Goal: Task Accomplishment & Management: Manage account settings

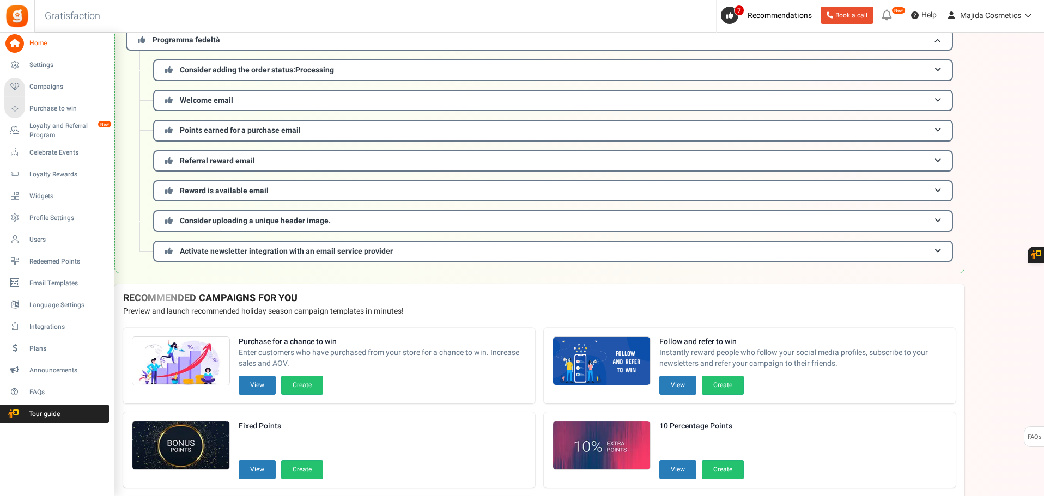
scroll to position [163, 0]
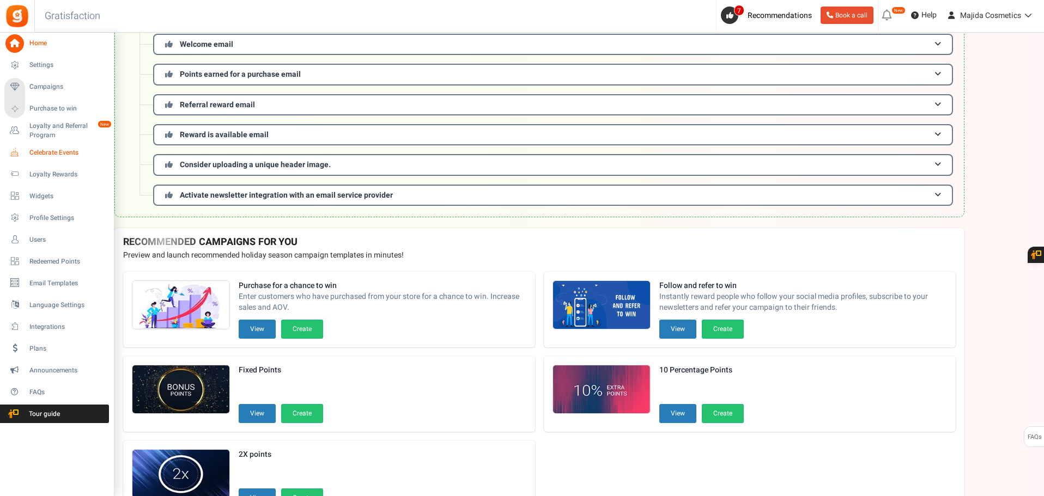
click at [43, 153] on span "Celebrate Events" at bounding box center [67, 152] width 76 height 9
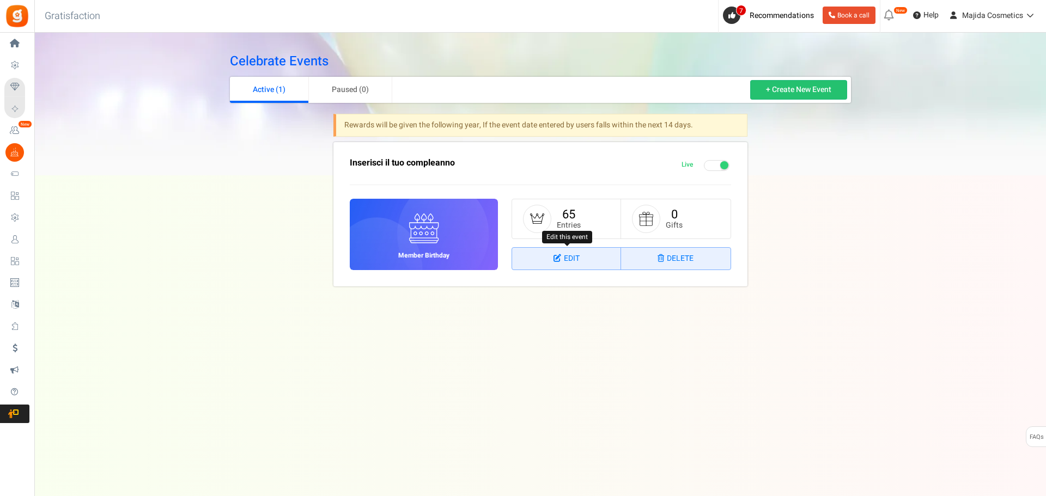
click at [558, 256] on icon at bounding box center [558, 258] width 10 height 8
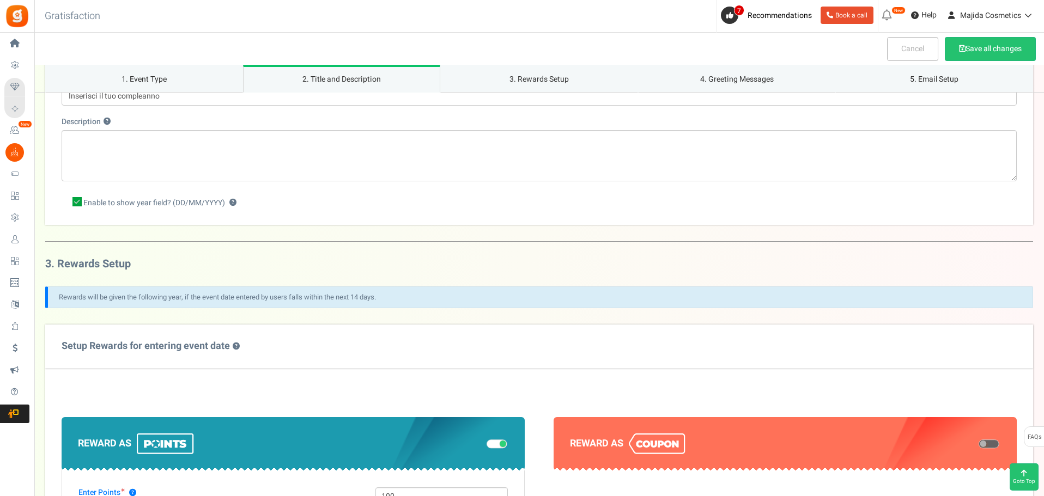
scroll to position [272, 0]
click at [72, 200] on icon at bounding box center [76, 201] width 9 height 9
click at [69, 200] on input "Enable to show year field? (DD/MM/YYYY) ?" at bounding box center [65, 202] width 7 height 7
checkbox input "false"
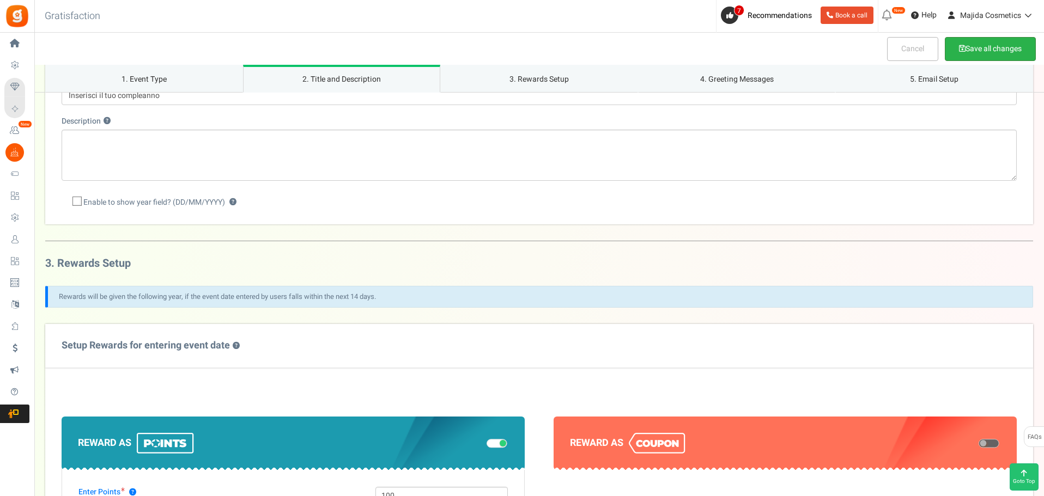
click at [963, 51] on button "Save all changes" at bounding box center [989, 49] width 91 height 24
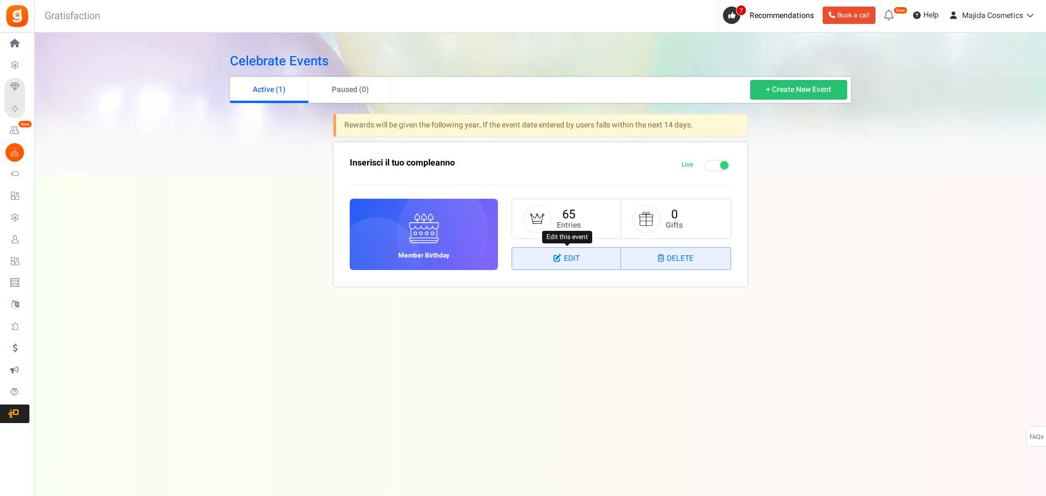
click at [570, 262] on link "Edit" at bounding box center [566, 259] width 109 height 22
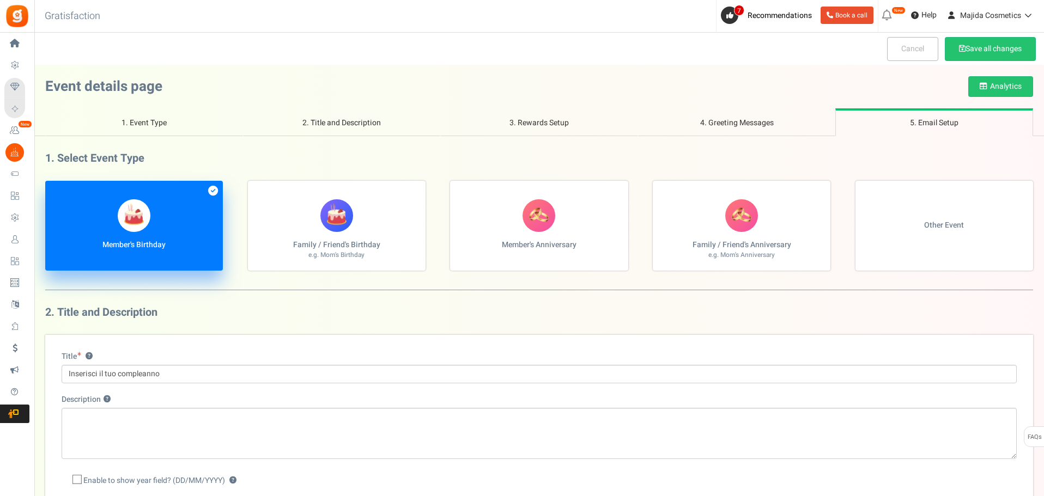
click at [319, 205] on label "Family / Friend's Birthday e.g. Mom's Birthday" at bounding box center [337, 226] width 178 height 90
click at [52, 190] on input "Family / Friend's Birthday e.g. Mom's Birthday" at bounding box center [48, 186] width 7 height 7
radio input "true"
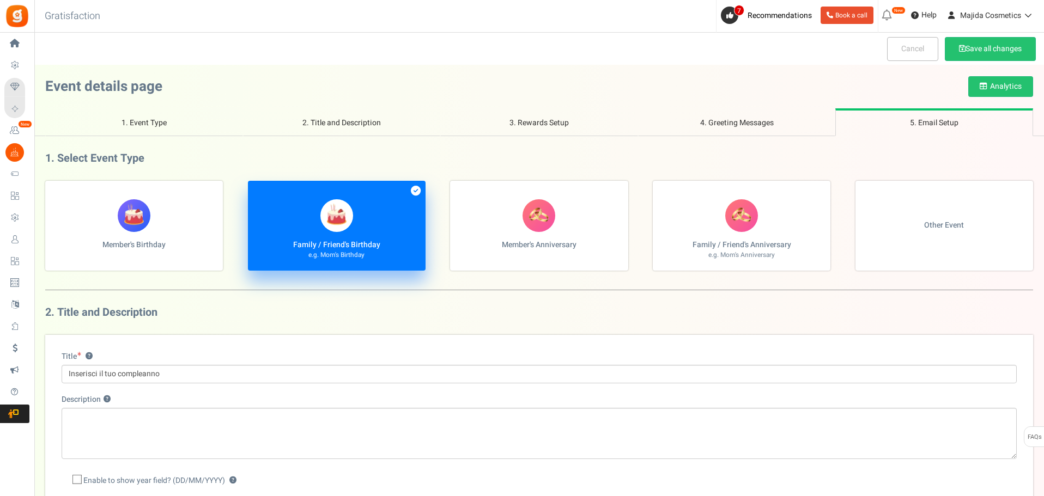
click at [146, 219] on figure at bounding box center [134, 215] width 33 height 33
click at [52, 190] on input "Member's Birthday" at bounding box center [48, 186] width 7 height 7
radio input "true"
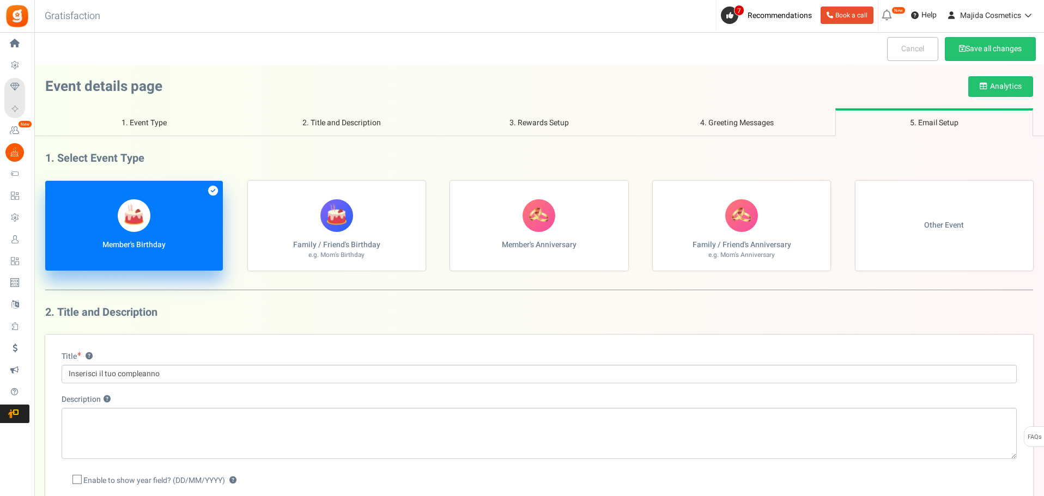
click at [520, 205] on label "Member's Anniversary" at bounding box center [539, 226] width 178 height 90
click at [52, 190] on input "Member's Anniversary" at bounding box center [48, 186] width 7 height 7
radio input "true"
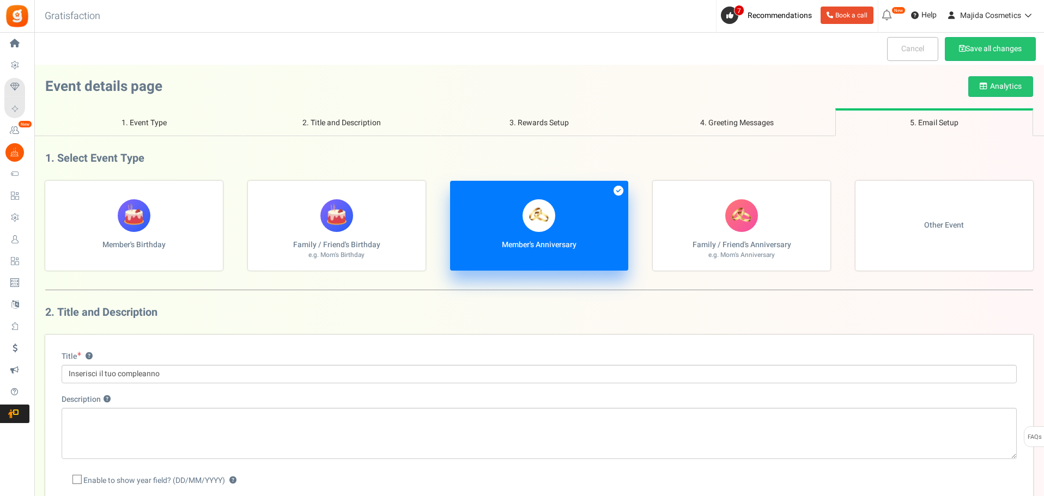
click at [738, 234] on label "Family / Friend's Anniversary e.g. Mom's Anniversary" at bounding box center [741, 226] width 178 height 90
click at [52, 190] on input "Family / Friend's Anniversary e.g. Mom's Anniversary" at bounding box center [48, 186] width 7 height 7
radio input "true"
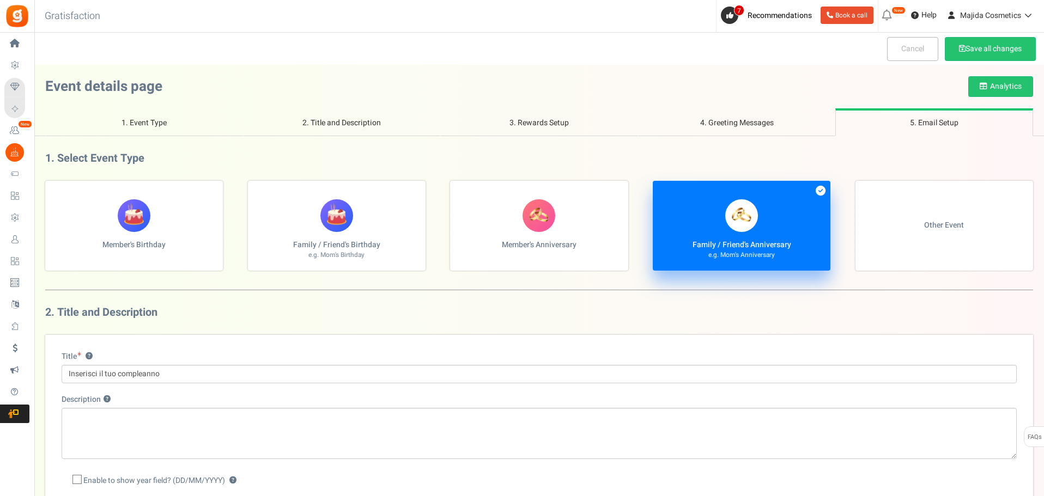
click at [900, 204] on label "Other Event" at bounding box center [944, 226] width 178 height 90
click at [52, 190] on input "Other Event" at bounding box center [48, 186] width 7 height 7
radio input "true"
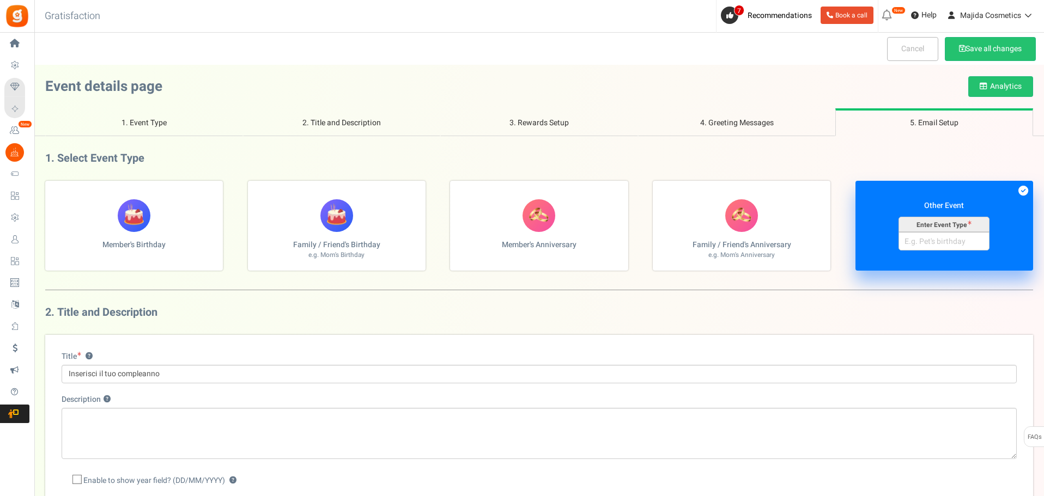
click at [138, 208] on figure at bounding box center [134, 215] width 33 height 33
click at [52, 190] on input "Member's Birthday" at bounding box center [48, 186] width 7 height 7
radio input "true"
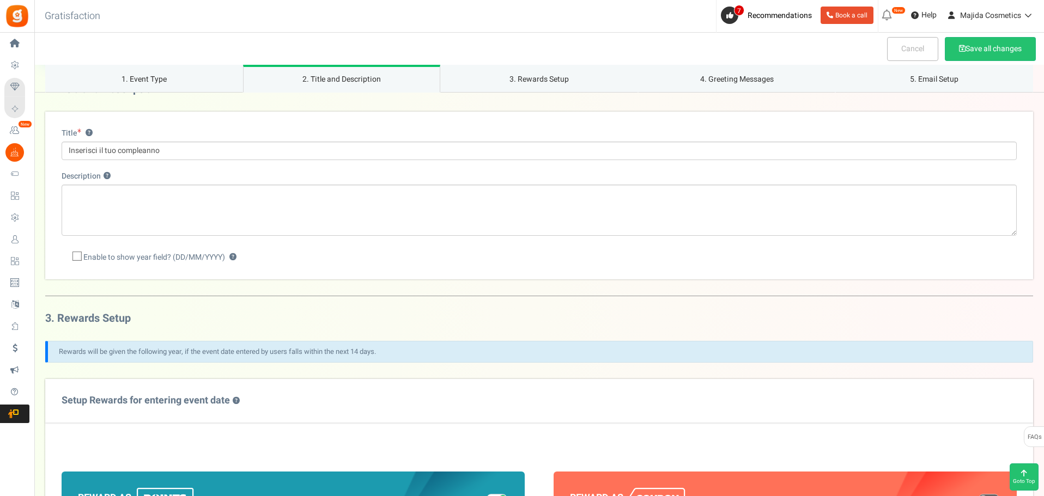
scroll to position [109, 0]
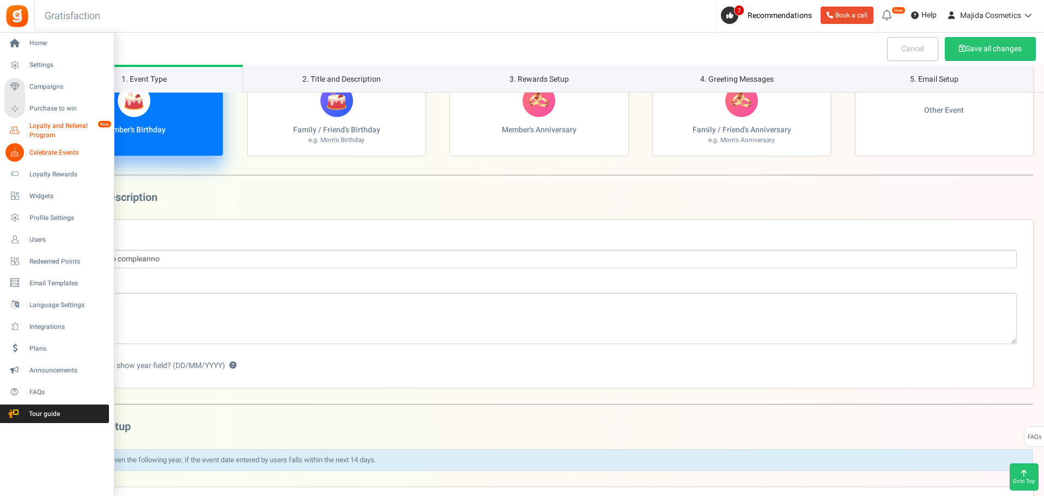
click at [53, 125] on span "Loyalty and Referral Program" at bounding box center [69, 130] width 80 height 19
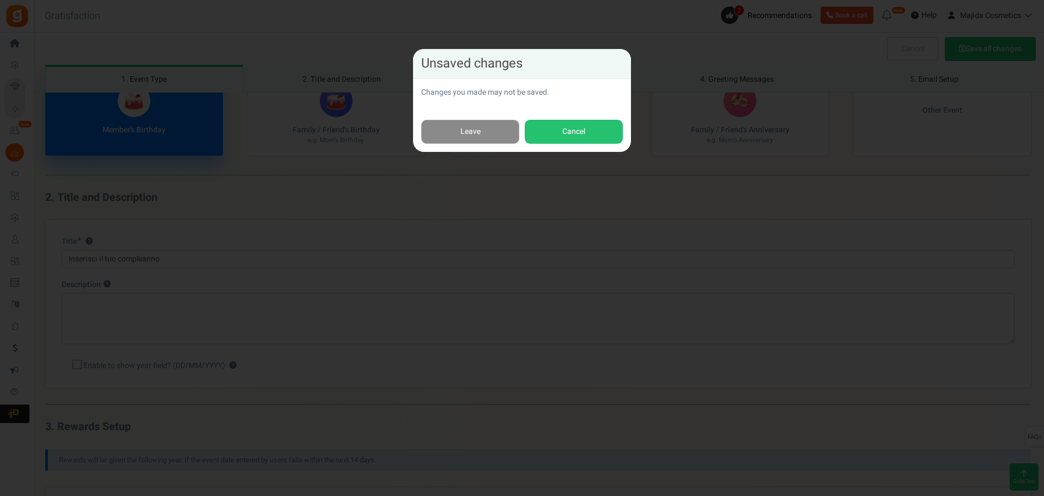
click at [453, 138] on link "Leave" at bounding box center [470, 132] width 98 height 25
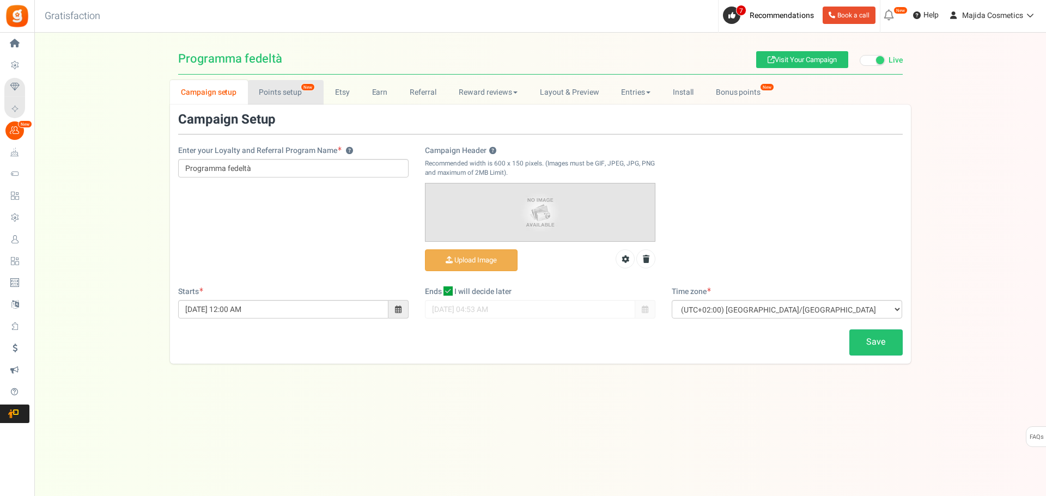
click at [289, 97] on link "Points setup New" at bounding box center [286, 92] width 76 height 25
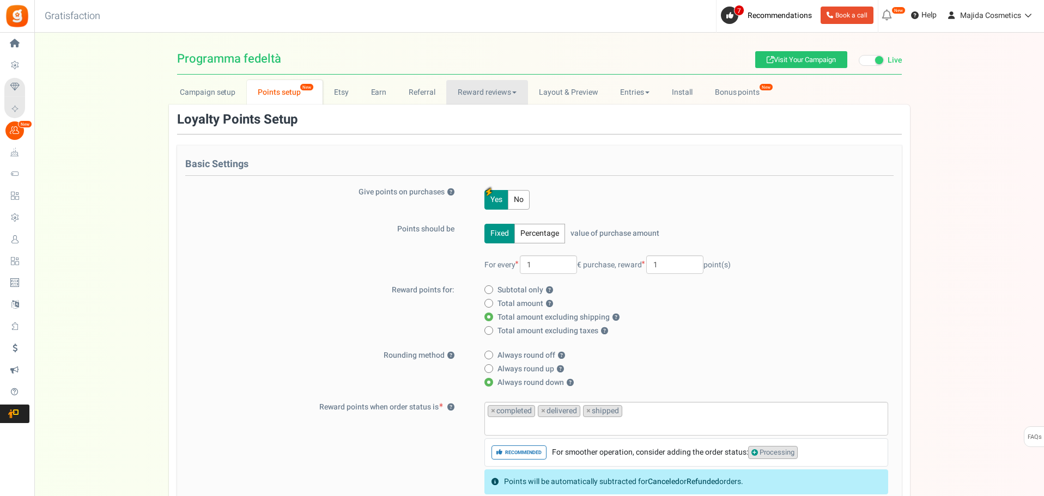
click at [489, 97] on link "Reward reviews" at bounding box center [486, 92] width 81 height 25
click at [723, 89] on link "Bonus points New" at bounding box center [742, 92] width 78 height 25
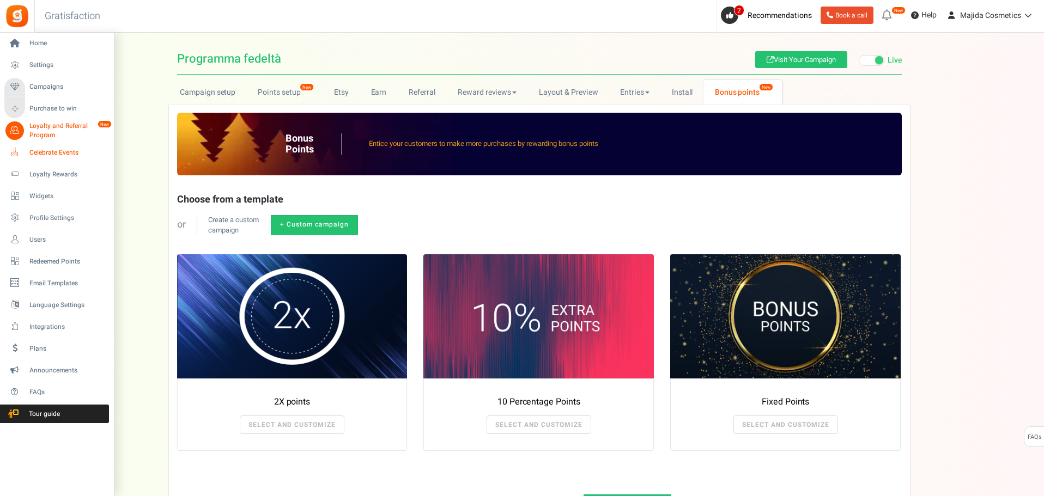
click at [51, 154] on span "Celebrate Events" at bounding box center [67, 152] width 76 height 9
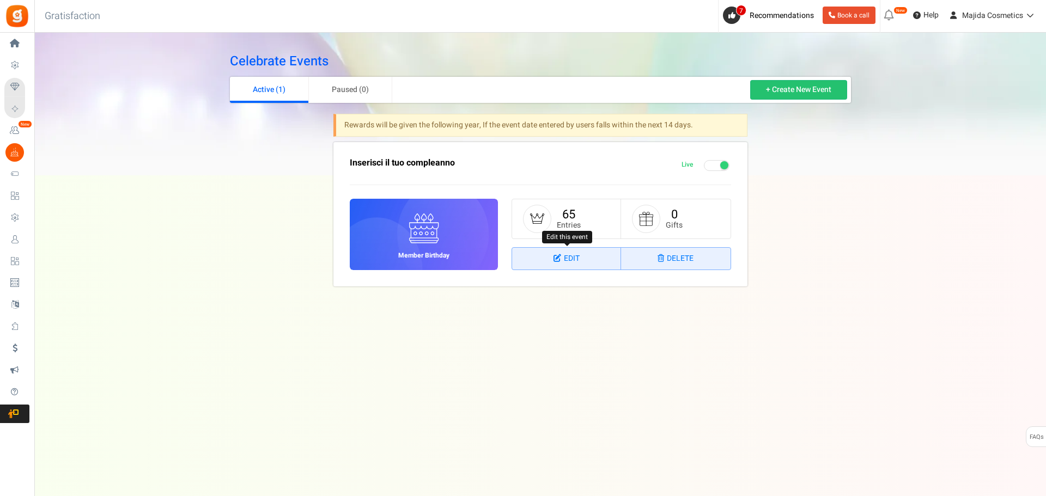
click at [564, 253] on link "Edit" at bounding box center [566, 259] width 109 height 22
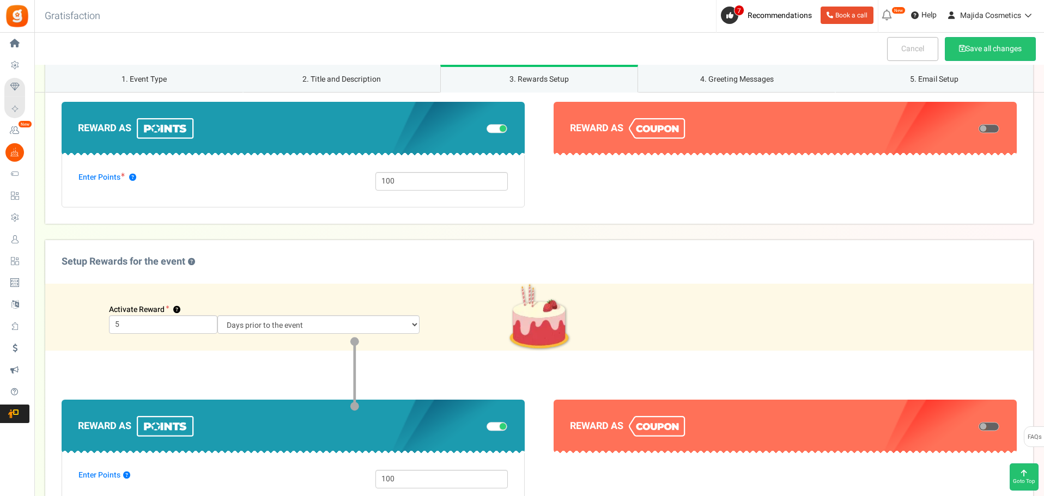
scroll to position [708, 0]
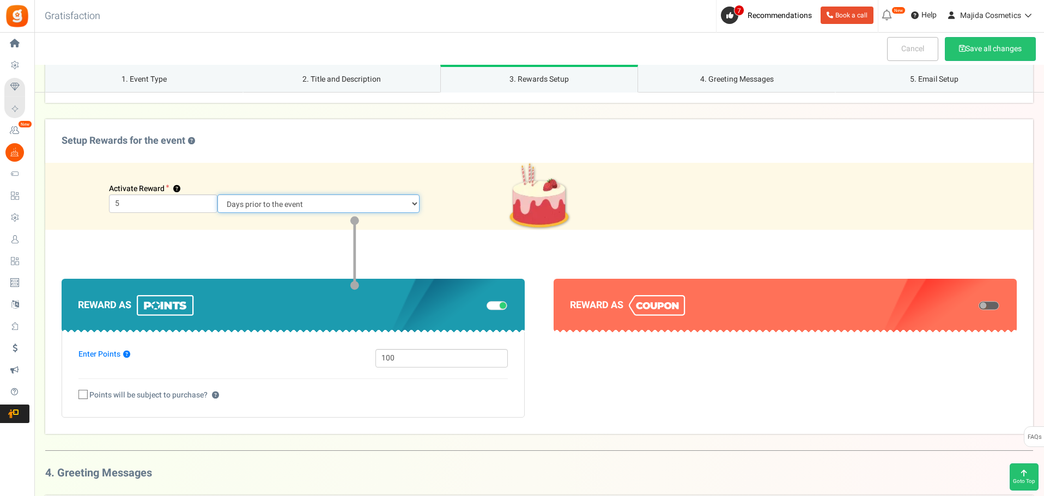
click at [303, 204] on select "Days prior to the event On the event date" at bounding box center [318, 203] width 202 height 19
select select "1"
click at [217, 194] on select "Days prior to the event On the event date" at bounding box center [318, 203] width 202 height 19
click at [969, 53] on button "Save all changes" at bounding box center [989, 49] width 91 height 24
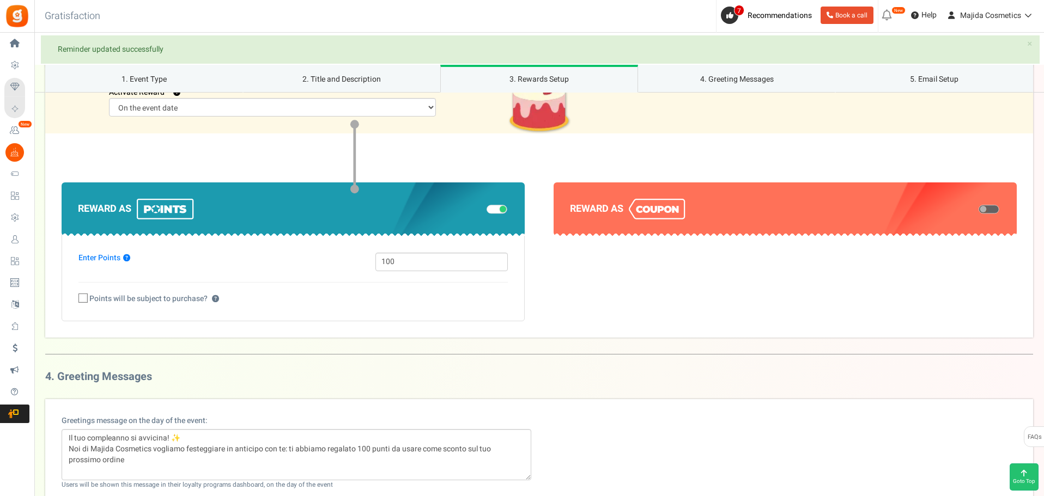
scroll to position [980, 0]
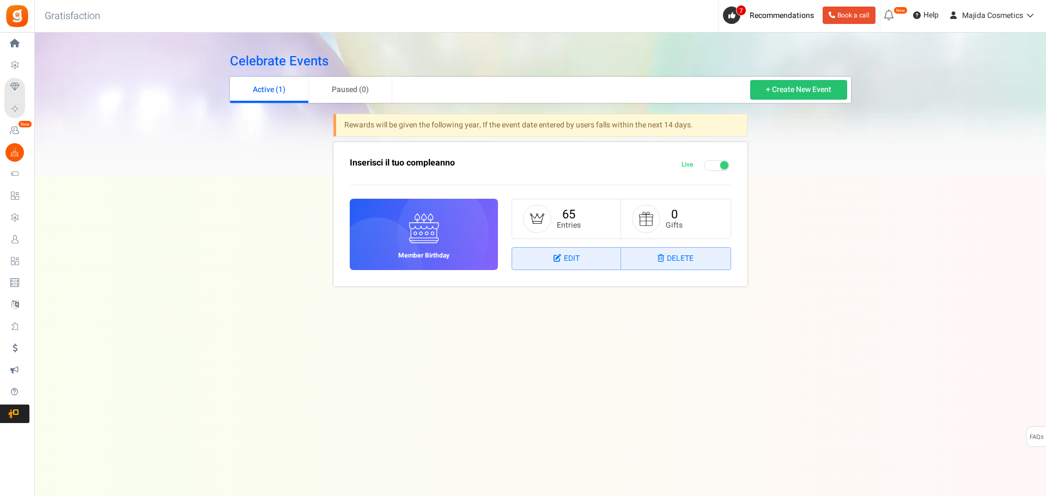
click at [418, 252] on h6 "Member Birthday" at bounding box center [424, 255] width 68 height 7
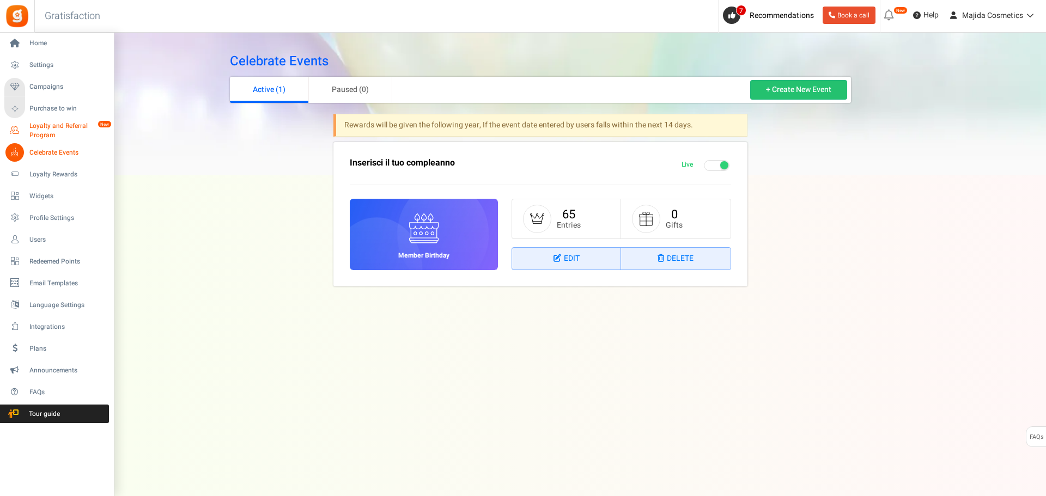
click at [26, 131] on link "Loyalty and Referral Program New" at bounding box center [56, 130] width 105 height 19
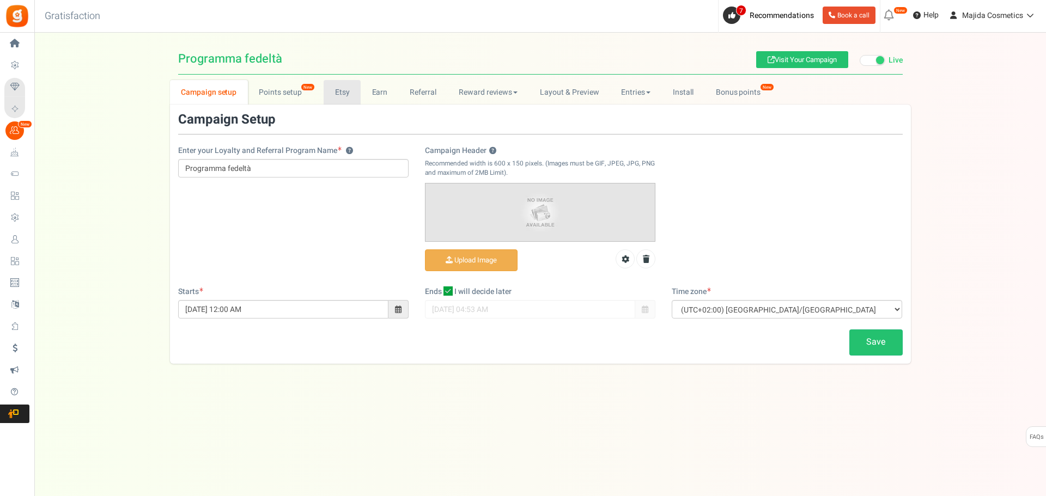
click at [350, 96] on link "Etsy" at bounding box center [342, 92] width 37 height 25
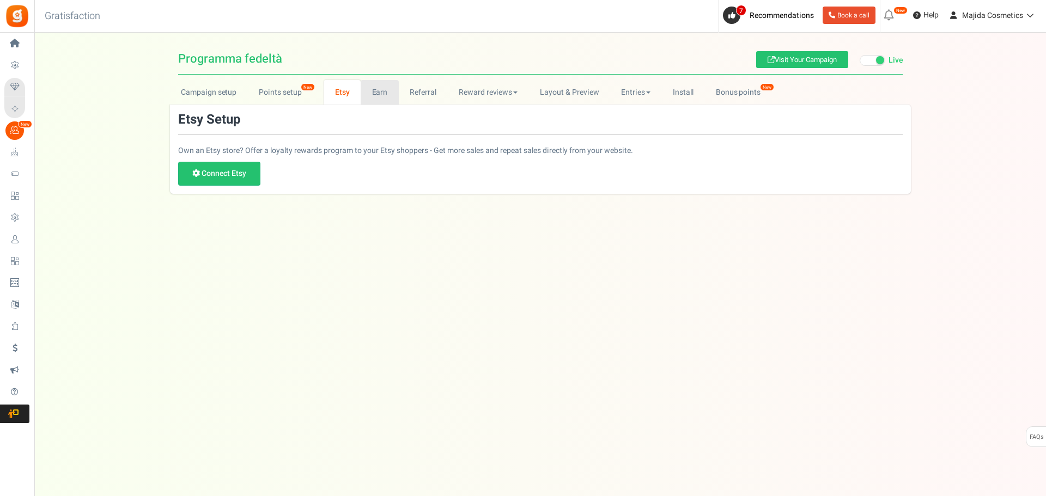
click at [378, 97] on link "Earn" at bounding box center [380, 92] width 38 height 25
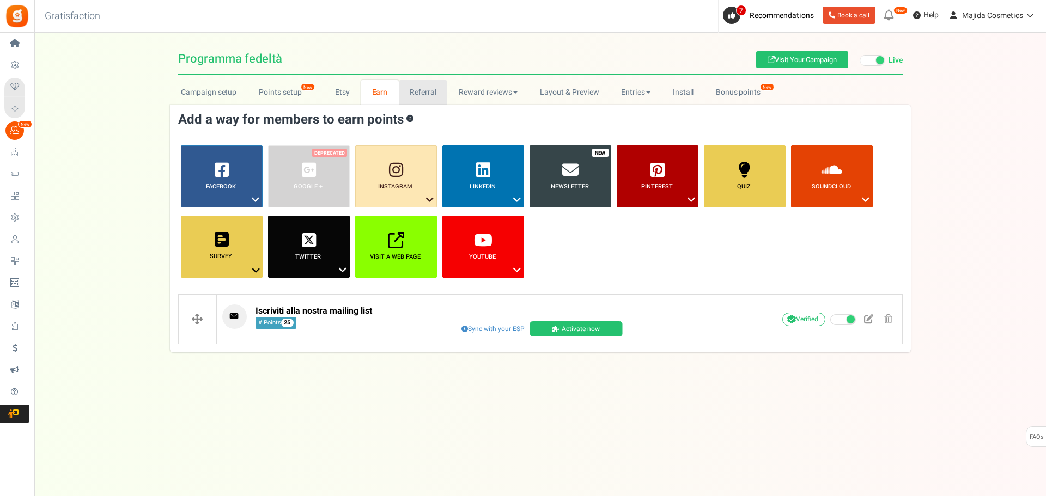
click at [405, 92] on link "Referral" at bounding box center [423, 92] width 49 height 25
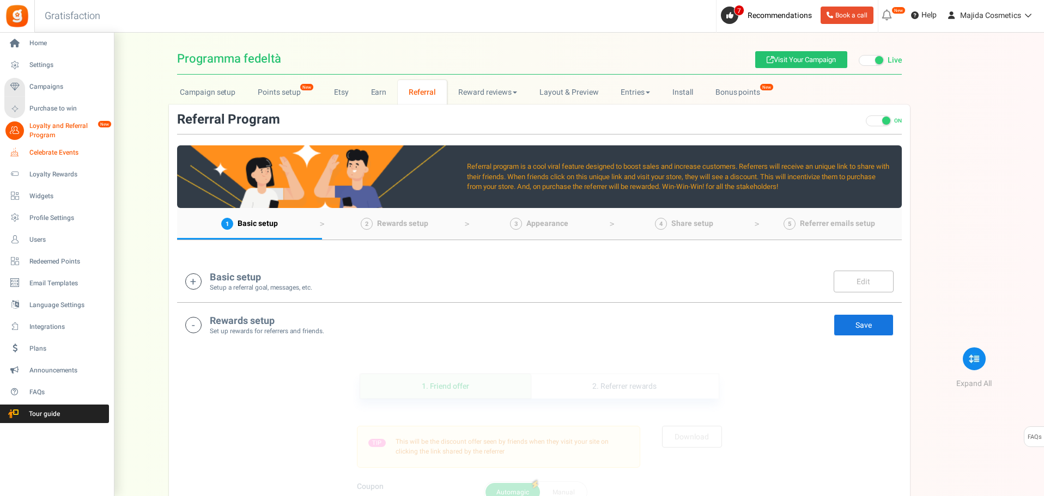
click at [30, 147] on link "Celebrate Events" at bounding box center [56, 152] width 105 height 19
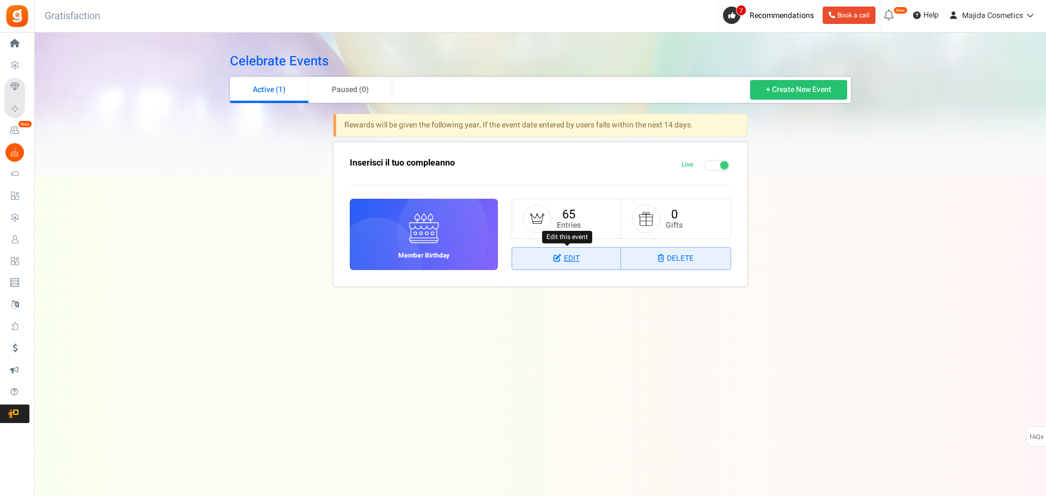
click at [581, 266] on link "Edit" at bounding box center [566, 259] width 109 height 22
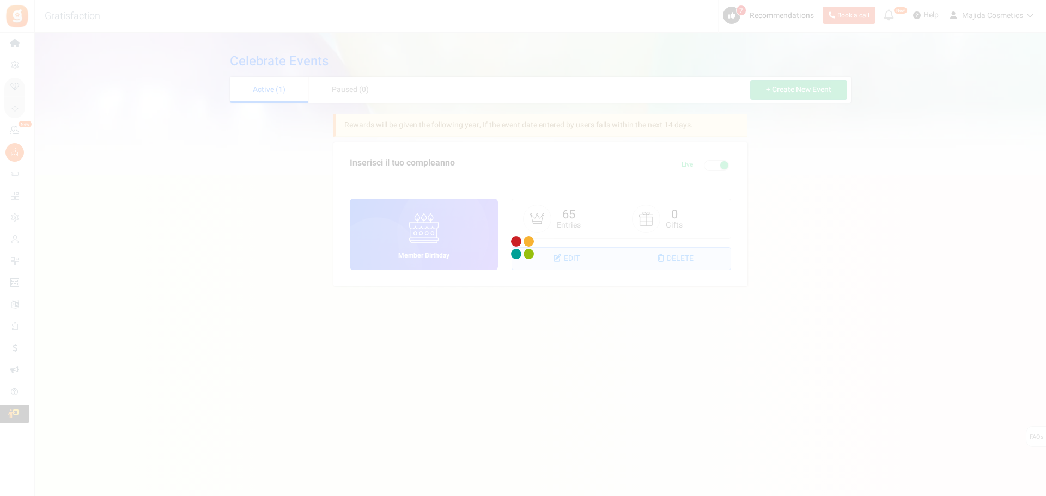
select select "1"
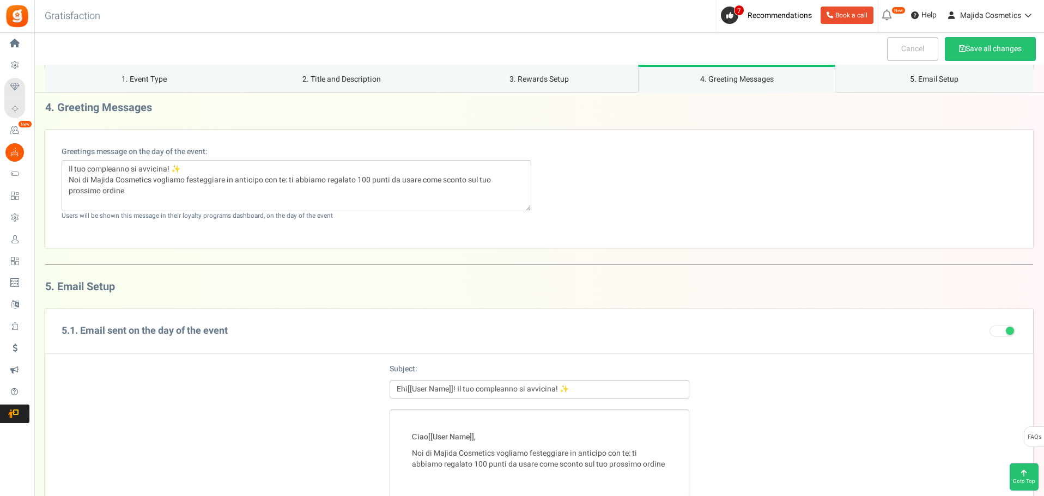
scroll to position [1189, 0]
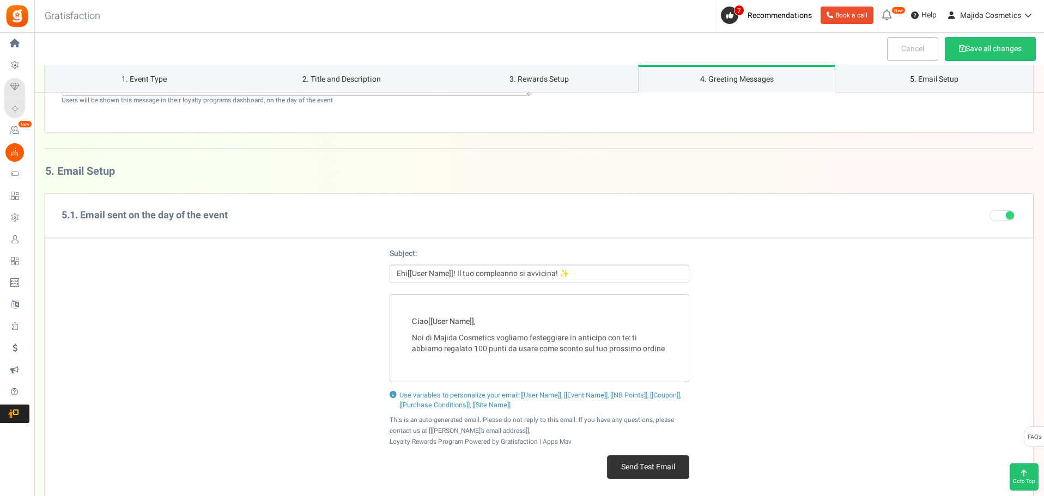
click at [655, 463] on button "Send Test Email" at bounding box center [648, 467] width 82 height 24
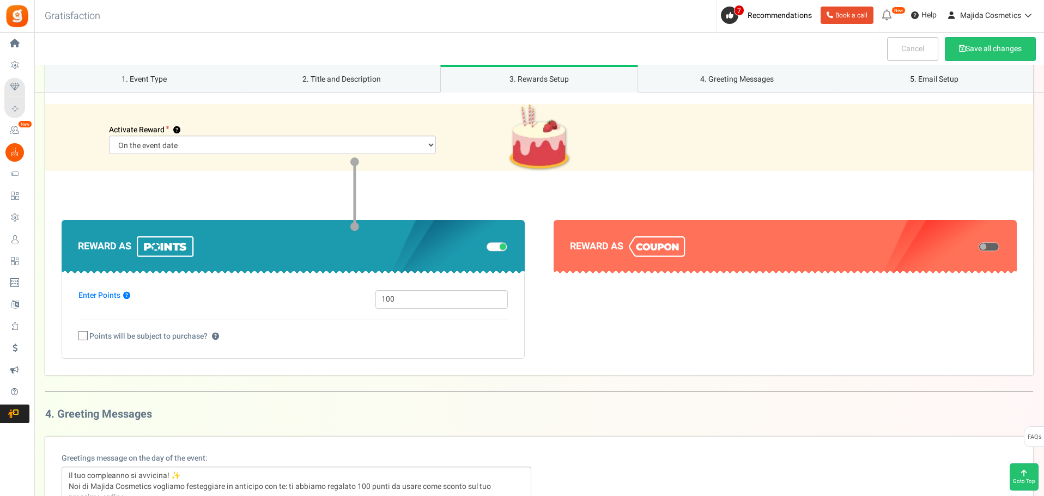
scroll to position [699, 0]
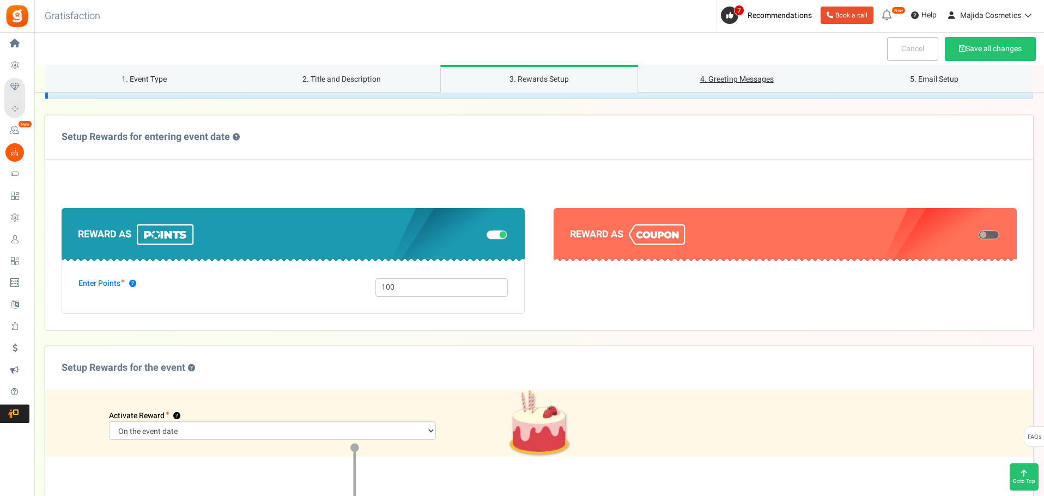
click at [739, 87] on link "4. Greeting Messages" at bounding box center [737, 79] width 198 height 28
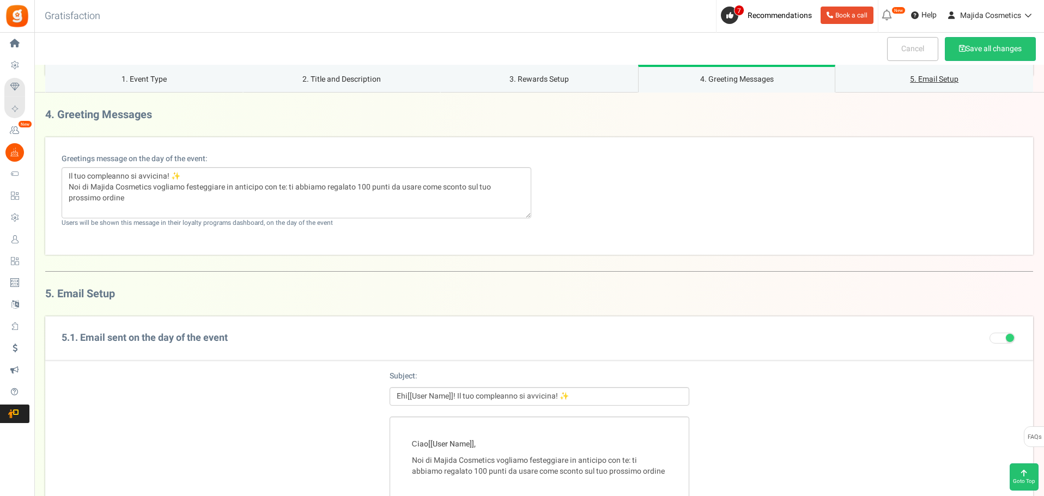
click at [940, 76] on link "5. Email Setup" at bounding box center [934, 79] width 198 height 28
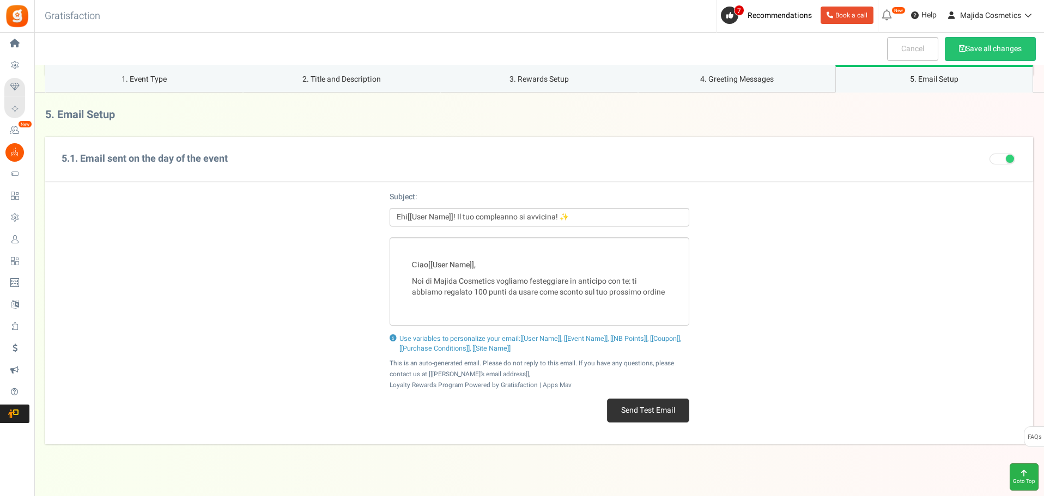
click at [1026, 474] on icon at bounding box center [1024, 473] width 22 height 8
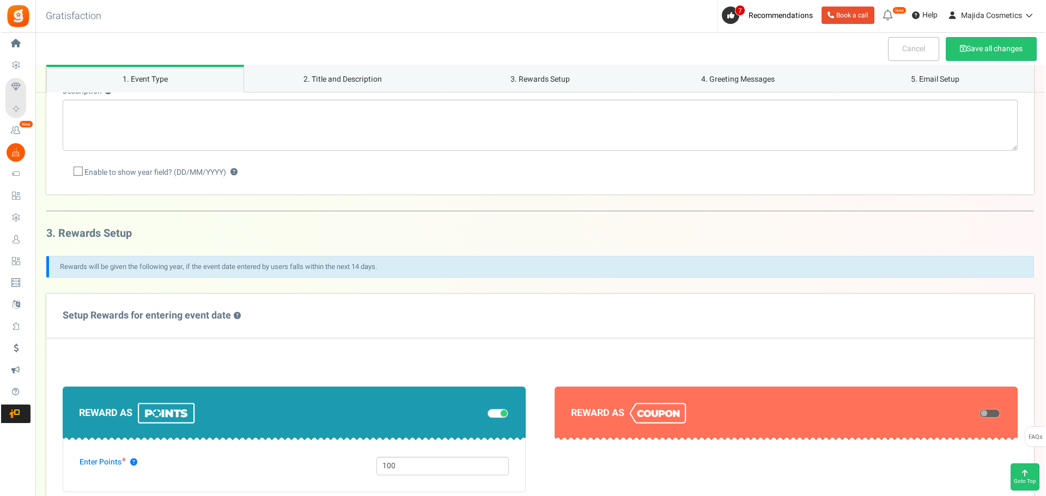
scroll to position [0, 0]
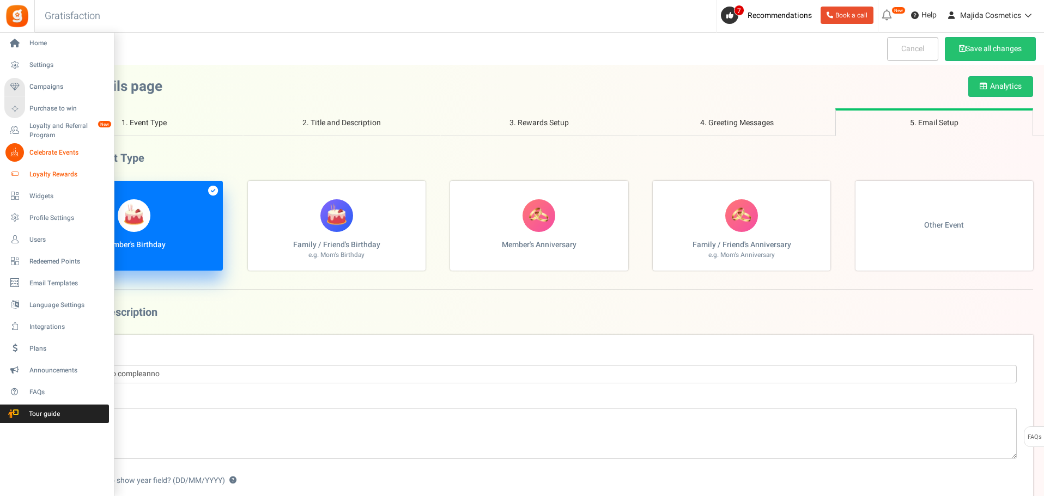
click at [42, 175] on span "Loyalty Rewards" at bounding box center [67, 174] width 76 height 9
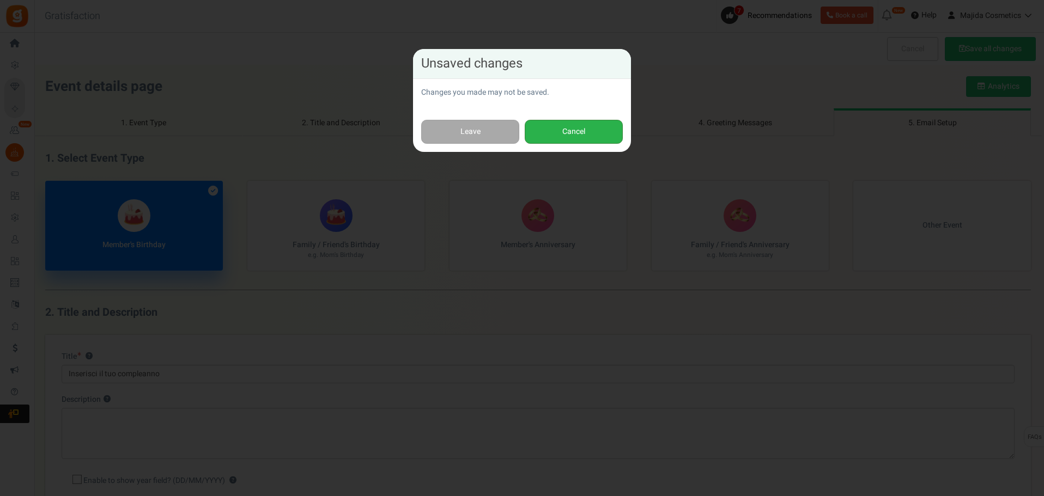
click at [580, 136] on button "Cancel" at bounding box center [573, 132] width 98 height 25
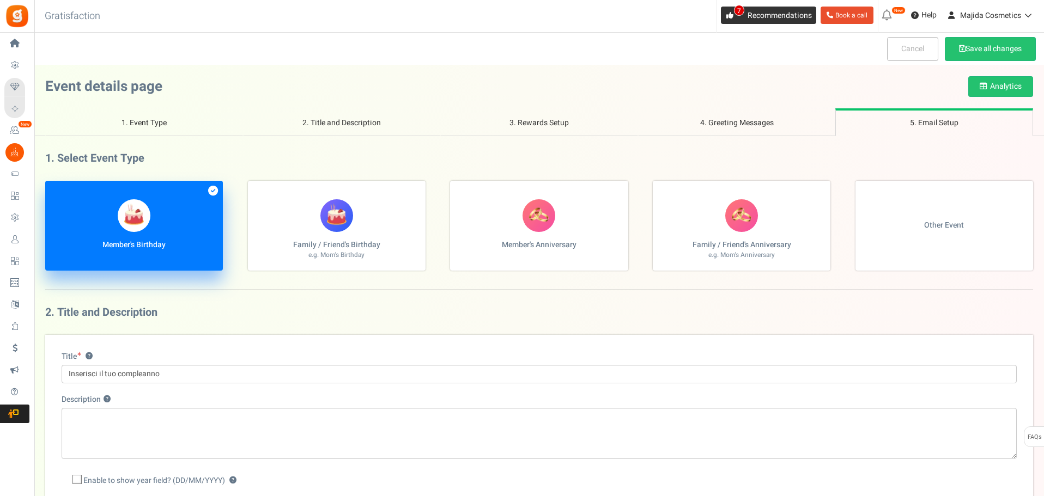
click at [767, 15] on span "Recommendations" at bounding box center [779, 15] width 64 height 11
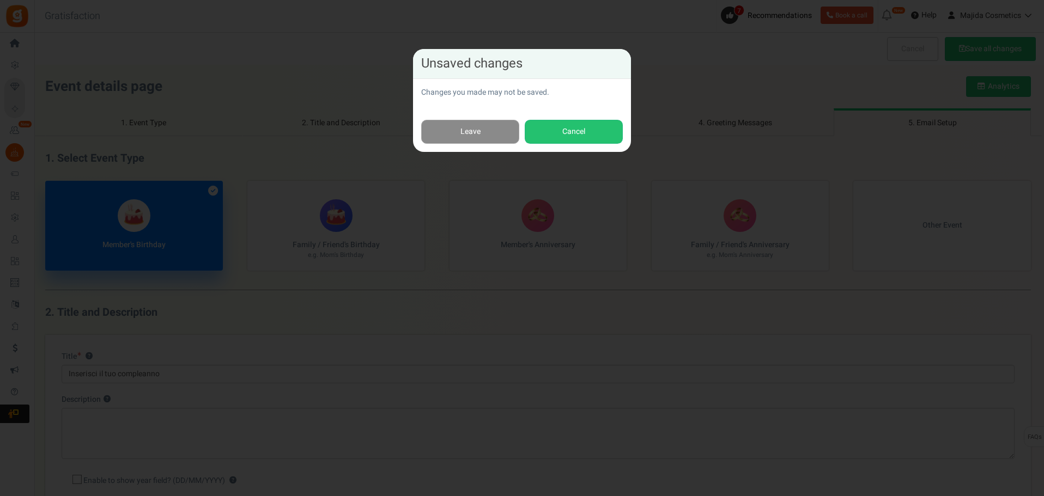
click at [498, 129] on link "Leave" at bounding box center [470, 132] width 98 height 25
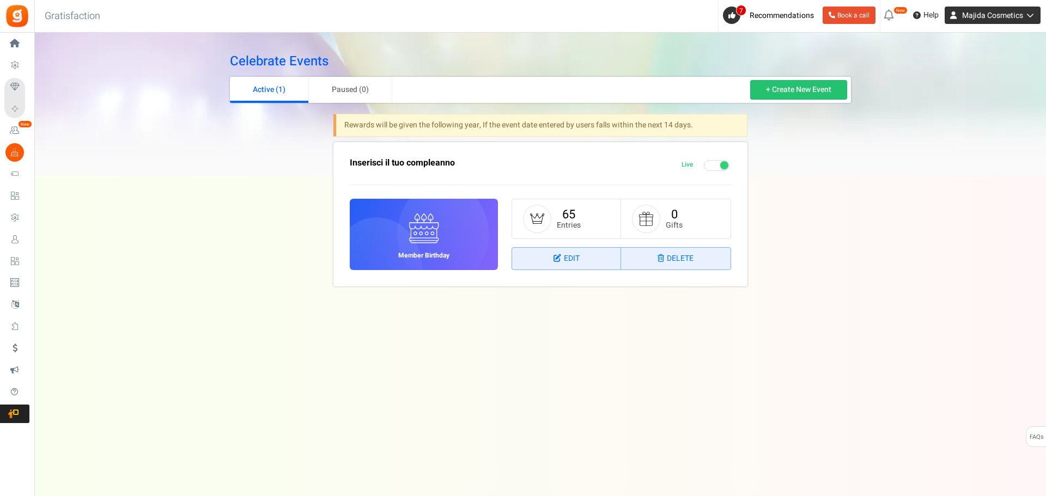
click at [998, 12] on span "Majida Cosmetics" at bounding box center [992, 15] width 61 height 11
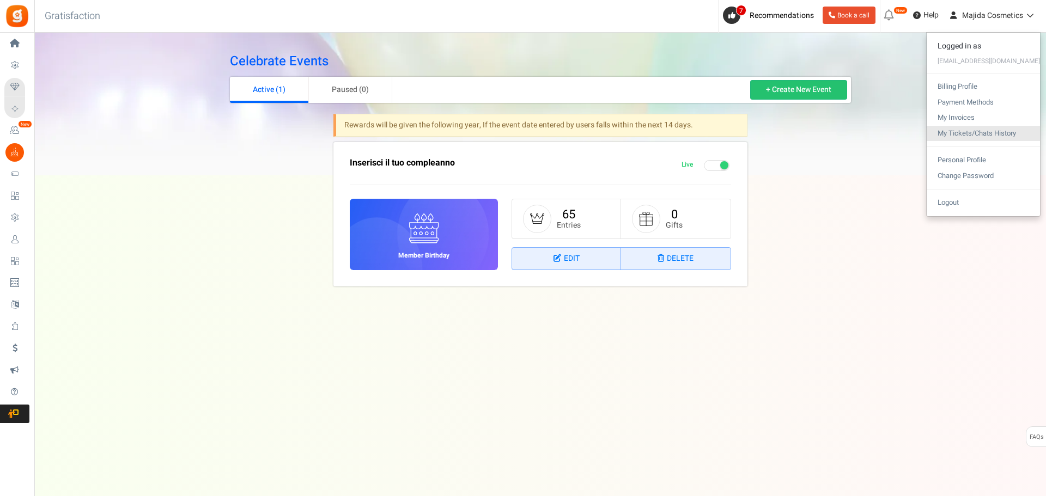
click at [978, 135] on link "My Tickets/Chats History" at bounding box center [982, 134] width 113 height 16
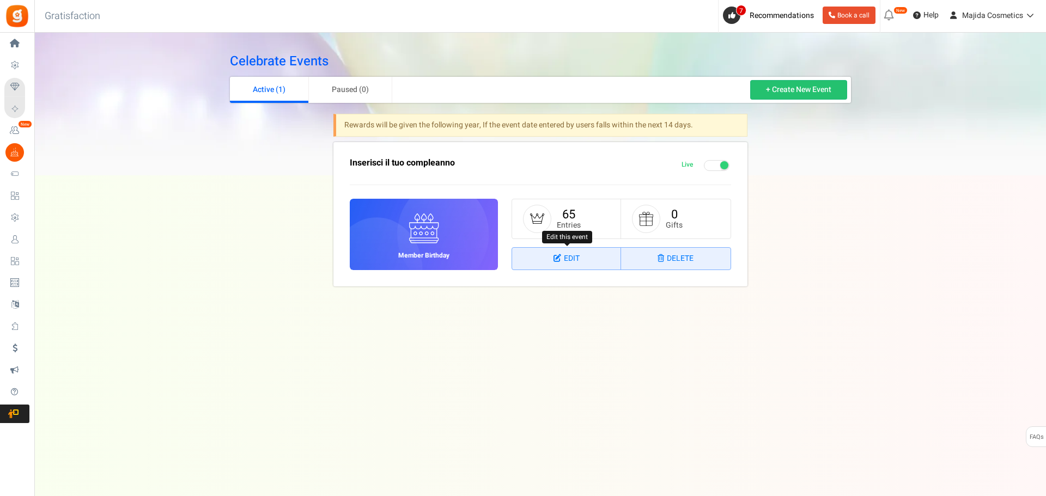
click at [566, 259] on link "Edit" at bounding box center [566, 259] width 109 height 22
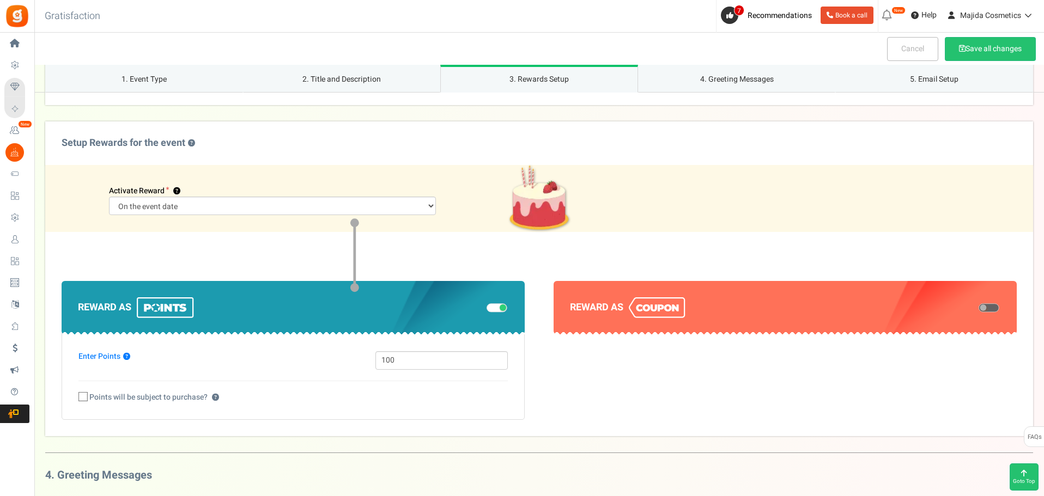
scroll to position [708, 0]
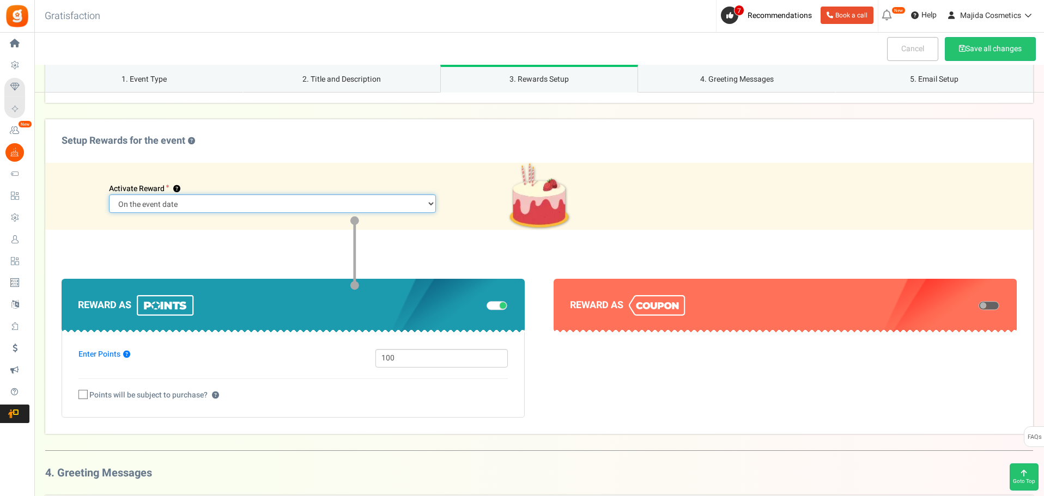
click at [196, 207] on select "Days prior to the event On the event date" at bounding box center [272, 203] width 327 height 19
select select "2"
click at [217, 194] on select "Days prior to the event On the event date" at bounding box center [272, 203] width 327 height 19
drag, startPoint x: 136, startPoint y: 204, endPoint x: 46, endPoint y: 197, distance: 90.1
click at [46, 197] on div "Activate Reward ? 30 Days prior to the event On the event date" at bounding box center [538, 196] width 987 height 67
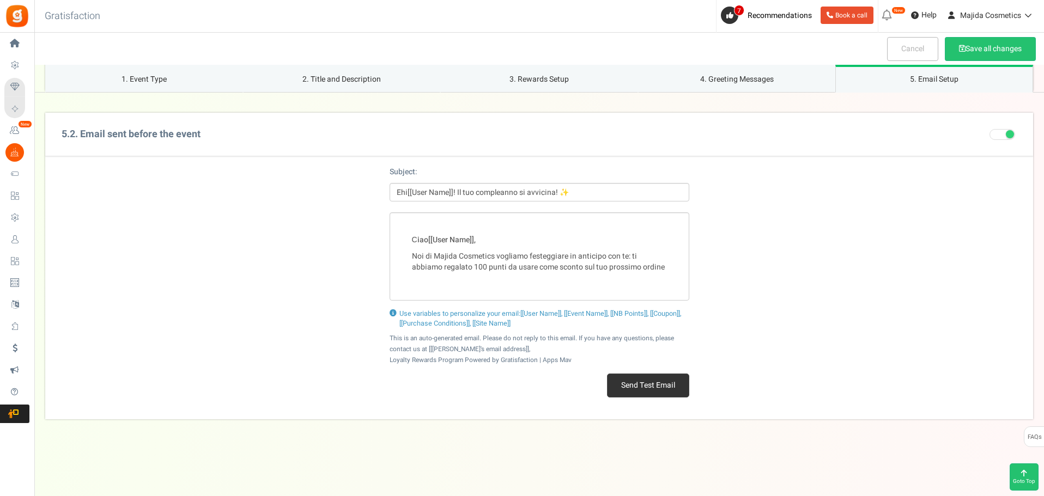
scroll to position [1623, 0]
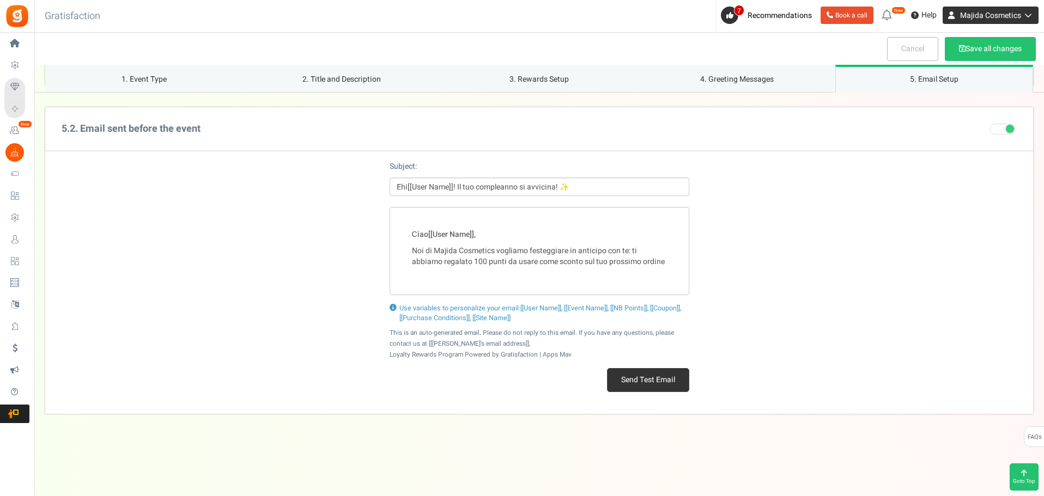
type input "5"
click at [953, 14] on icon at bounding box center [950, 15] width 17 height 17
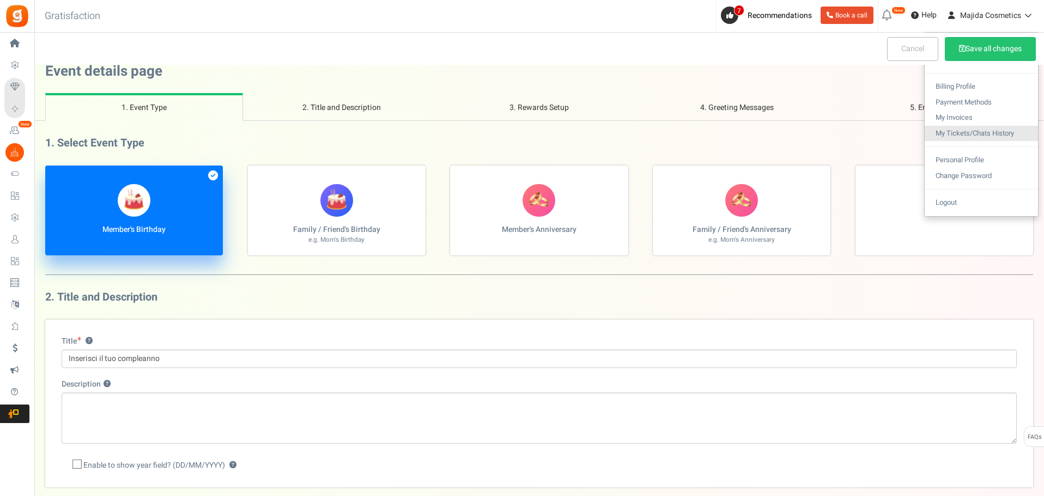
scroll to position [0, 0]
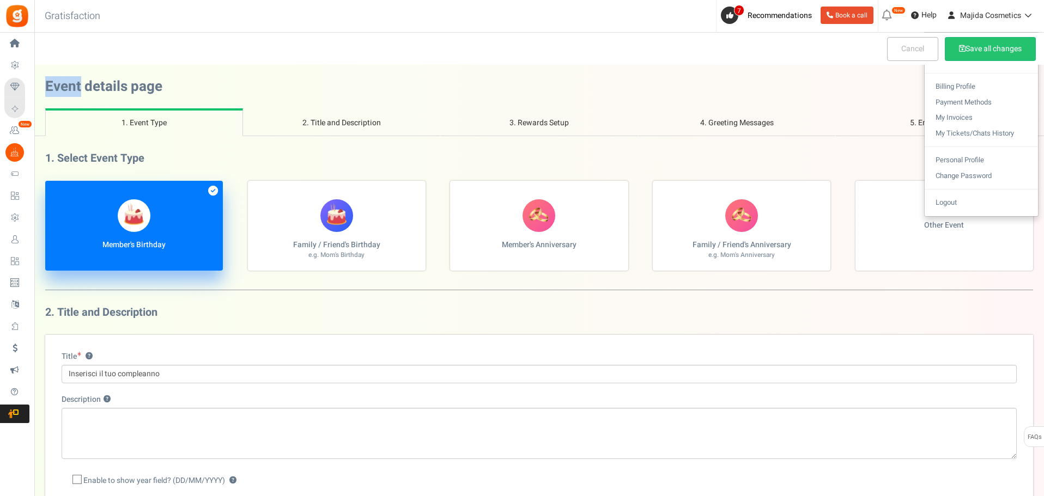
drag, startPoint x: 53, startPoint y: 86, endPoint x: 82, endPoint y: 88, distance: 28.5
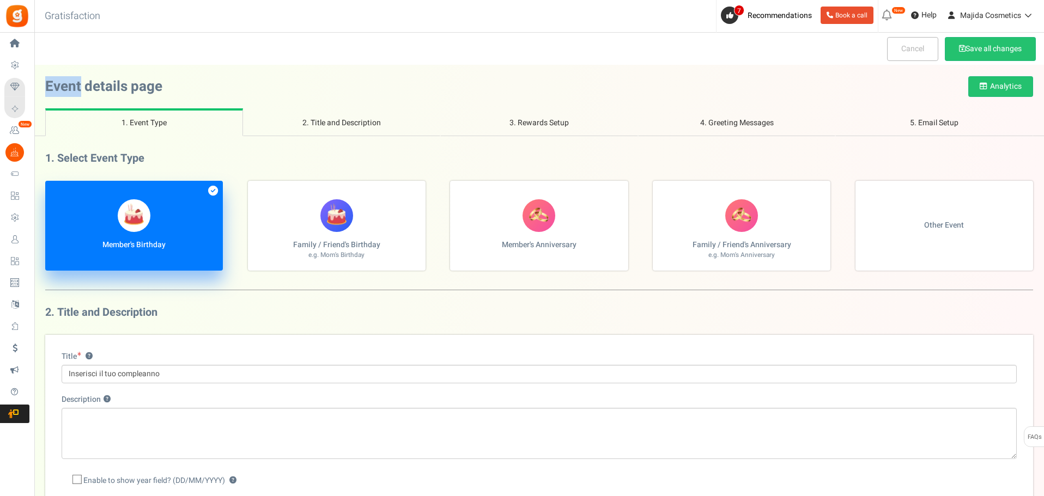
copy h2 "Event"
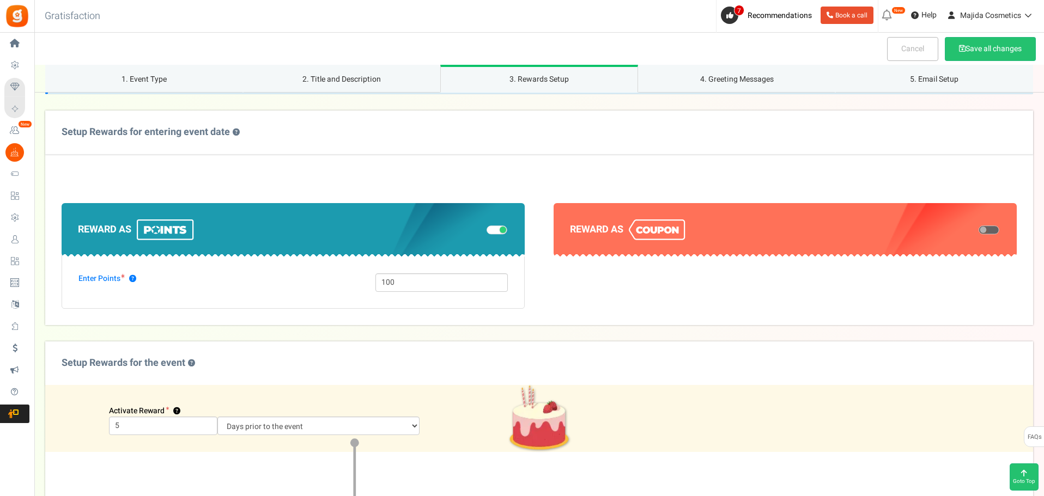
scroll to position [490, 0]
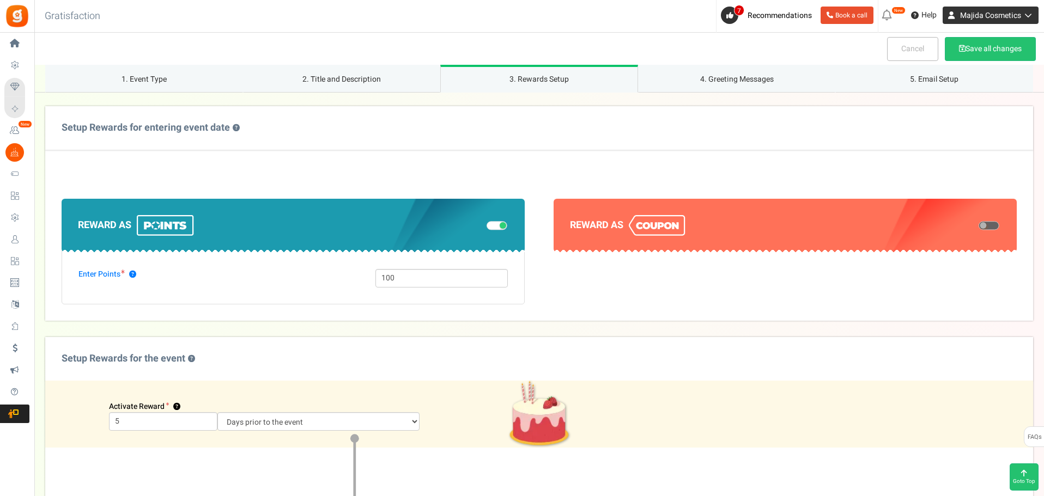
click at [979, 21] on span "Majida Cosmetics" at bounding box center [990, 15] width 61 height 11
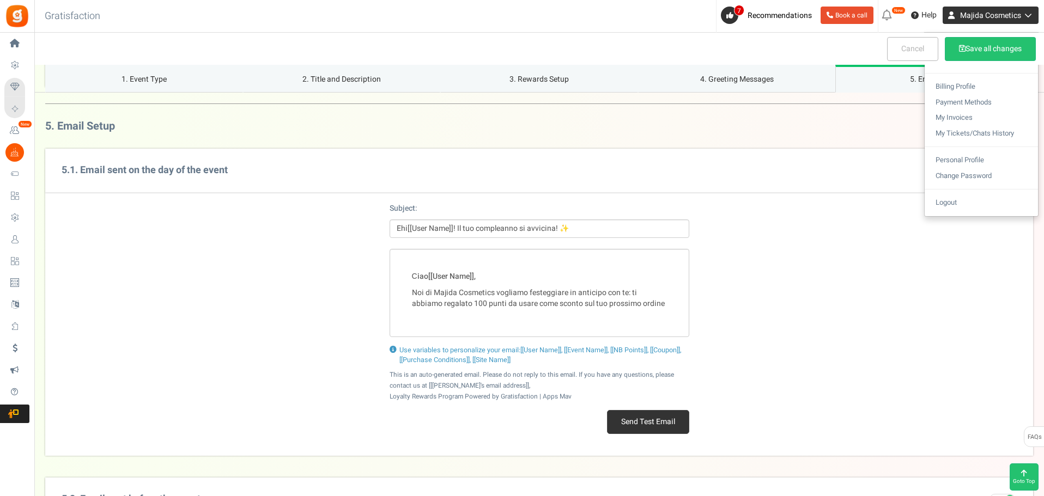
scroll to position [1307, 0]
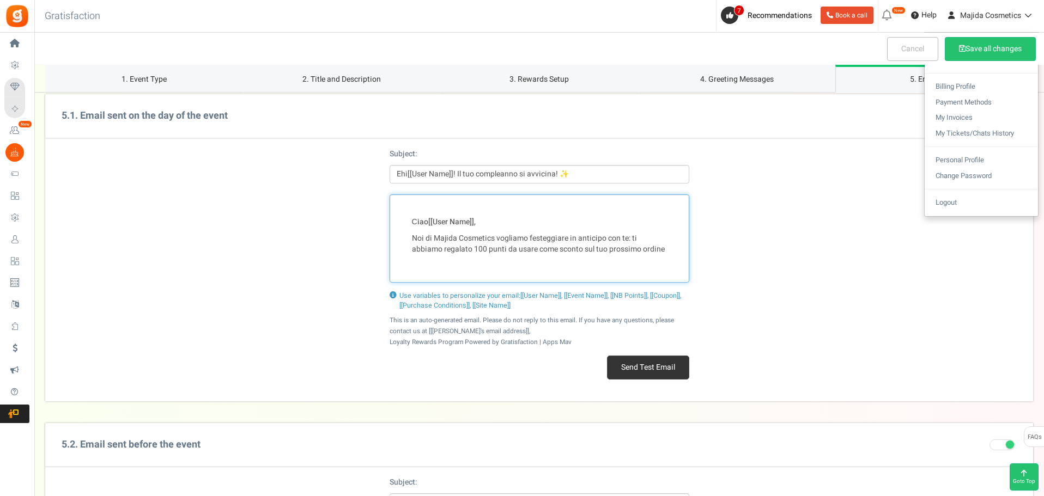
click at [540, 267] on div "Сiao [[User Name]] , Noi di Majida Cosmetics vogliamo festeggiare in anticipo c…" at bounding box center [539, 238] width 300 height 88
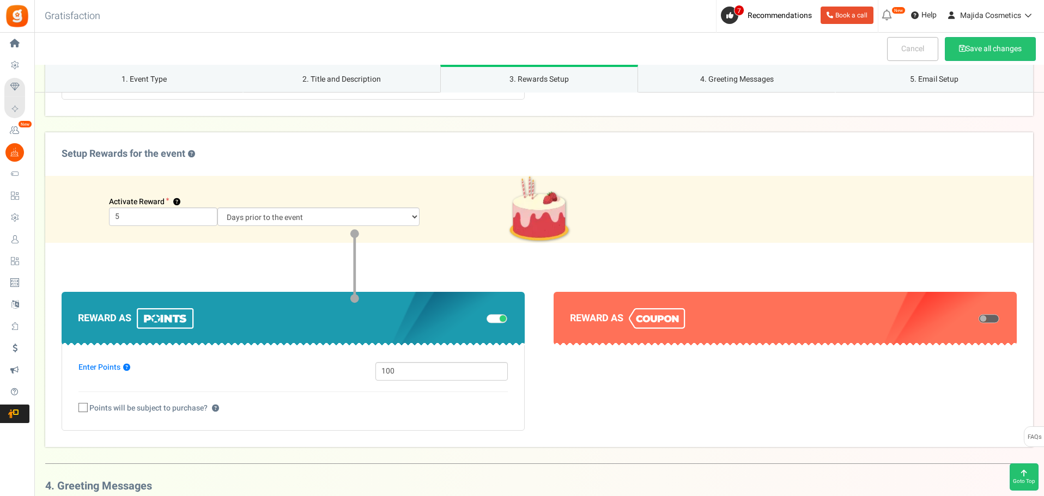
scroll to position [599, 0]
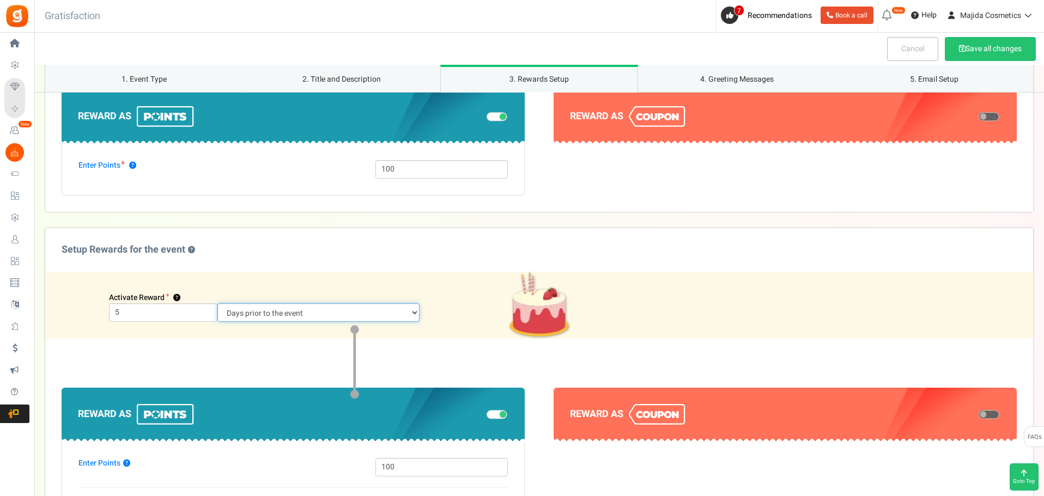
click at [243, 308] on select "Days prior to the event On the event date" at bounding box center [318, 312] width 202 height 19
click at [217, 303] on select "Days prior to the event On the event date" at bounding box center [318, 312] width 202 height 19
click at [339, 314] on select "Days prior to the event On the event date" at bounding box center [272, 312] width 327 height 19
select select "2"
click at [217, 303] on select "Days prior to the event On the event date" at bounding box center [272, 312] width 327 height 19
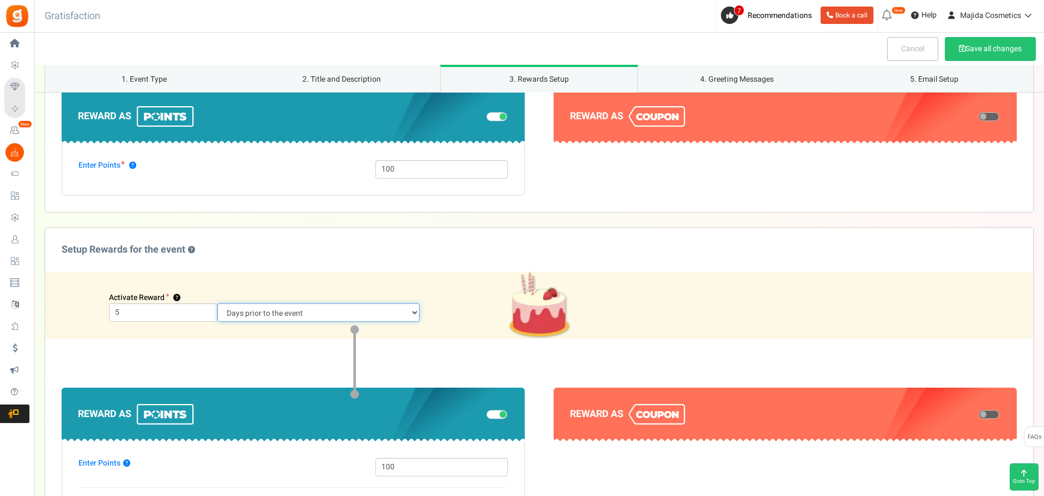
scroll to position [871, 0]
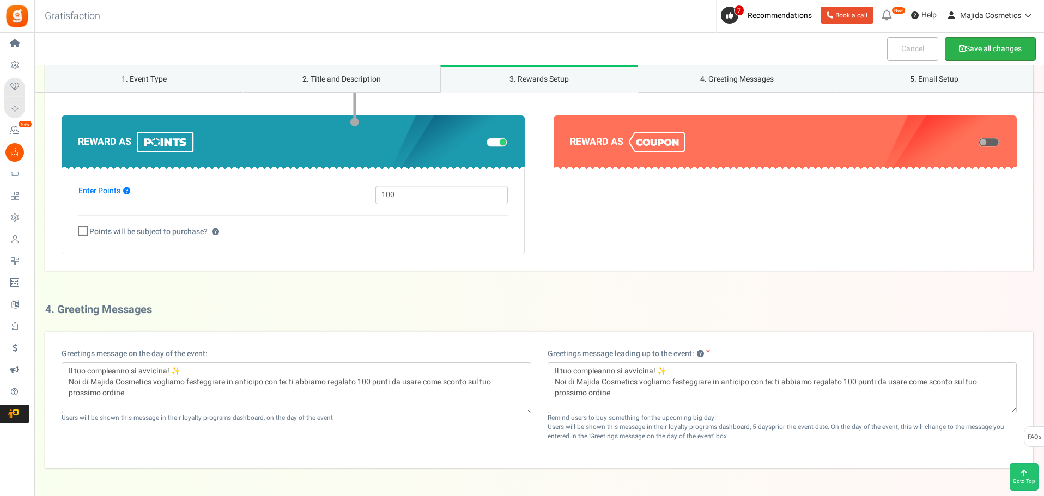
click at [968, 59] on button "Save all changes" at bounding box center [989, 49] width 91 height 24
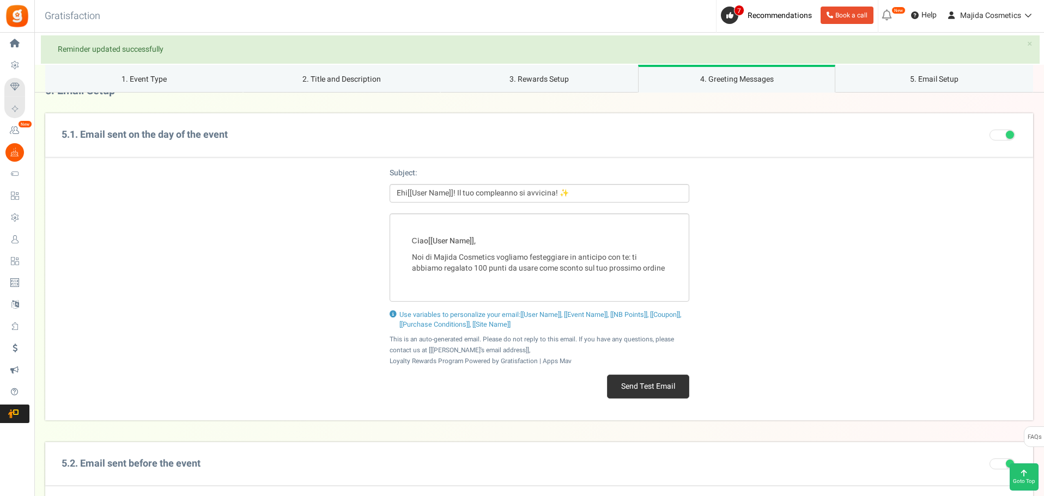
scroll to position [1307, 0]
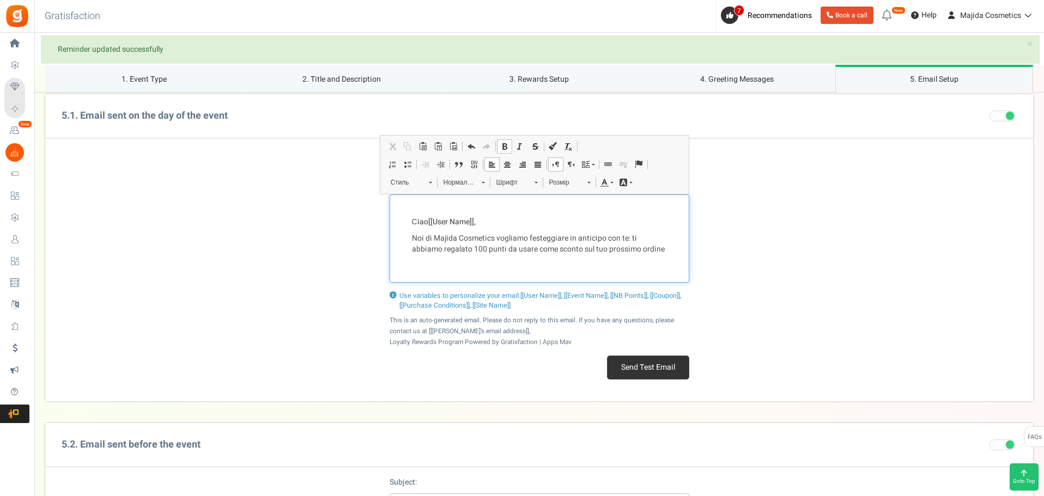
drag, startPoint x: 459, startPoint y: 208, endPoint x: 452, endPoint y: 181, distance: 27.8
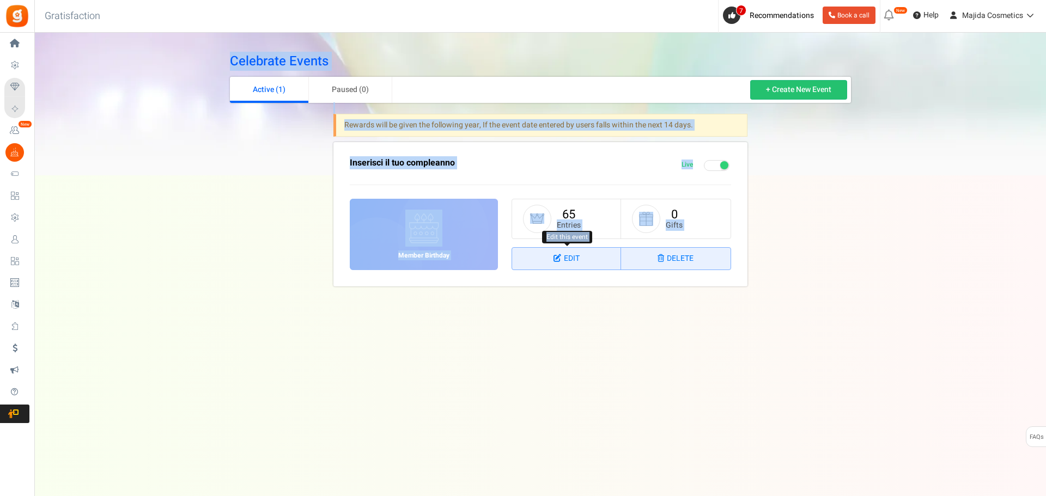
click at [551, 259] on link "Edit" at bounding box center [566, 259] width 109 height 22
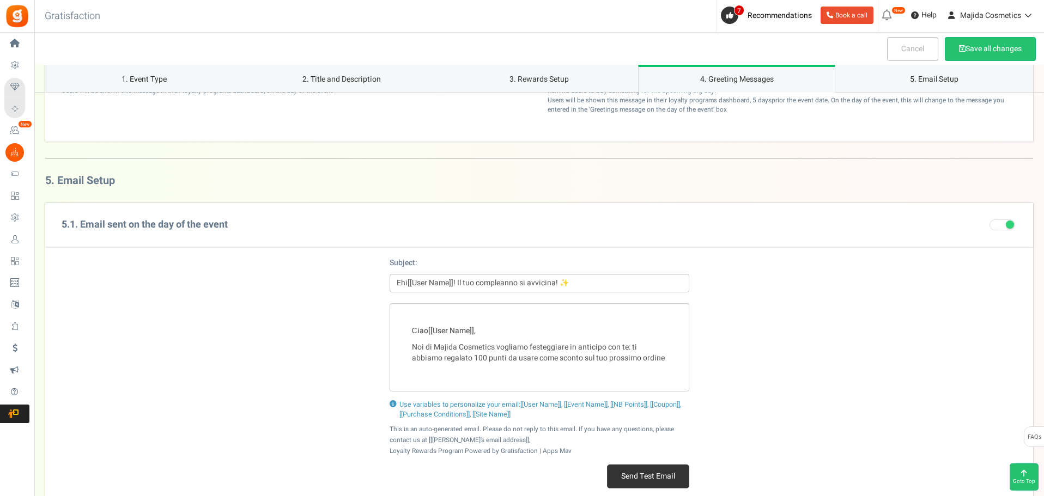
scroll to position [1307, 0]
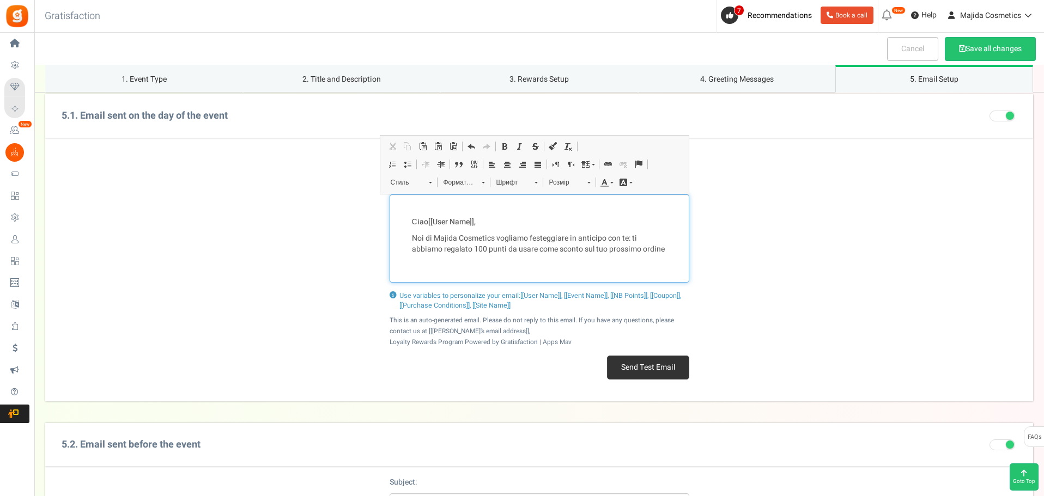
click at [484, 233] on p "Noi di Majida Cosmetics vogliamo festeggiare in anticipo con te: ti abbiamo reg…" at bounding box center [539, 244] width 255 height 22
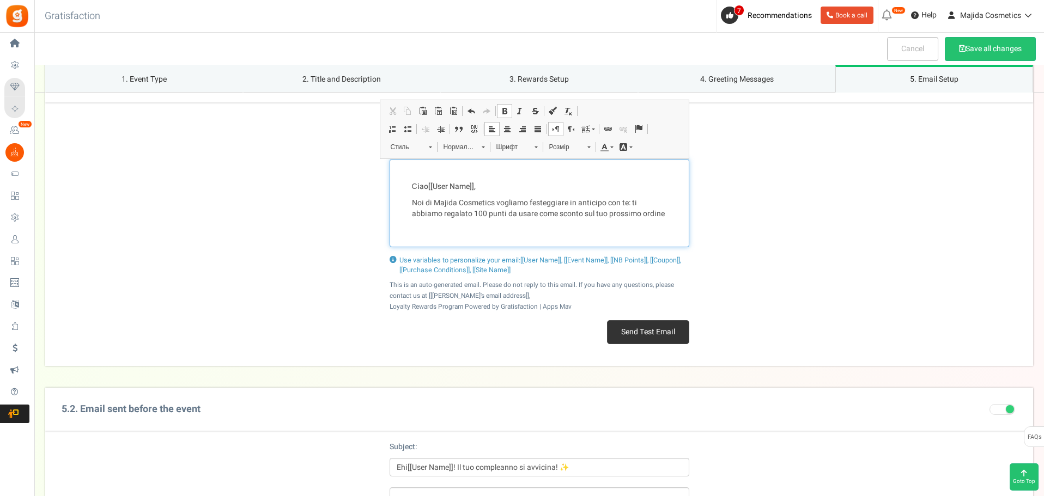
scroll to position [1362, 0]
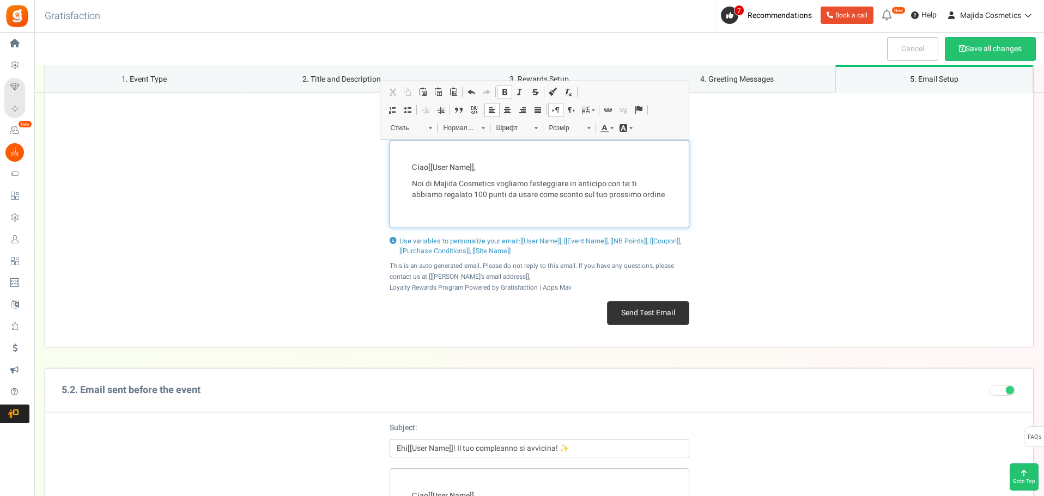
click at [503, 214] on div "Сiao [[User Name]] , Noi di Majida Cosmetics vogliamo festeggiare in anticipo c…" at bounding box center [539, 184] width 300 height 88
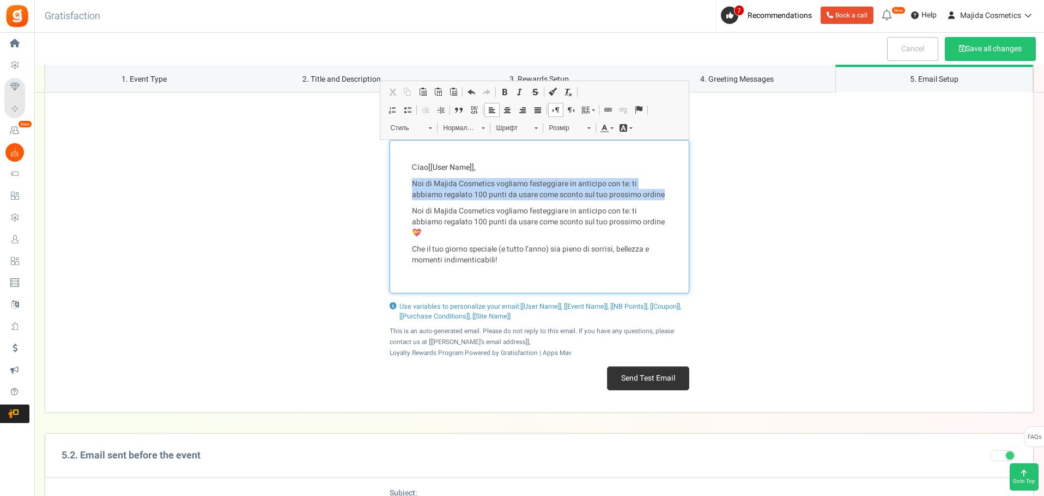
drag, startPoint x: 412, startPoint y: 184, endPoint x: 671, endPoint y: 192, distance: 258.8
click at [671, 192] on div "Сiao [[User Name]] , Noi di Majida Cosmetics vogliamo festeggiare in anticipo c…" at bounding box center [539, 217] width 300 height 154
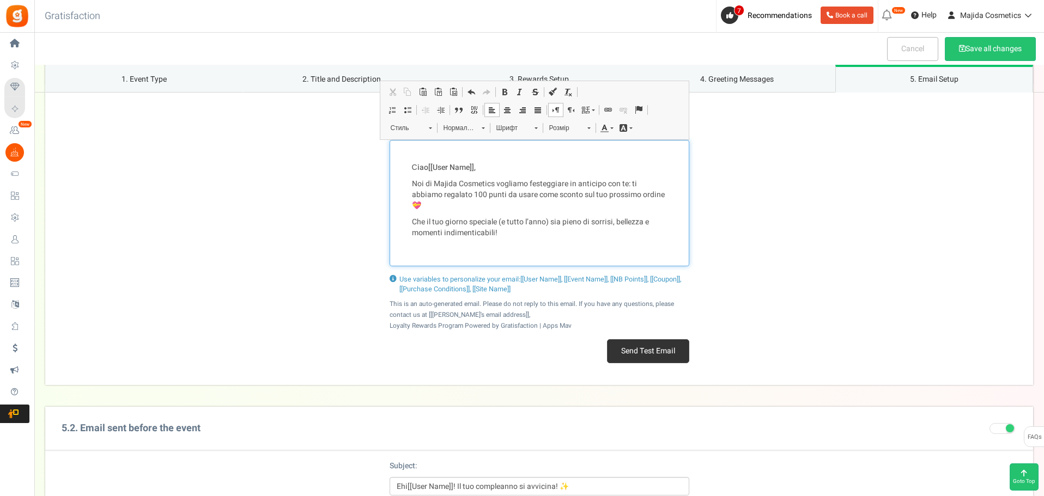
click at [437, 204] on p "Noi di Majida Cosmetics vogliamo festeggiare in anticipo con te: ti abbiamo reg…" at bounding box center [539, 195] width 255 height 33
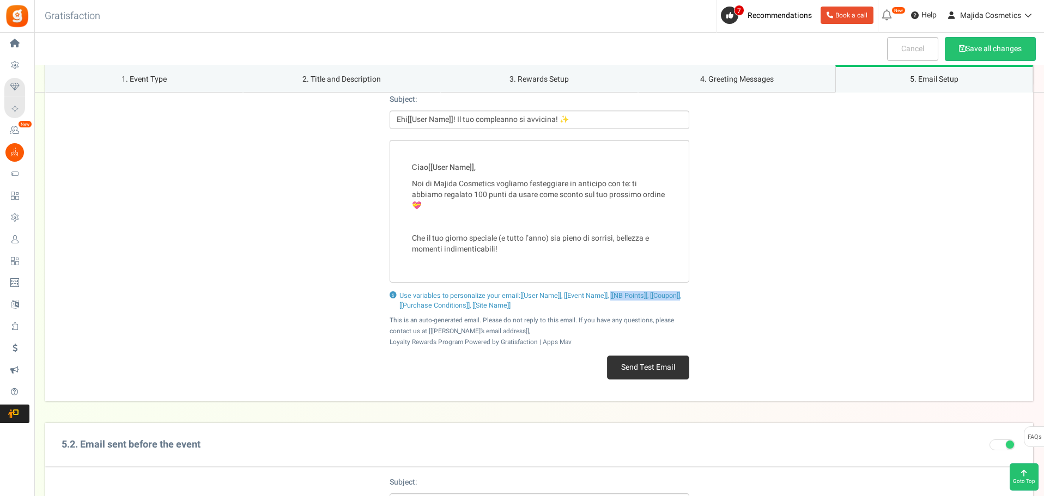
drag, startPoint x: 612, startPoint y: 297, endPoint x: 685, endPoint y: 294, distance: 72.5
click at [681, 294] on span "[[User Name]], [[Event Name]], [[NB Points]], [[Coupon]], [[Purchase Conditions…" at bounding box center [540, 301] width 282 height 20
copy span "[[NB Points]], [[Coupon]]"
click at [422, 216] on div "Сiao [[User Name]] , Noi di Majida Cosmetics vogliamo festeggiare in anticipo c…" at bounding box center [539, 211] width 300 height 143
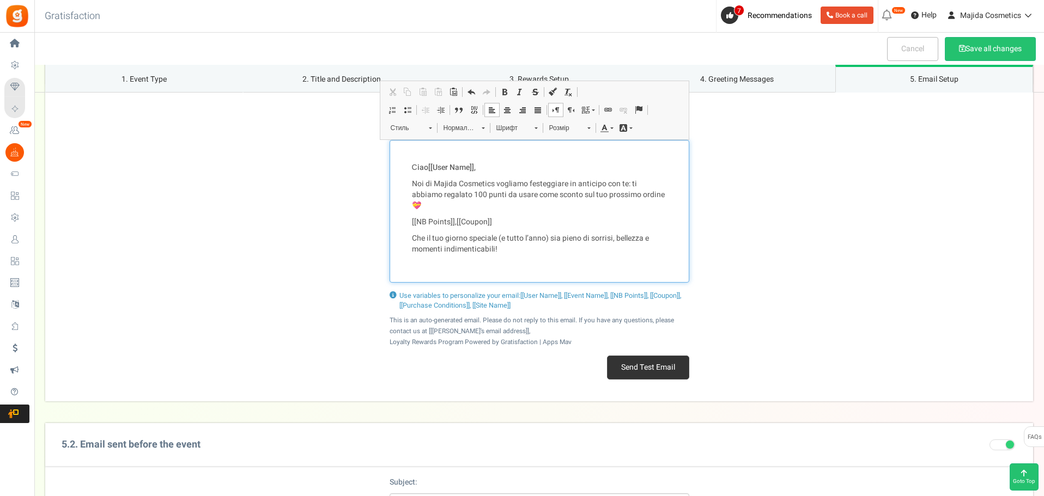
click at [410, 240] on div "Сiao [[User Name]] , Noi di Majida Cosmetics vogliamo festeggiare in anticipo c…" at bounding box center [539, 211] width 300 height 143
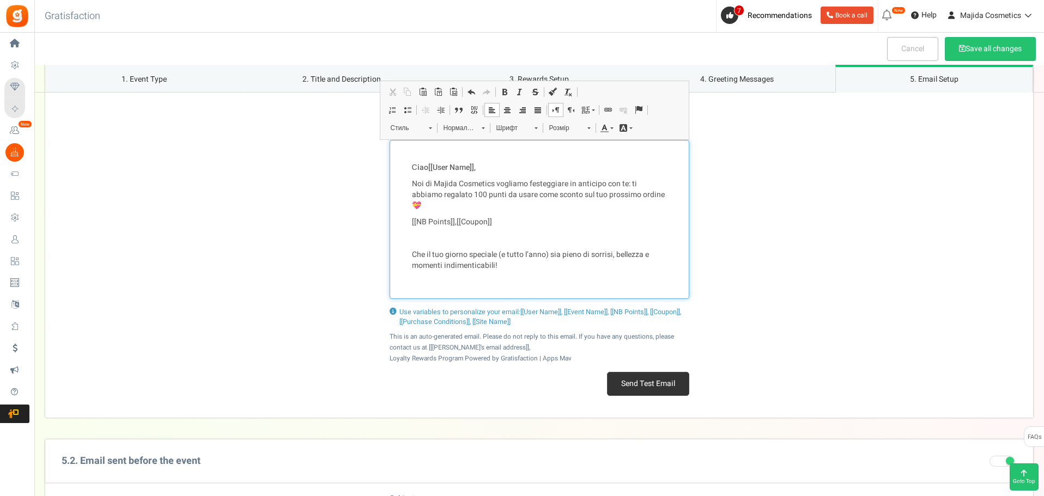
click at [670, 196] on div "Сiao [[User Name]] , Noi di Majida Cosmetics vogliamo festeggiare in anticipo c…" at bounding box center [539, 219] width 300 height 159
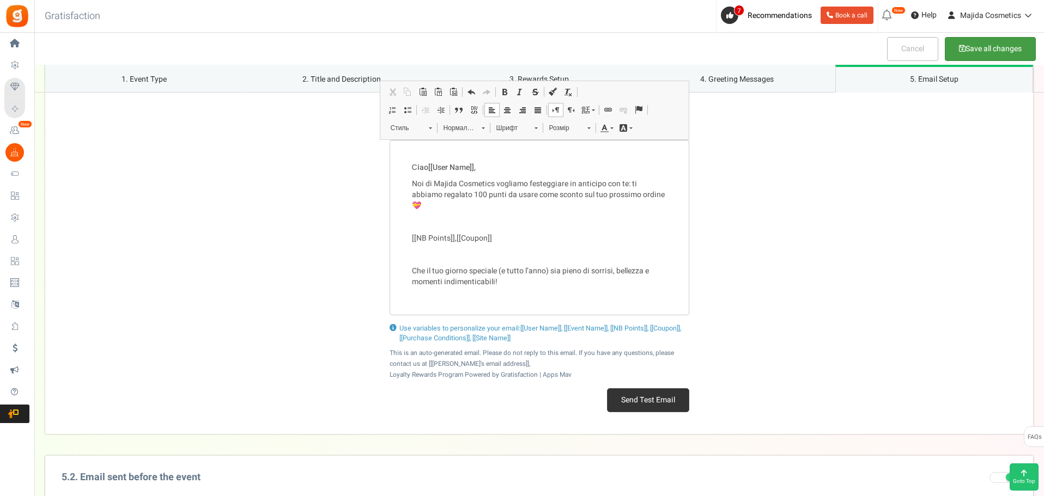
drag, startPoint x: 958, startPoint y: 50, endPoint x: 952, endPoint y: 59, distance: 11.0
click at [960, 50] on button "Save all changes" at bounding box center [989, 49] width 91 height 24
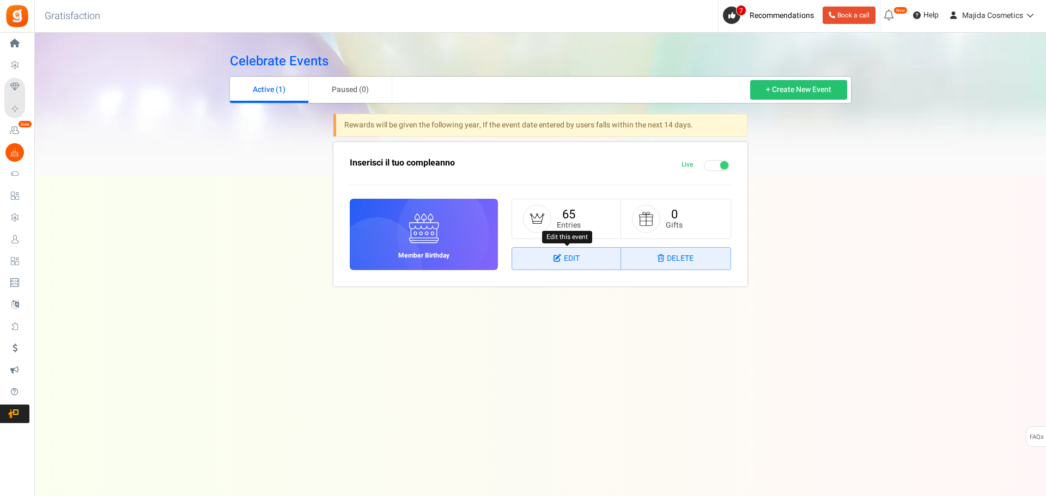
click at [547, 262] on link "Edit" at bounding box center [566, 259] width 109 height 22
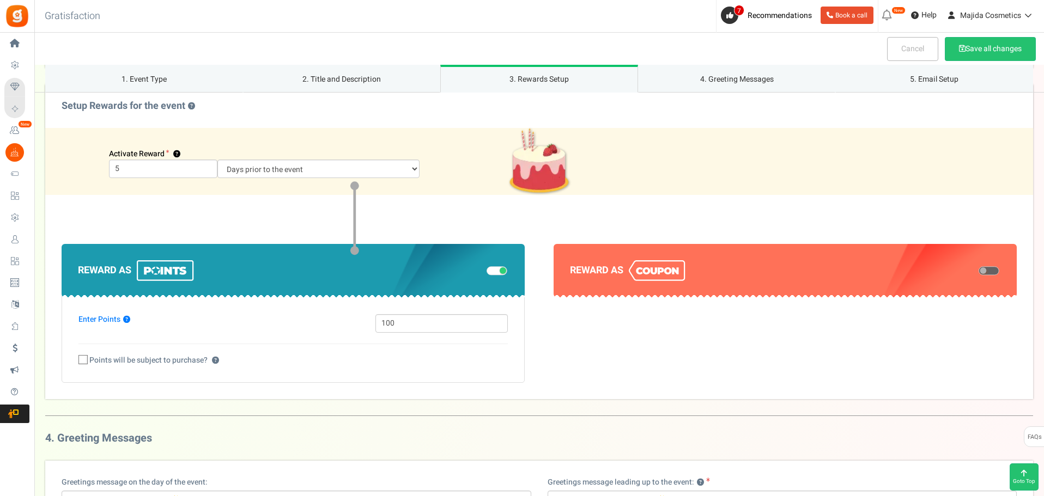
scroll to position [763, 0]
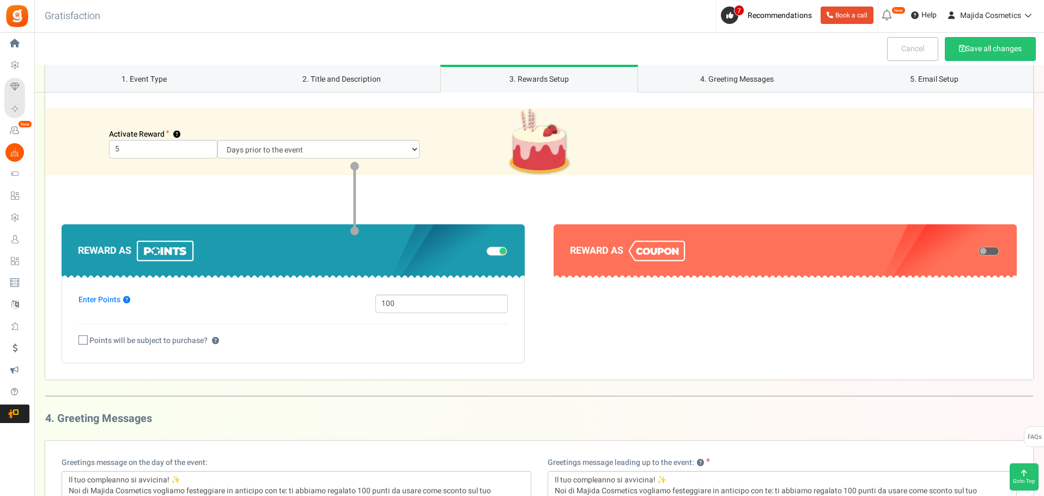
click at [379, 160] on div "Activate Reward ? 5 Days prior to the event On the event date" at bounding box center [538, 141] width 987 height 67
click at [377, 148] on select "Days prior to the event On the event date" at bounding box center [318, 149] width 202 height 19
select select "1"
click at [217, 140] on select "Days prior to the event On the event date" at bounding box center [318, 149] width 202 height 19
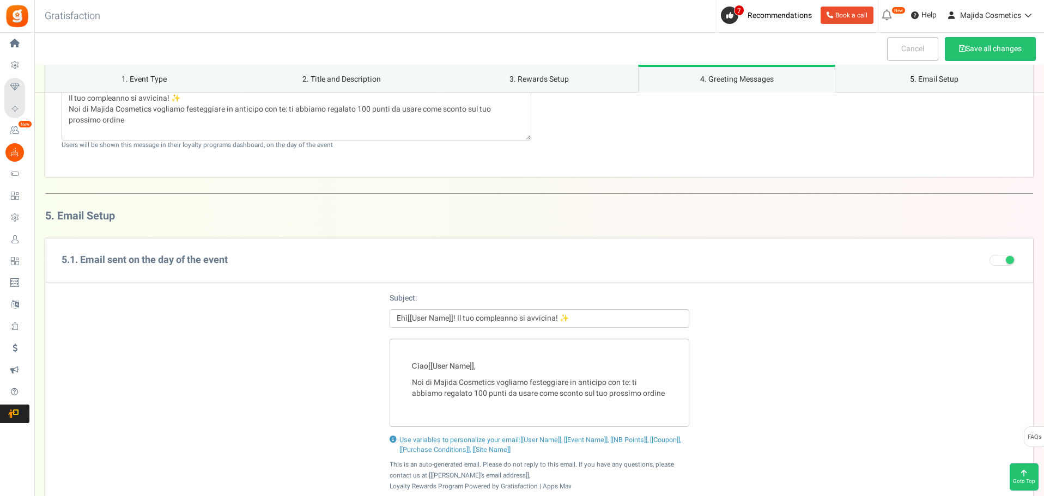
scroll to position [1298, 0]
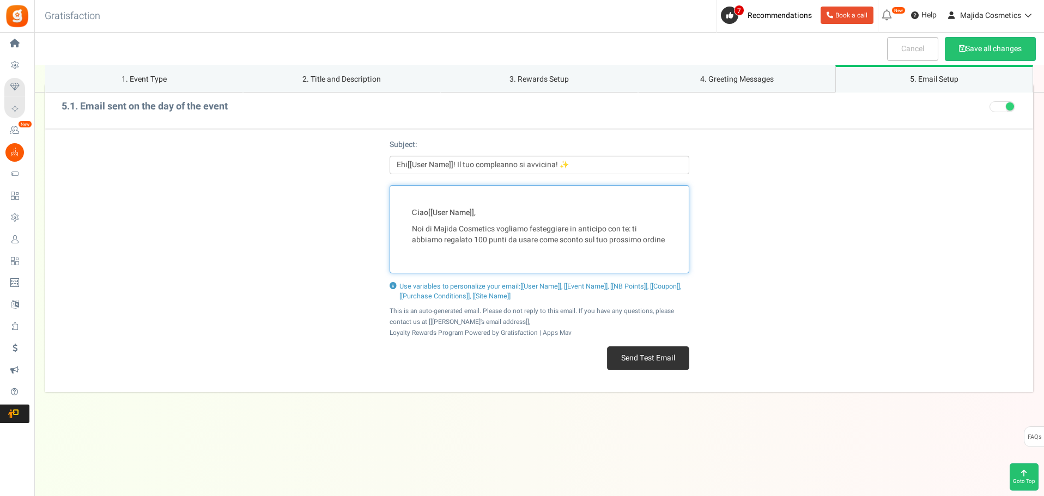
click at [493, 253] on div "Сiao [[User Name]] , Noi di Majida Cosmetics vogliamo festeggiare in anticipo c…" at bounding box center [539, 229] width 300 height 88
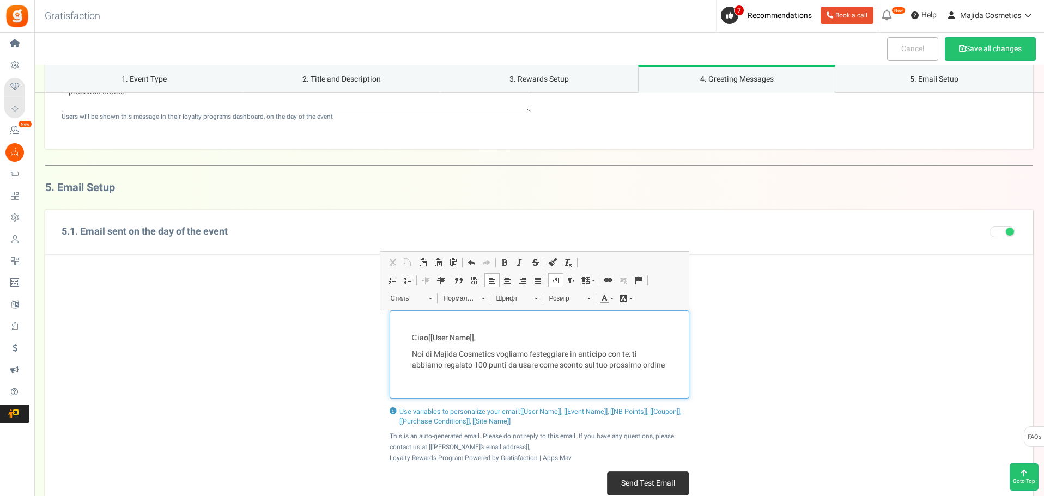
scroll to position [1080, 0]
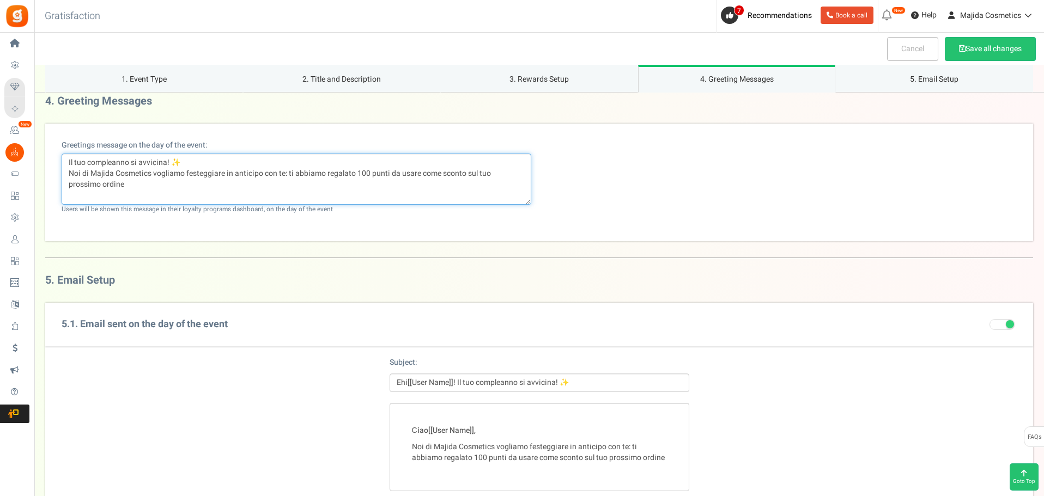
click at [127, 186] on textarea "Il tuo compleanno si avvicina! ✨ Noi di Majida Cosmetics vogliamo festeggiare i…" at bounding box center [296, 179] width 469 height 51
click at [941, 188] on div "Greetings message on the day of the event: Il tuo compleanno si avvicina! ✨ Noi…" at bounding box center [538, 182] width 971 height 85
click at [119, 196] on textarea "Il tuo compleanno si avvicina! ✨ Noi di Majida Cosmetics vogliamo festeggiare i…" at bounding box center [296, 179] width 469 height 51
paste textarea "Che il tuo giorno speciale (e tutto l’anno) sia pieno di sorrisi, bellezza"
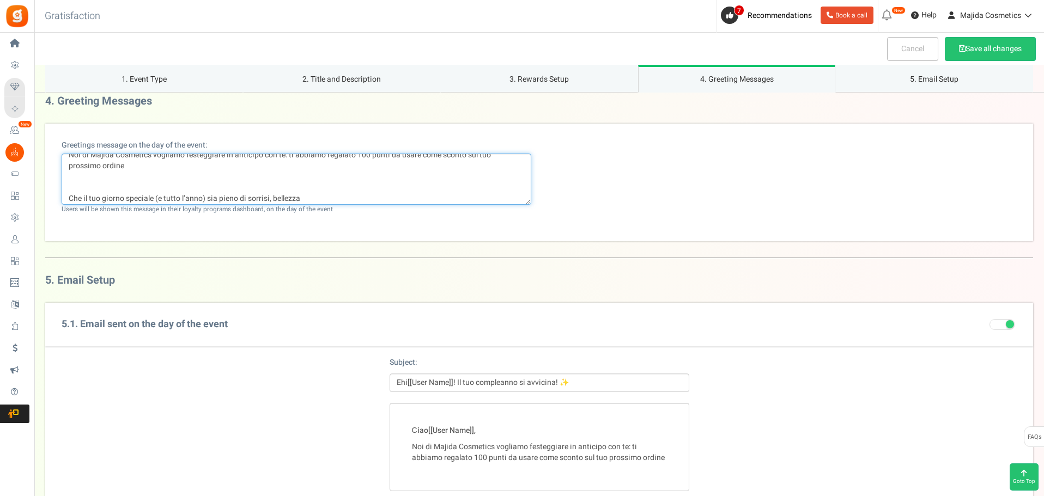
scroll to position [1298, 0]
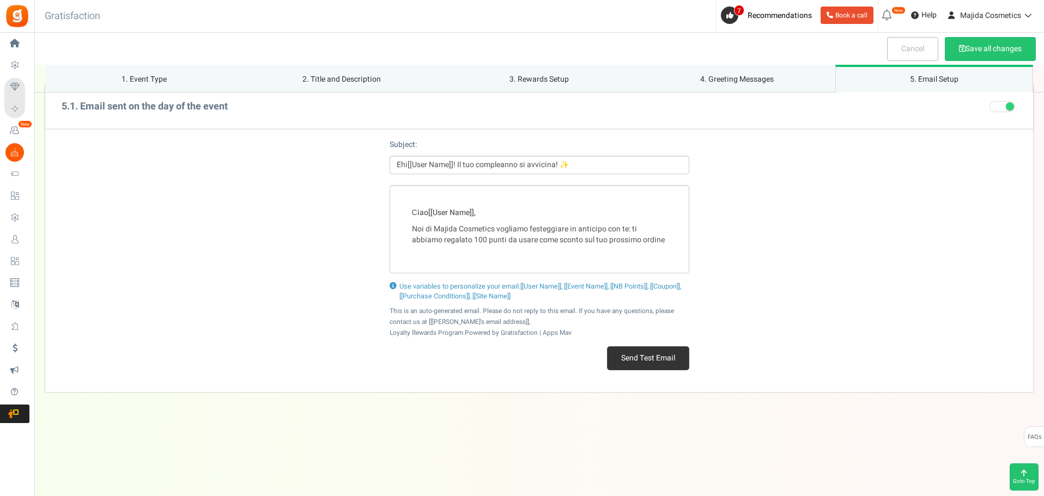
type textarea "Il tuo compleanno si avvicina! ✨ Noi di Majida Cosmetics vogliamo festeggiare i…"
click at [416, 256] on div "Сiao [[User Name]] , Noi di Majida Cosmetics vogliamo festeggiare in anticipo c…" at bounding box center [539, 229] width 300 height 88
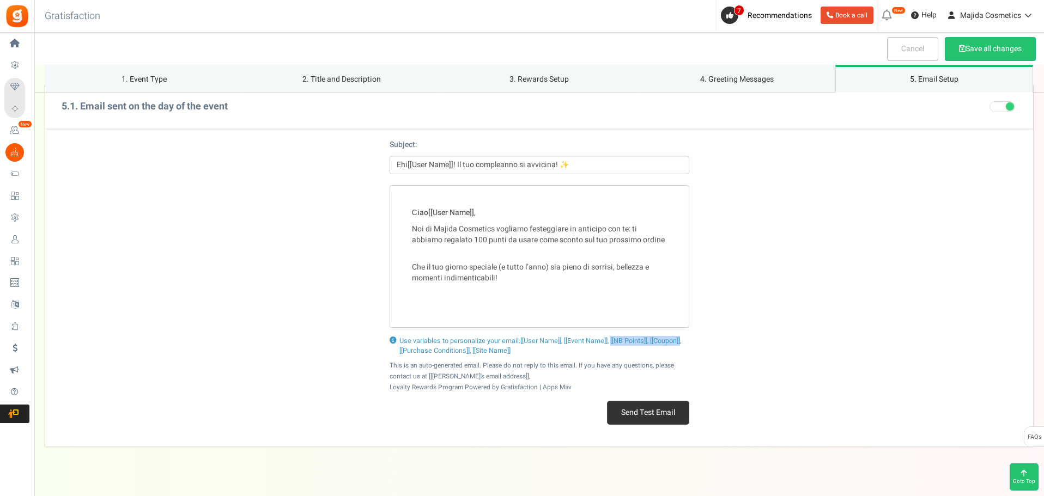
drag, startPoint x: 612, startPoint y: 340, endPoint x: 684, endPoint y: 338, distance: 71.9
click at [681, 338] on span "[[User Name]], [[Event Name]], [[NB Points]], [[Coupon]], [[Purchase Conditions…" at bounding box center [540, 346] width 282 height 20
copy span "[[NB Points]], [[Coupon]]"
click at [417, 301] on div "Сiao [[User Name]] , Noi di Majida Cosmetics vogliamo festeggiare in anticipo c…" at bounding box center [539, 256] width 300 height 143
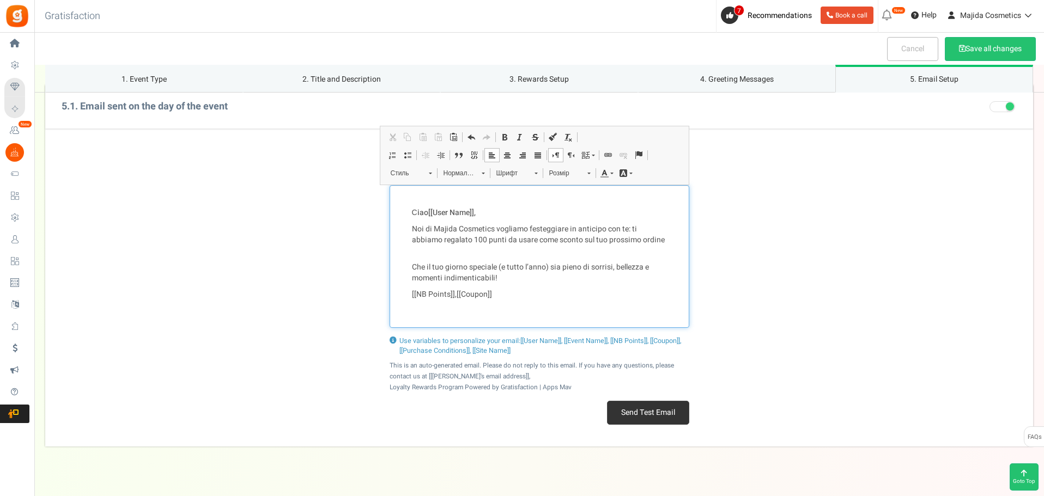
click at [514, 285] on div "Сiao [[User Name]] , Noi di Majida Cosmetics vogliamo festeggiare in anticipo c…" at bounding box center [539, 256] width 300 height 143
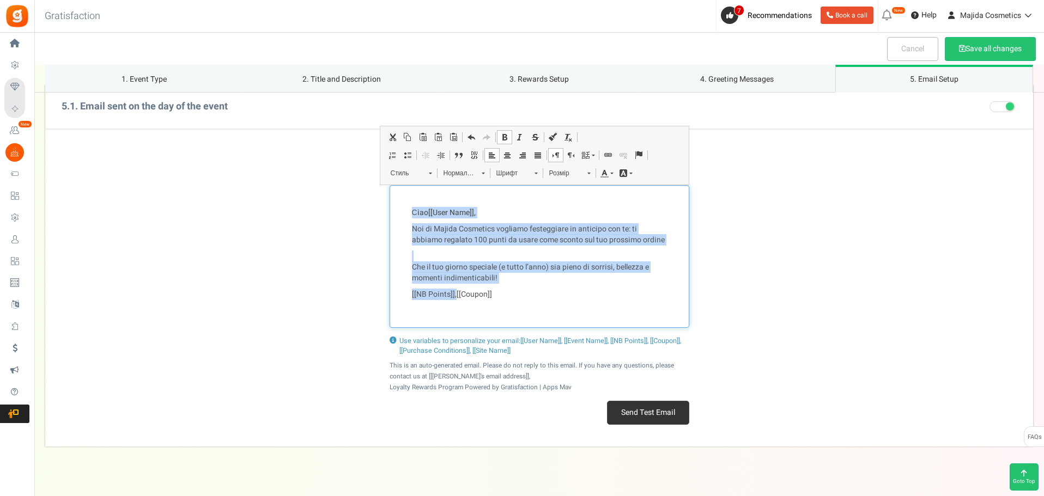
copy div "Сiao [[User Name]] , Noi di Majida Cosmetics vogliamo festeggiare in anticipo c…"
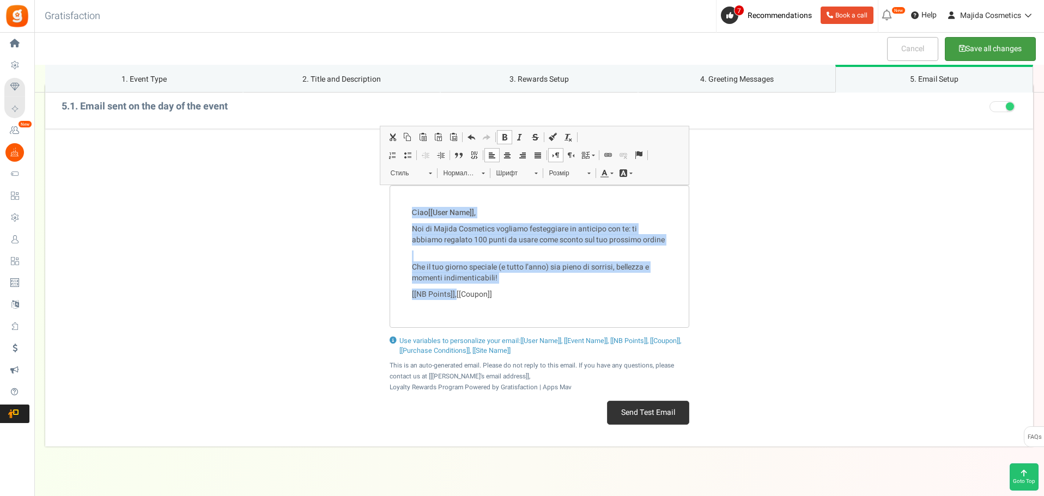
click at [991, 53] on button "Save all changes" at bounding box center [989, 49] width 91 height 24
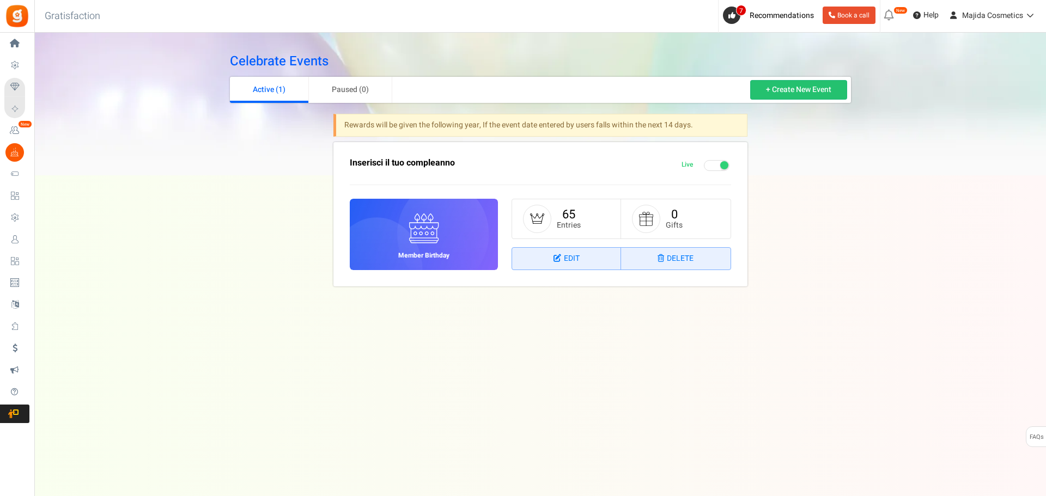
click at [569, 258] on link "Edit" at bounding box center [566, 259] width 109 height 22
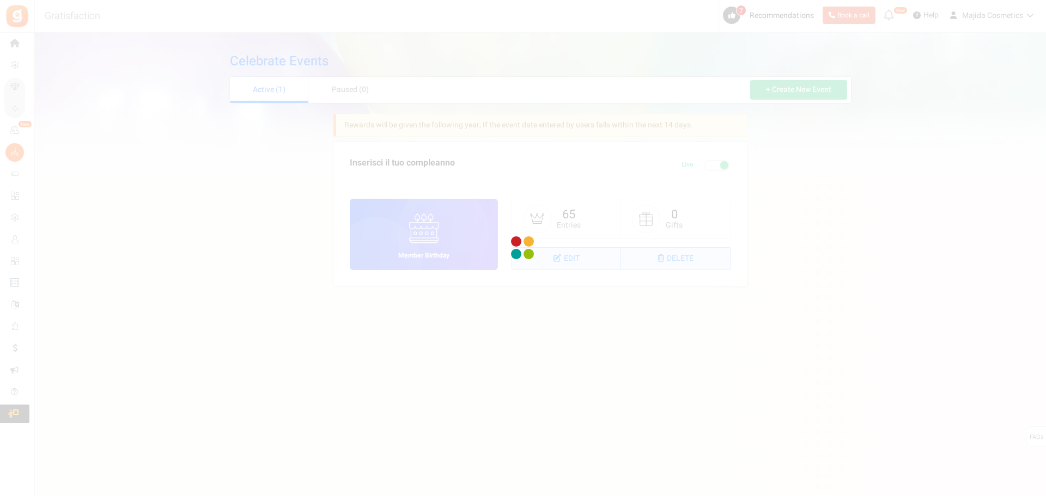
select select "1"
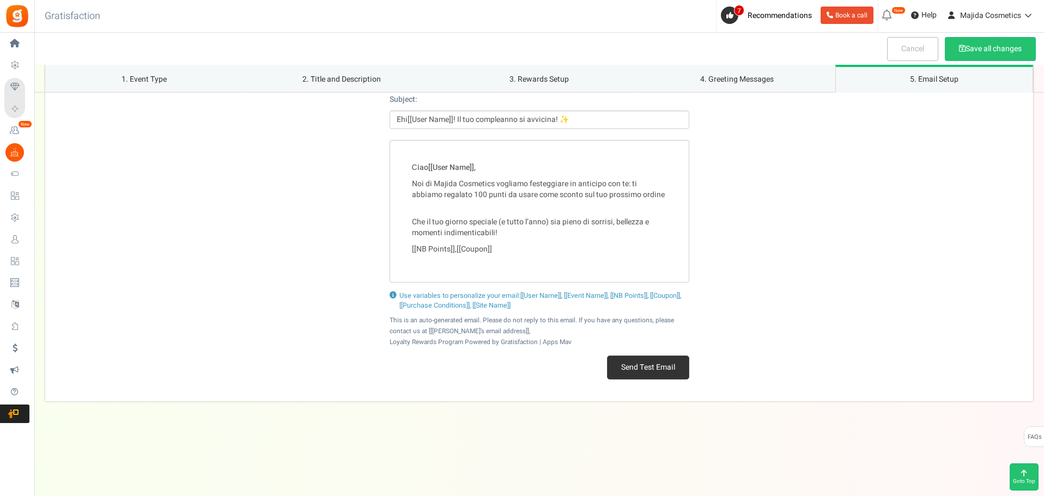
scroll to position [1352, 0]
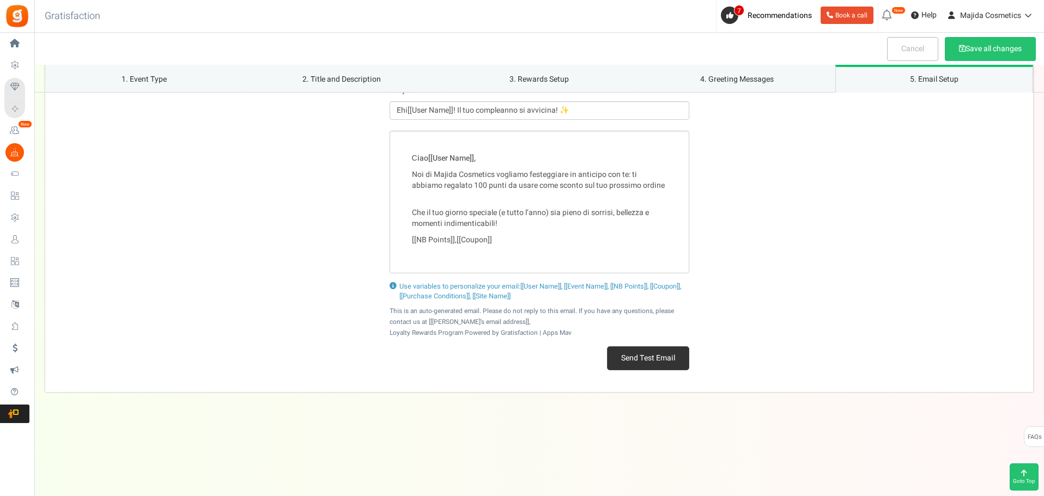
click at [630, 359] on button "Send Test Email" at bounding box center [648, 358] width 82 height 24
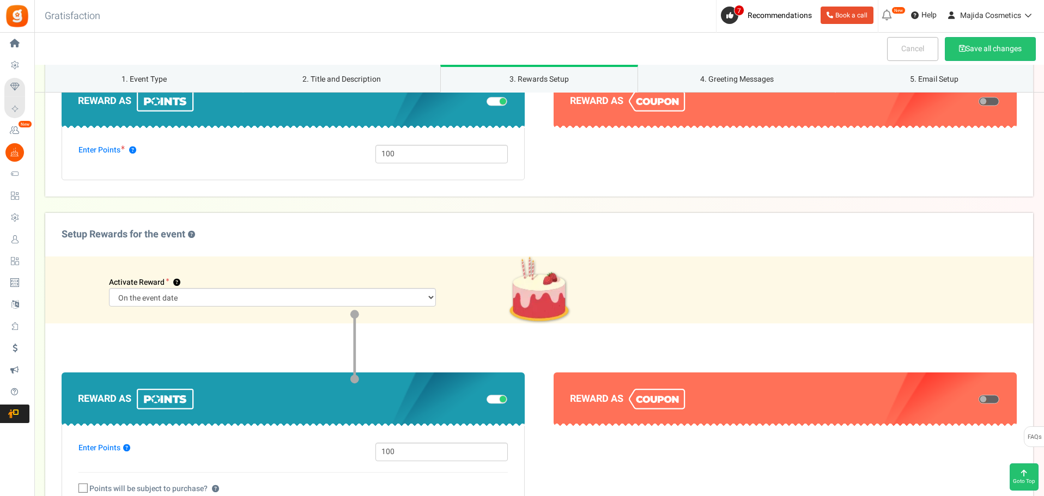
scroll to position [481, 0]
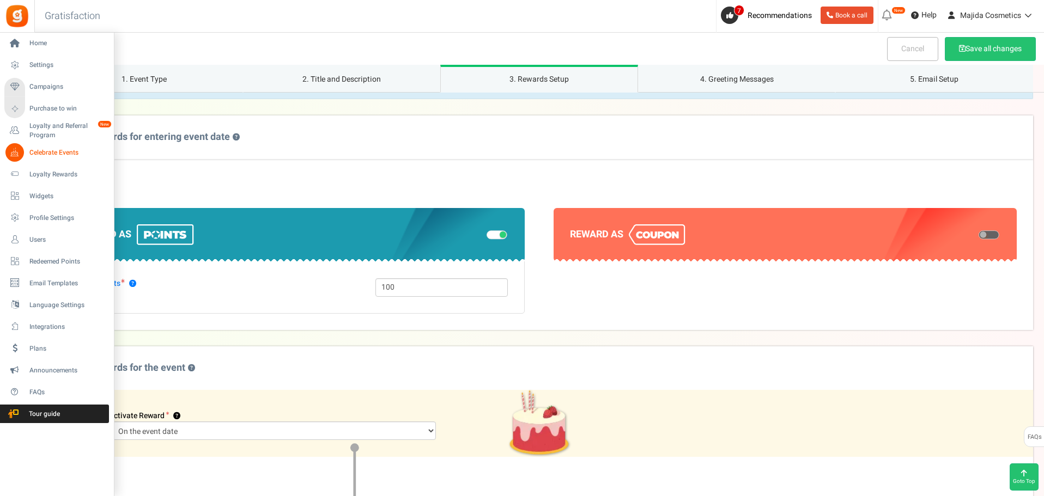
click at [45, 148] on span "Celebrate Events" at bounding box center [67, 152] width 76 height 9
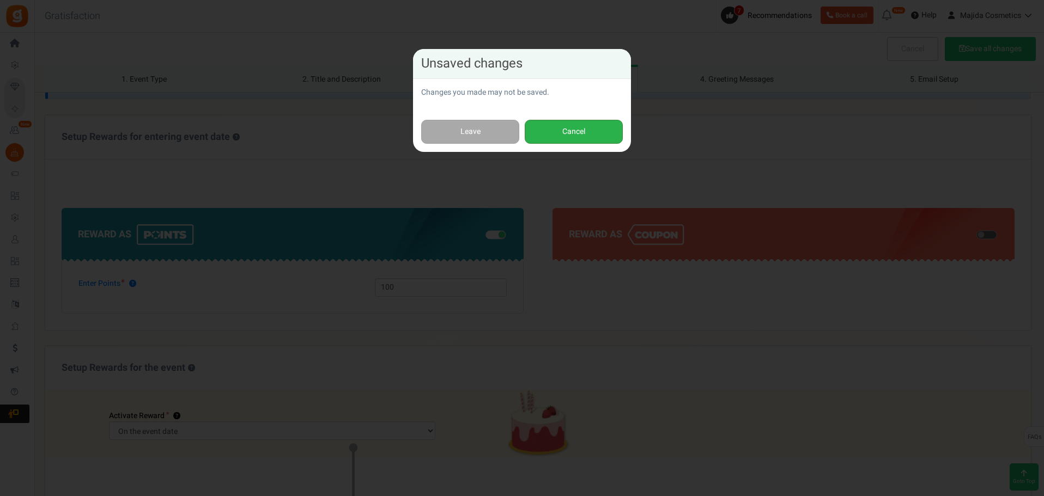
click at [608, 120] on button "Cancel" at bounding box center [573, 132] width 98 height 25
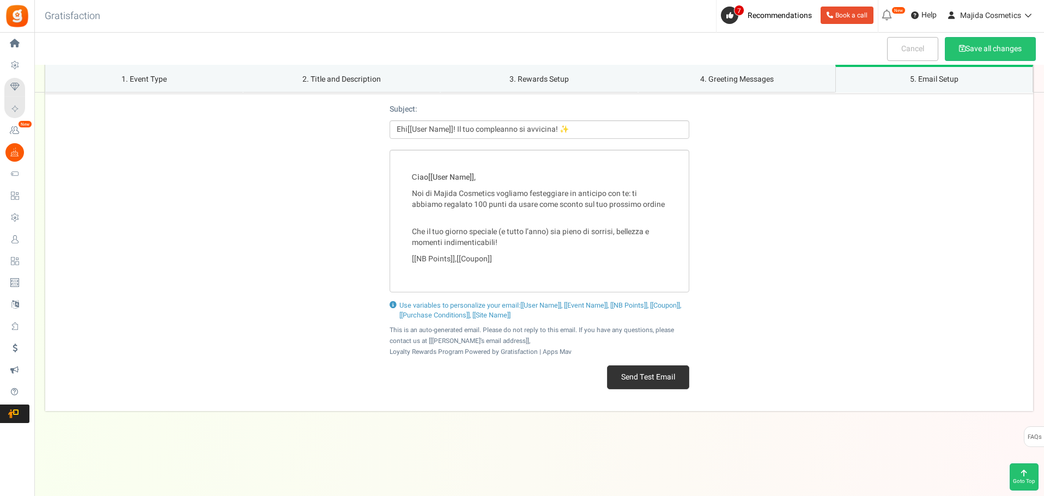
scroll to position [1352, 0]
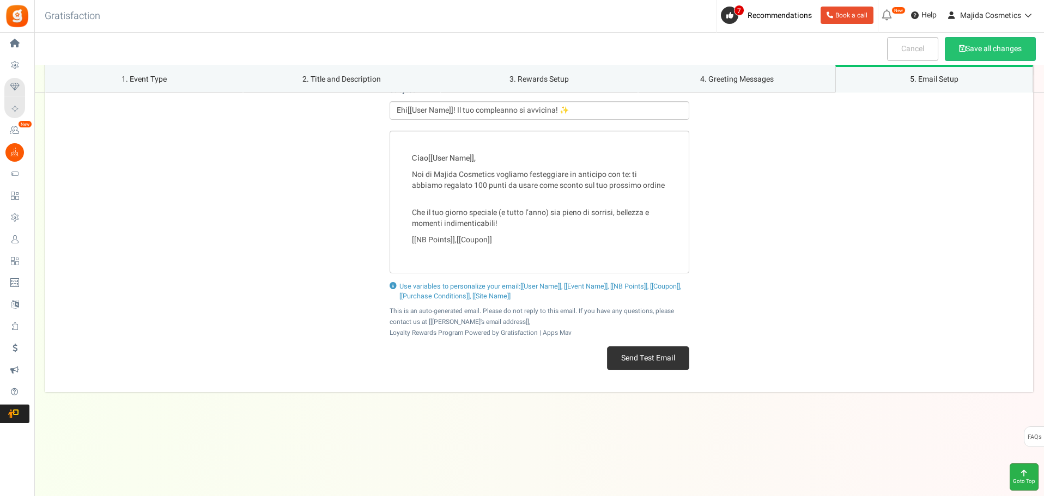
click at [1030, 481] on span "Goto Top" at bounding box center [1024, 482] width 22 height 8
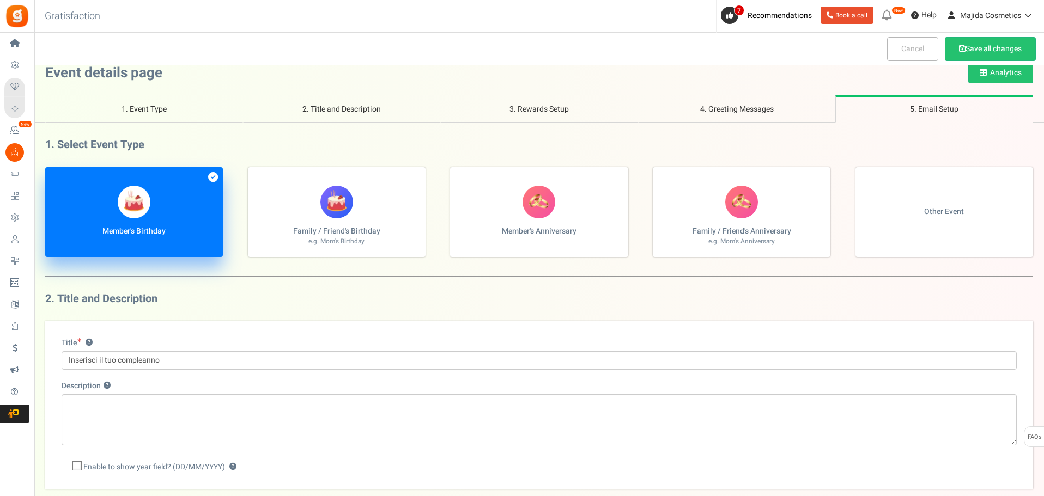
scroll to position [0, 0]
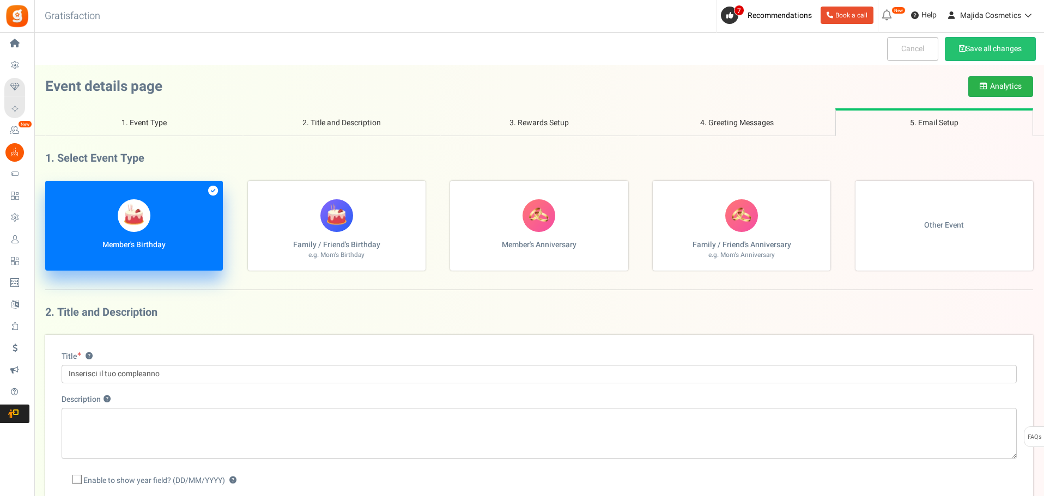
click at [1011, 86] on button "Analytics" at bounding box center [1000, 86] width 65 height 21
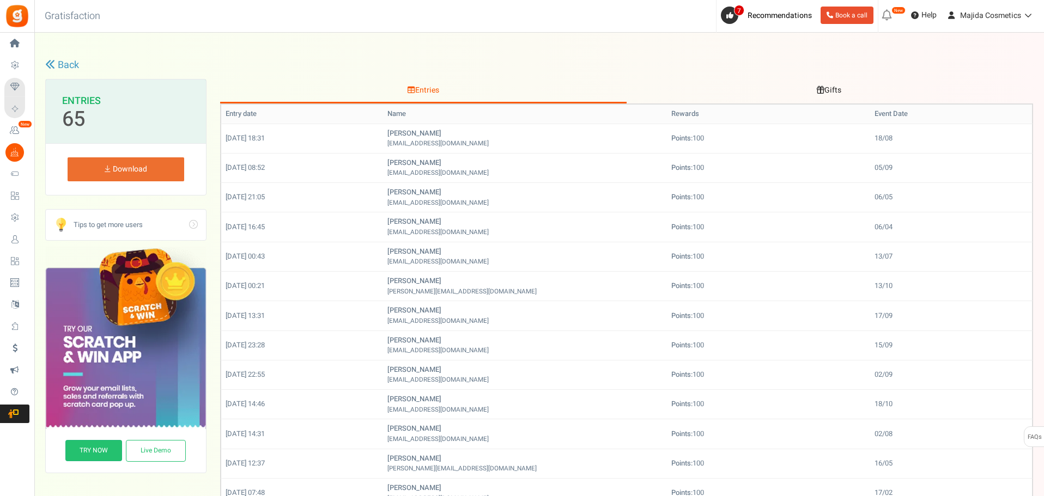
click at [844, 90] on link "Gifts" at bounding box center [829, 91] width 406 height 25
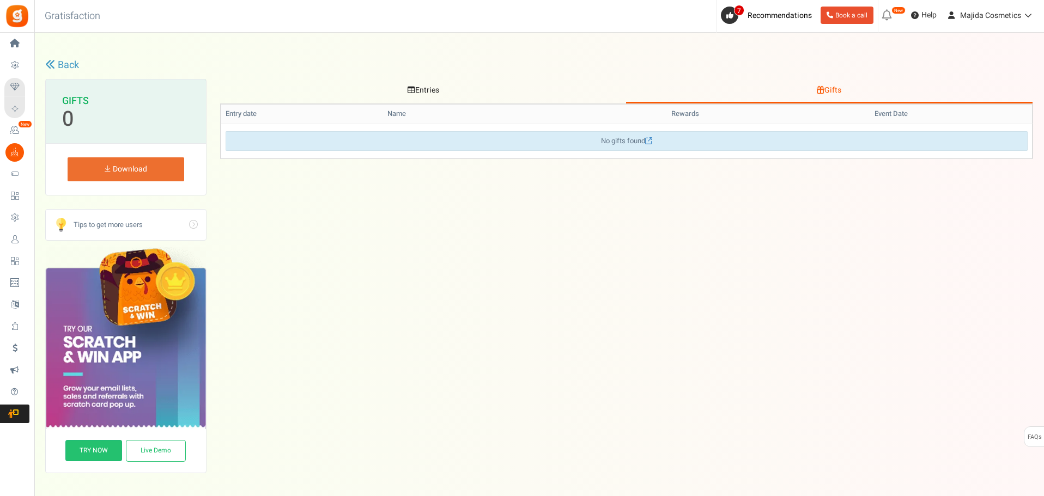
click at [46, 70] on link "Back" at bounding box center [62, 65] width 34 height 14
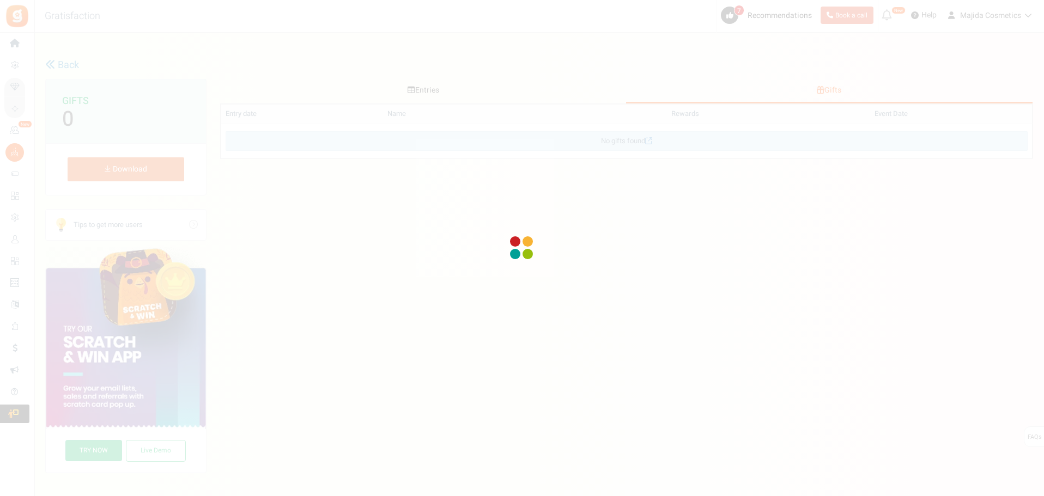
select select "1"
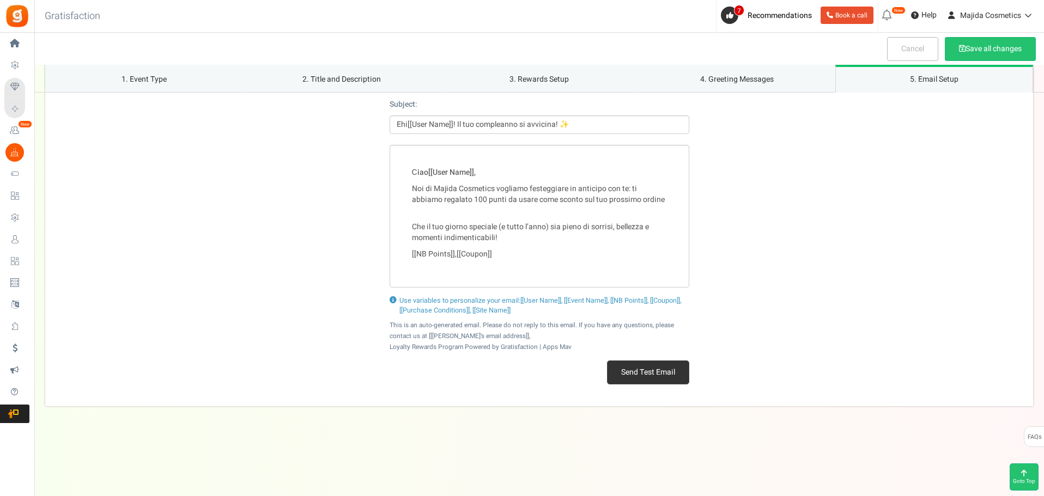
scroll to position [1352, 0]
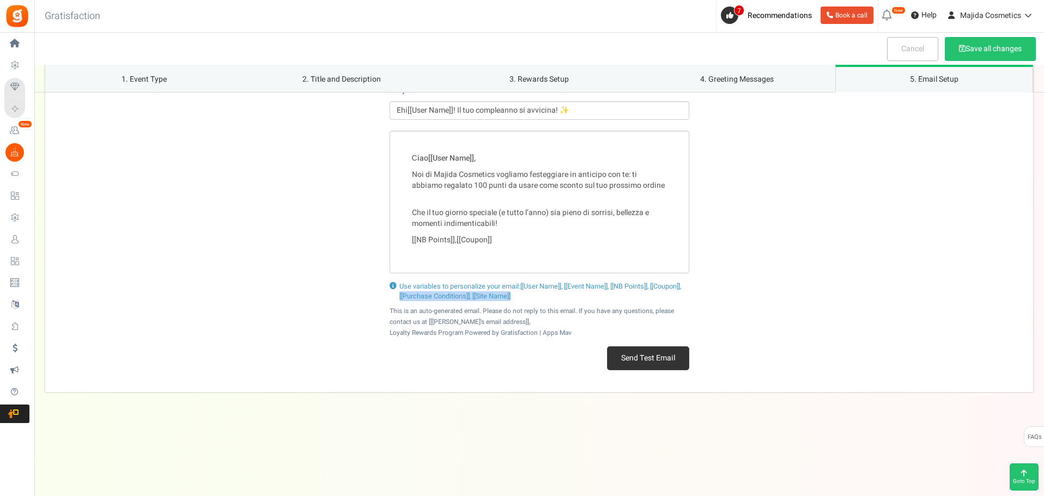
drag, startPoint x: 521, startPoint y: 297, endPoint x: 397, endPoint y: 291, distance: 124.9
click at [397, 291] on div "Use variables to personalize your email: [[User Name]], [[Event Name]], [[NB Po…" at bounding box center [539, 292] width 300 height 20
copy span "[[Purchase Conditions]], [[Site Name]]"
click at [437, 263] on div "Сiao [[User Name]] , Noi di Majida Cosmetics vogliamo festeggiare in anticipo c…" at bounding box center [539, 202] width 300 height 143
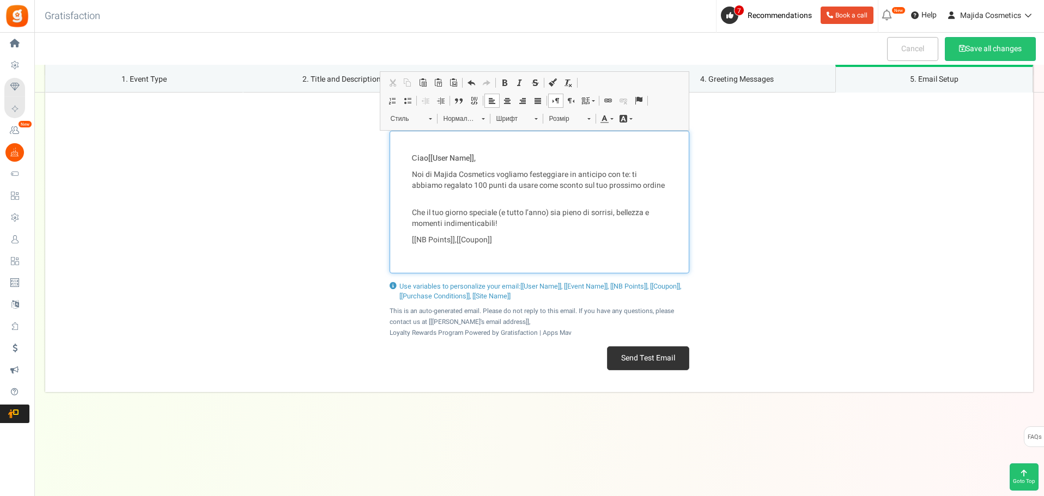
click at [519, 242] on p "[[NB Points]] , [[Coupon]]" at bounding box center [539, 240] width 255 height 11
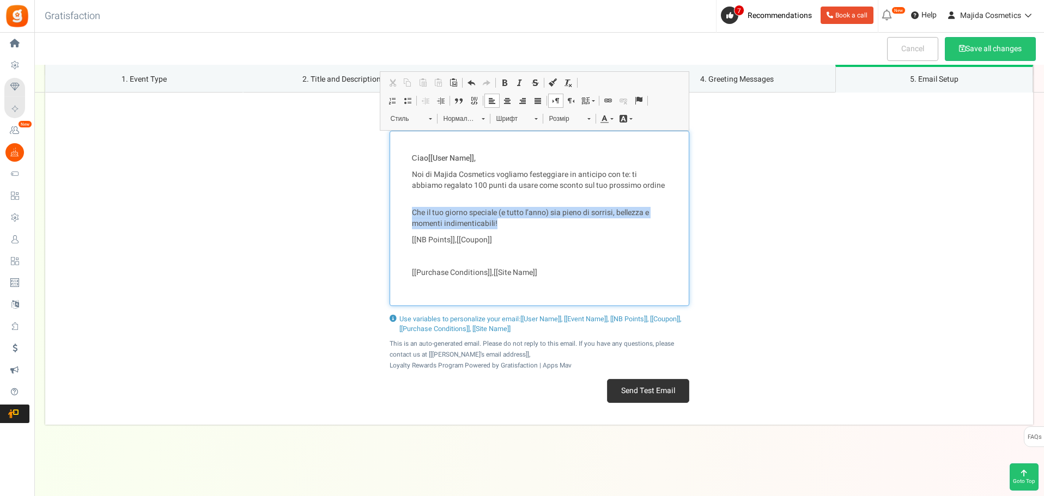
drag, startPoint x: 499, startPoint y: 222, endPoint x: 402, endPoint y: 210, distance: 97.1
click at [402, 210] on div "Сiao [[User Name]] , Noi di Majida Cosmetics vogliamo festeggiare in anticipo c…" at bounding box center [539, 218] width 300 height 175
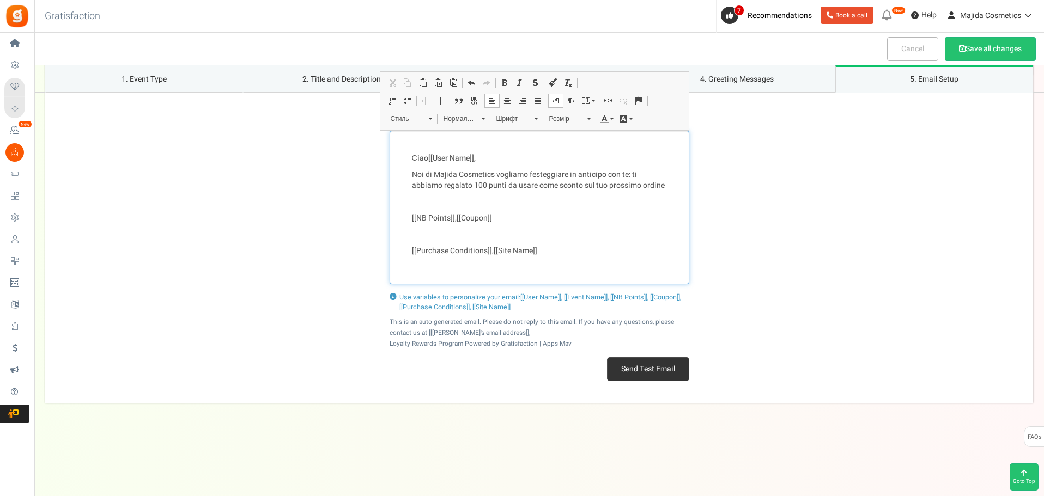
click at [506, 221] on p "[[NB Points]] , [[Coupon]]" at bounding box center [539, 218] width 255 height 11
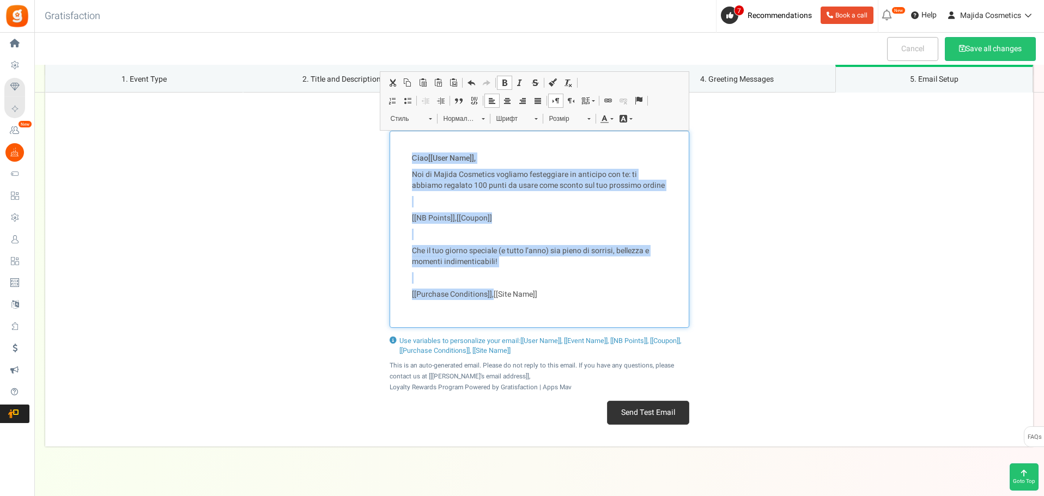
copy div "Сiao [[User Name]] , Noi di Majida Cosmetics vogliamo festeggiare in anticipo c…"
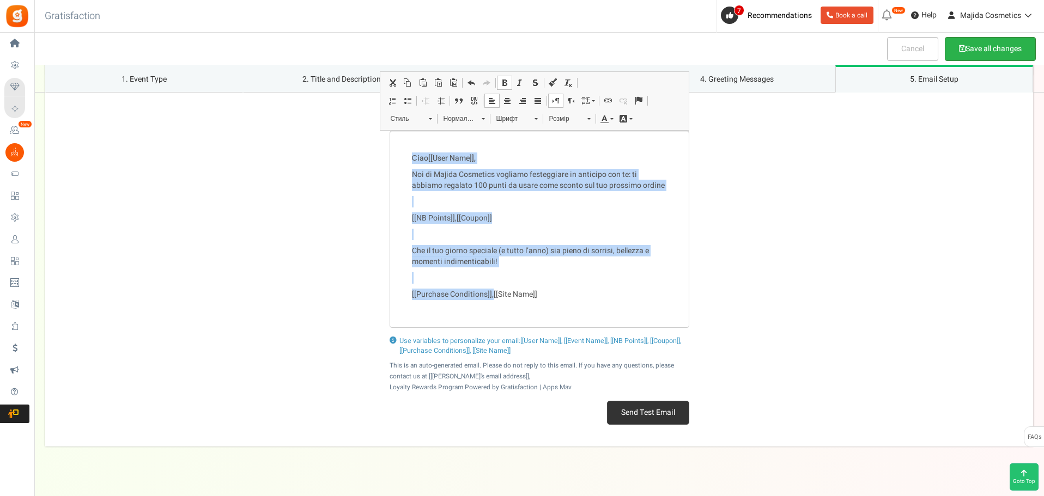
click at [1005, 43] on button "Save all changes" at bounding box center [989, 49] width 91 height 24
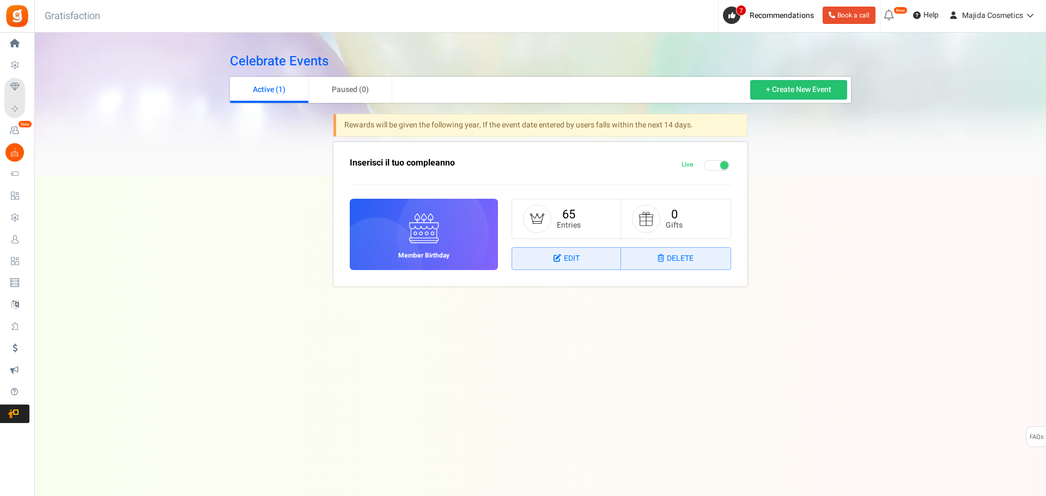
click at [710, 167] on span at bounding box center [717, 165] width 26 height 11
click at [681, 167] on input "Live Paused" at bounding box center [681, 165] width 0 height 7
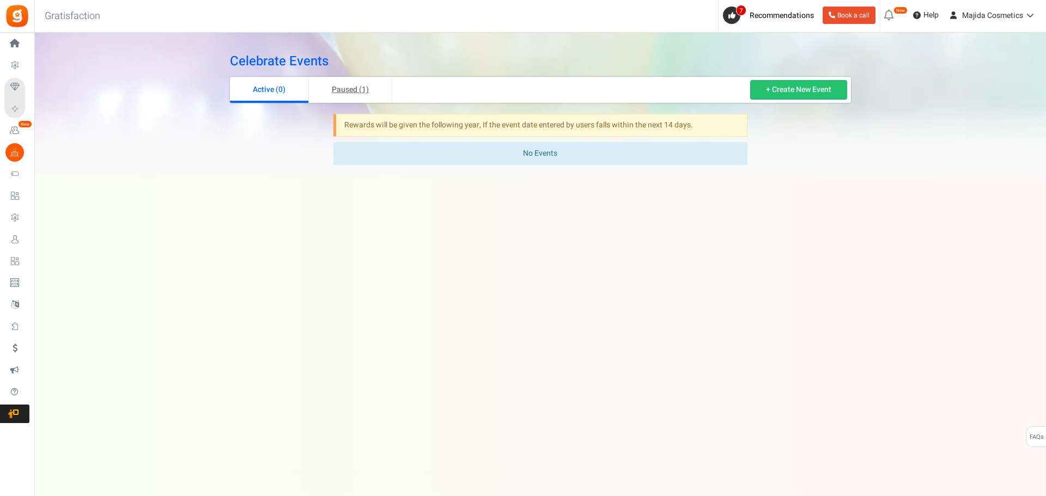
click at [319, 86] on link "Paused (1)" at bounding box center [350, 90] width 83 height 26
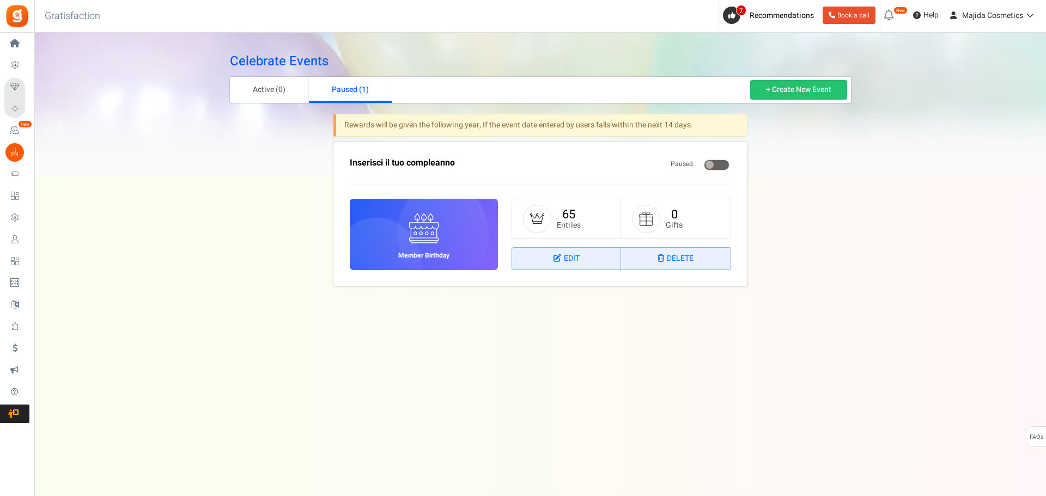
click at [716, 162] on span at bounding box center [717, 165] width 26 height 11
click at [670, 162] on input "Live Paused" at bounding box center [670, 165] width 0 height 7
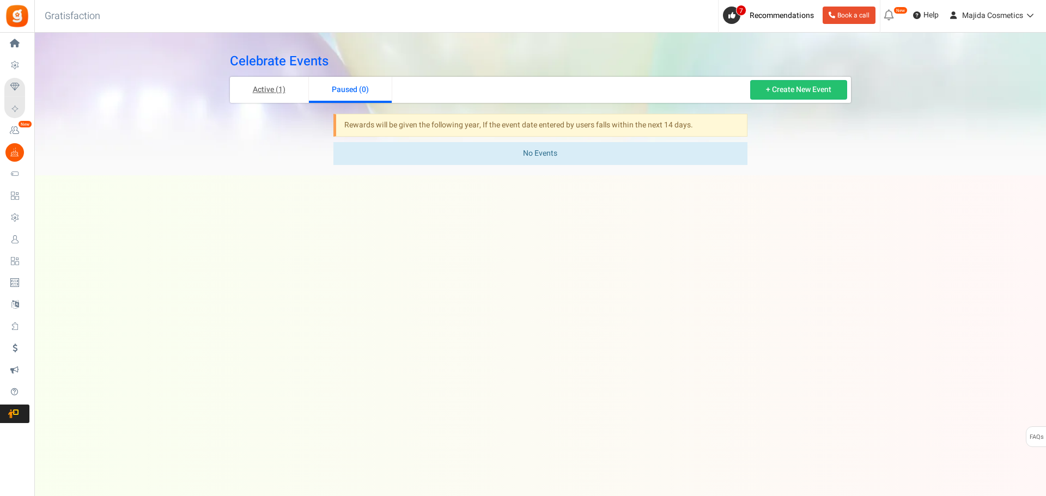
click at [288, 88] on link "Active (1)" at bounding box center [269, 90] width 79 height 26
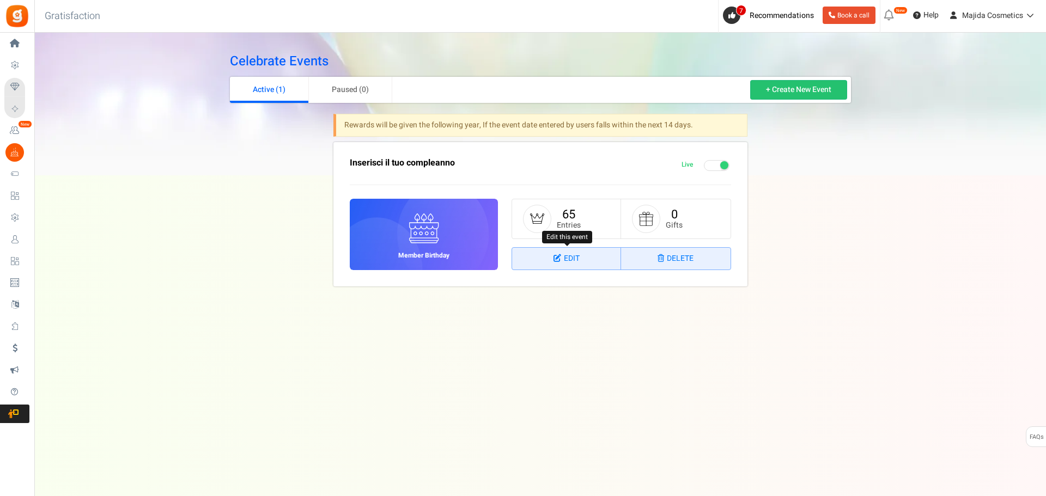
click at [578, 251] on link "Edit" at bounding box center [566, 259] width 109 height 22
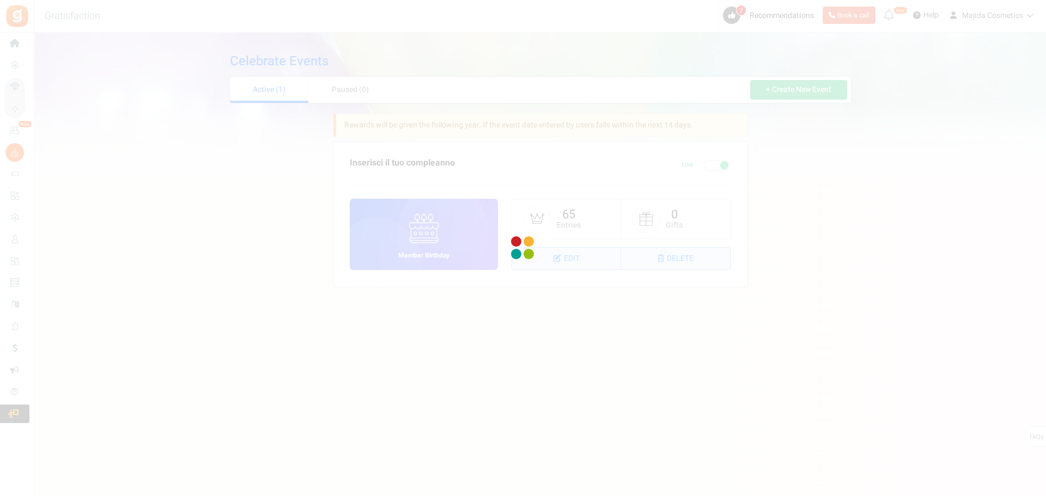
select select "1"
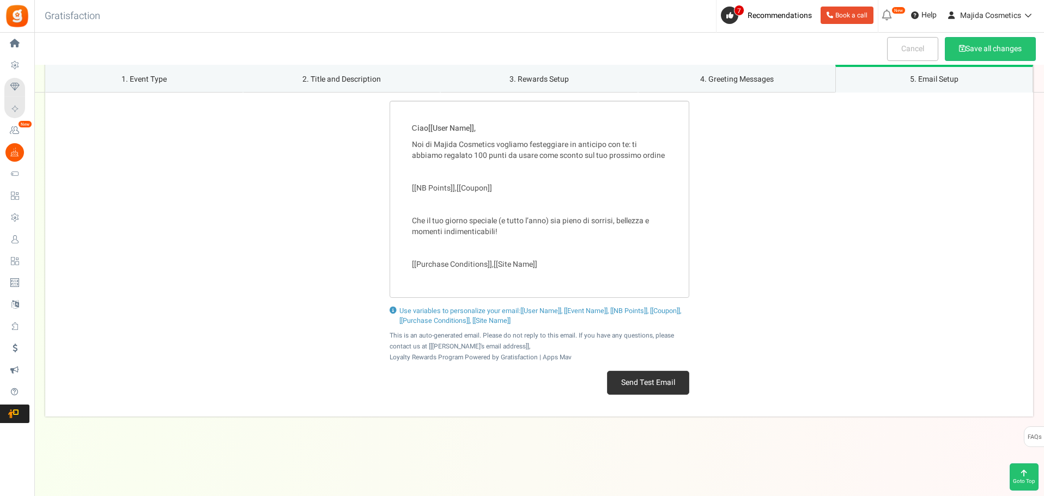
scroll to position [1407, 0]
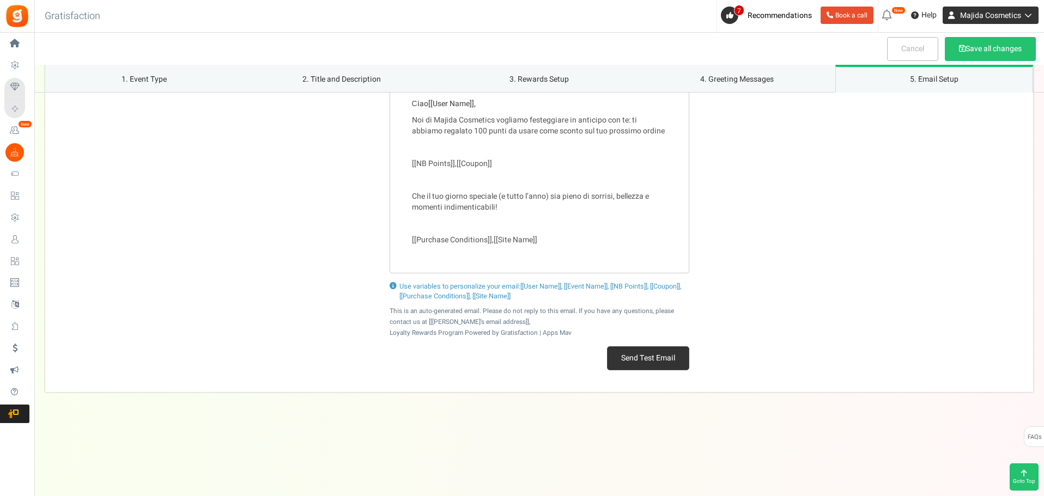
click at [978, 12] on span "Majida Cosmetics" at bounding box center [990, 15] width 61 height 11
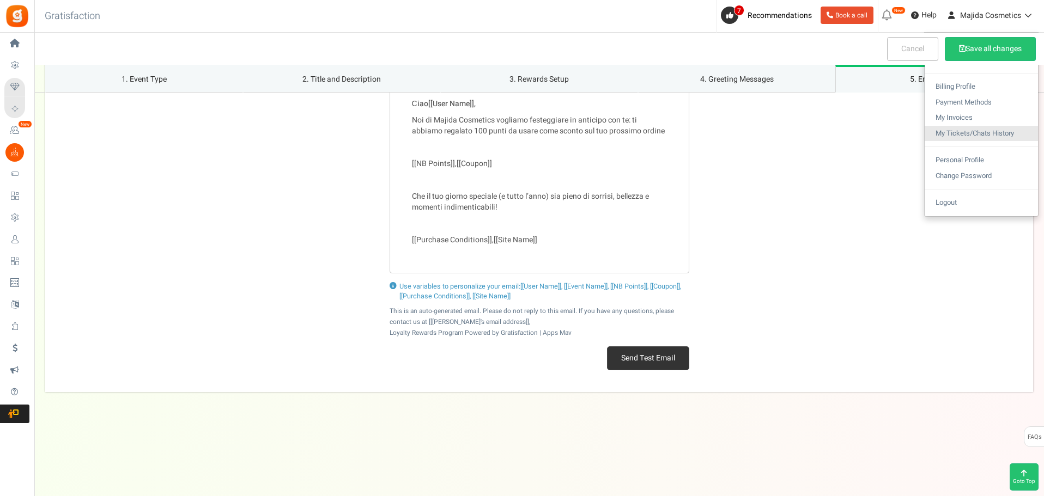
click at [980, 133] on link "My Tickets/Chats History" at bounding box center [980, 134] width 113 height 16
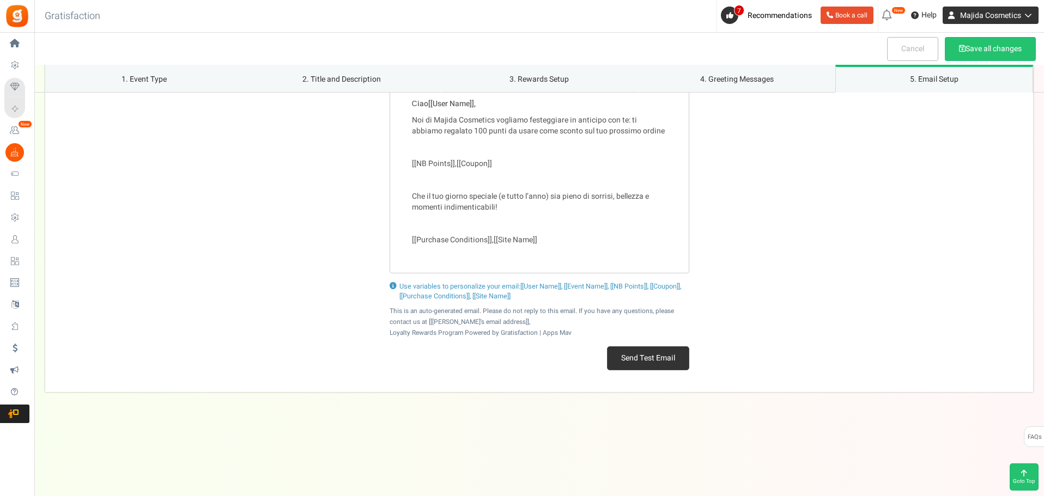
click at [992, 15] on span "Majida Cosmetics" at bounding box center [990, 15] width 61 height 11
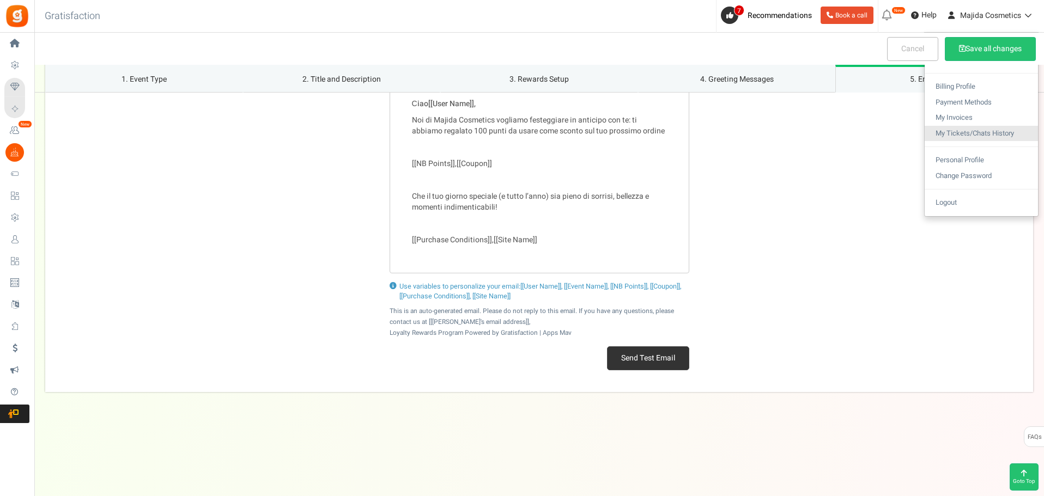
click at [974, 128] on link "My Tickets/Chats History" at bounding box center [980, 134] width 113 height 16
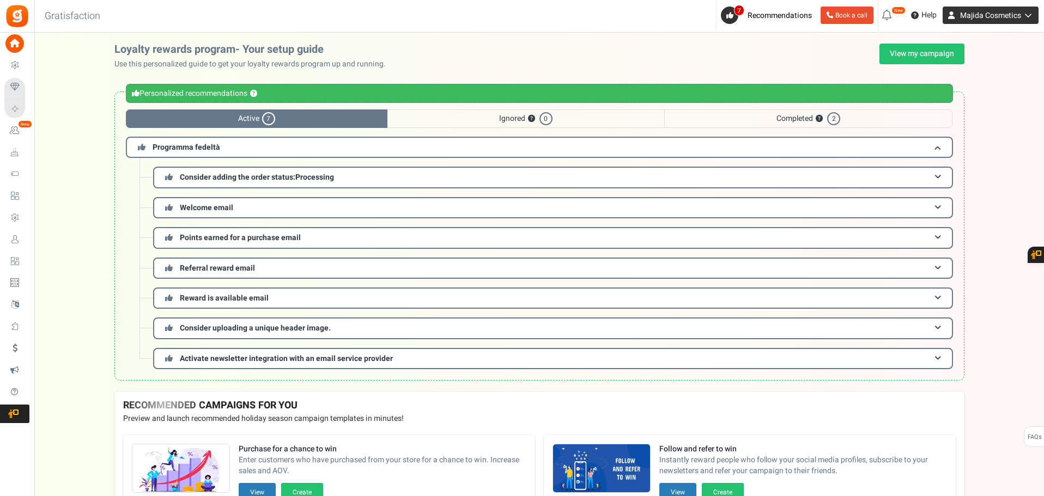
click at [979, 10] on span "Majida Cosmetics" at bounding box center [990, 15] width 61 height 11
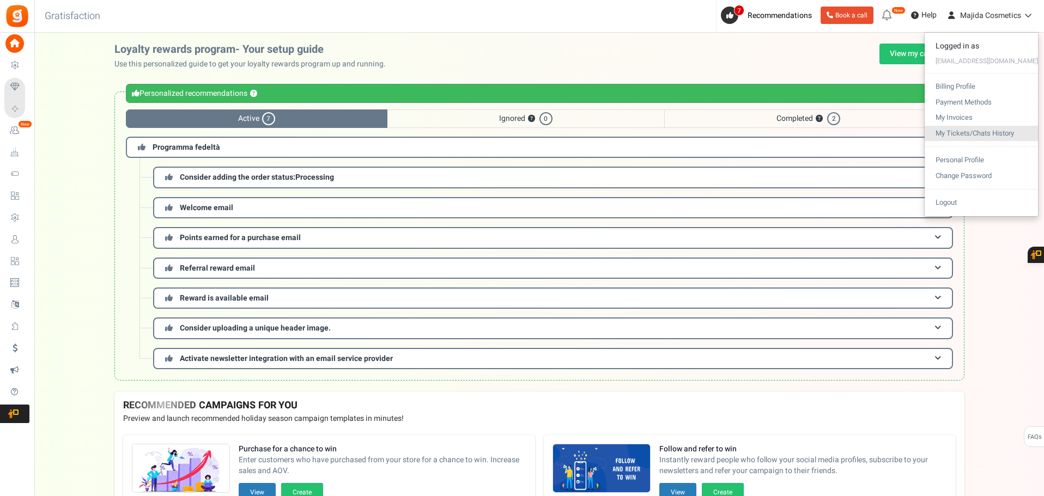
click at [993, 132] on link "My Tickets/Chats History" at bounding box center [980, 134] width 113 height 16
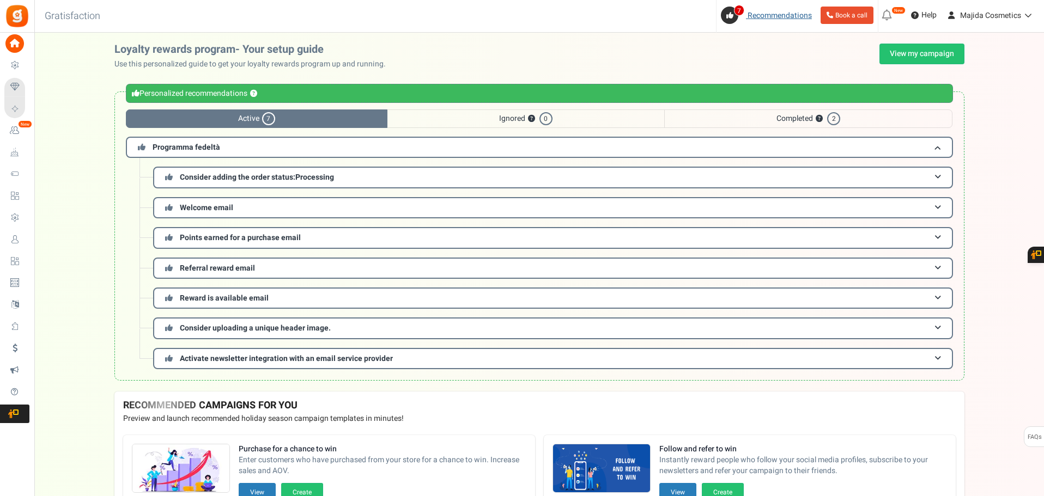
click at [786, 11] on span "Recommendations" at bounding box center [779, 15] width 64 height 11
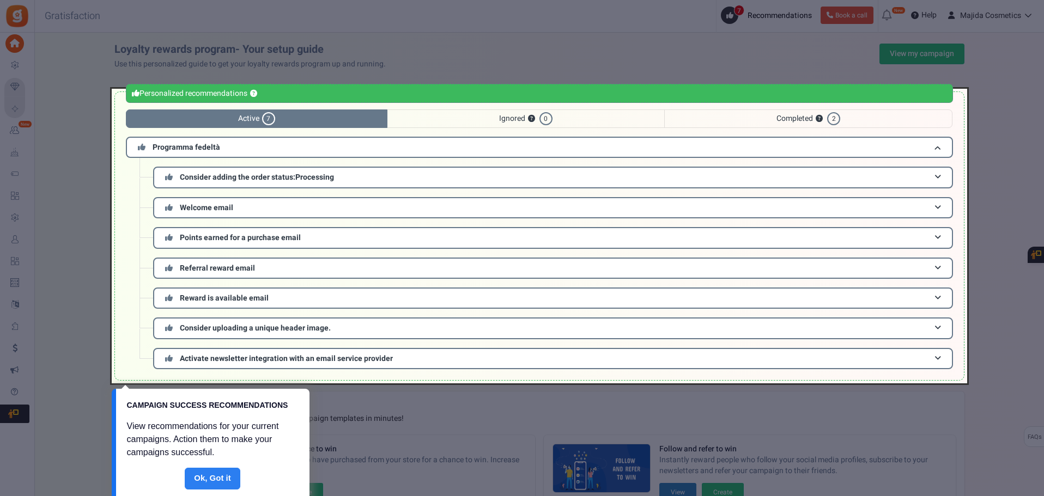
click at [218, 478] on link "Done" at bounding box center [213, 479] width 56 height 22
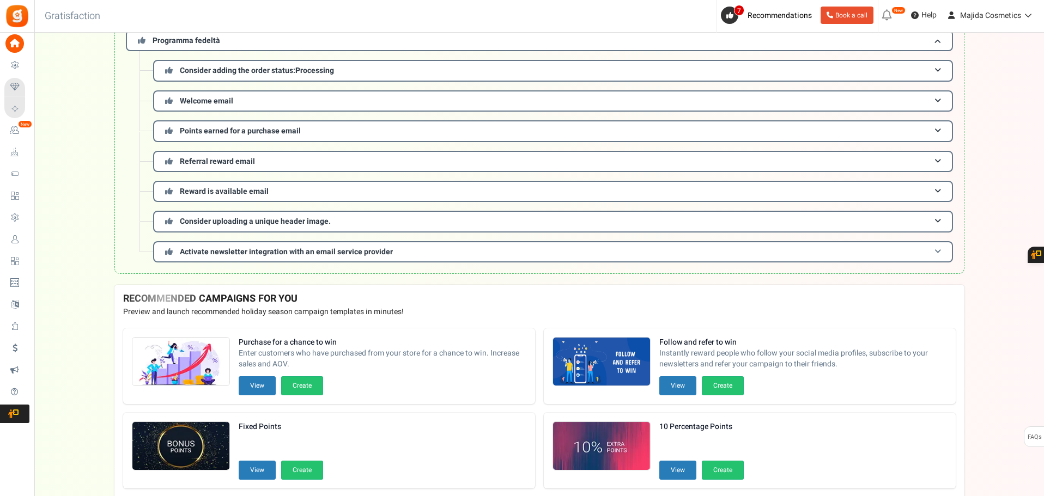
scroll to position [109, 0]
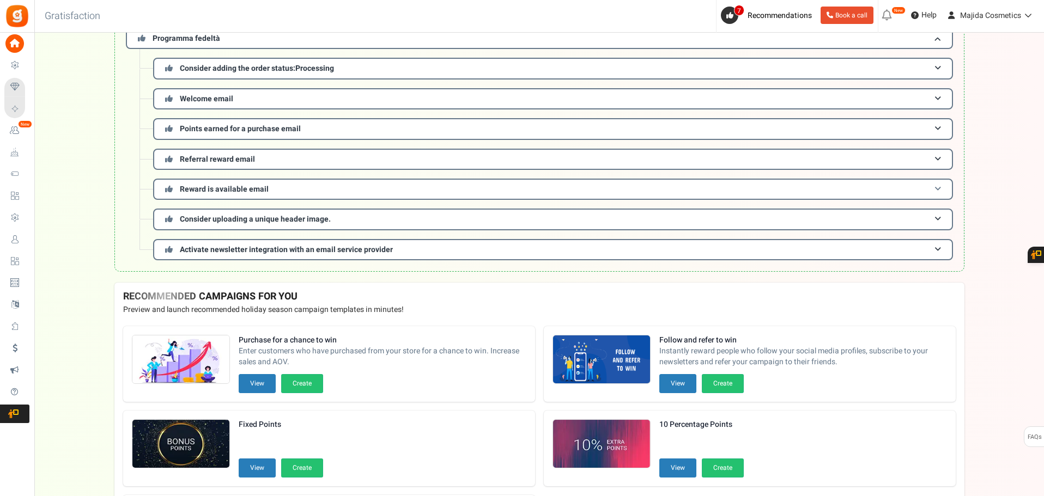
click at [242, 186] on span "Reward is available email" at bounding box center [224, 189] width 89 height 11
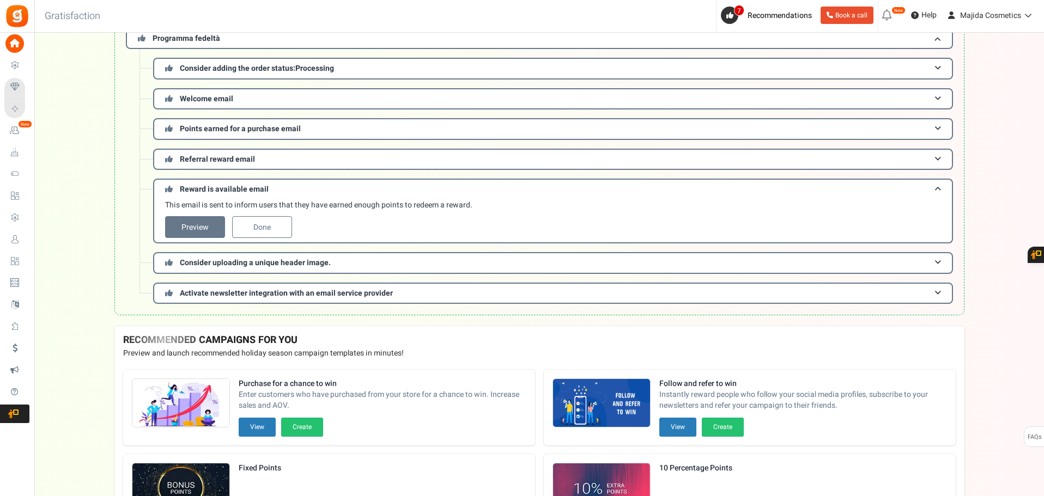
scroll to position [54, 0]
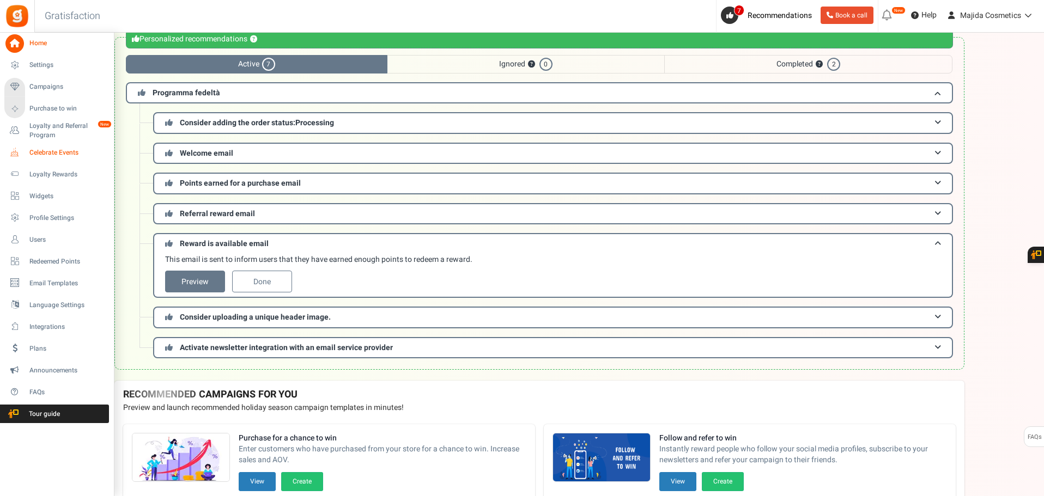
click at [48, 154] on span "Celebrate Events" at bounding box center [67, 152] width 76 height 9
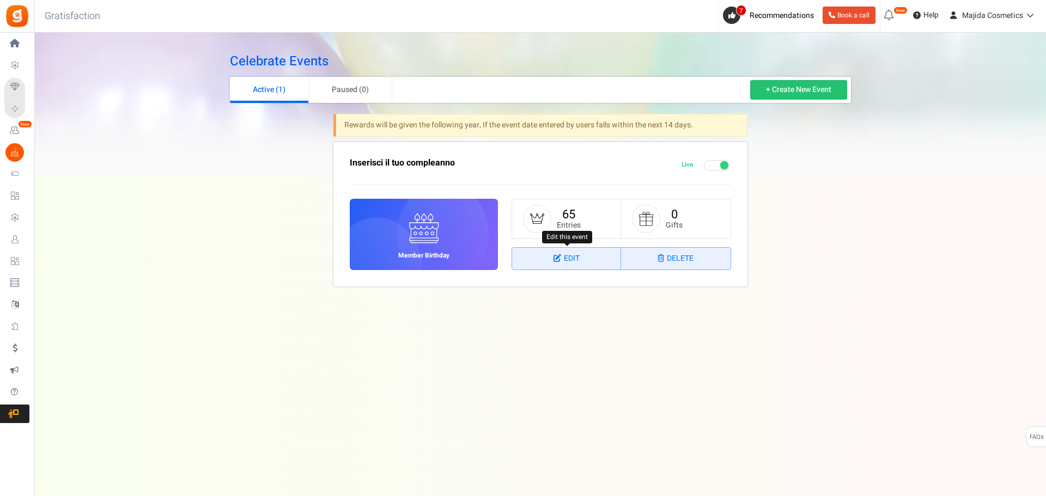
click at [572, 261] on link "Edit" at bounding box center [566, 259] width 109 height 22
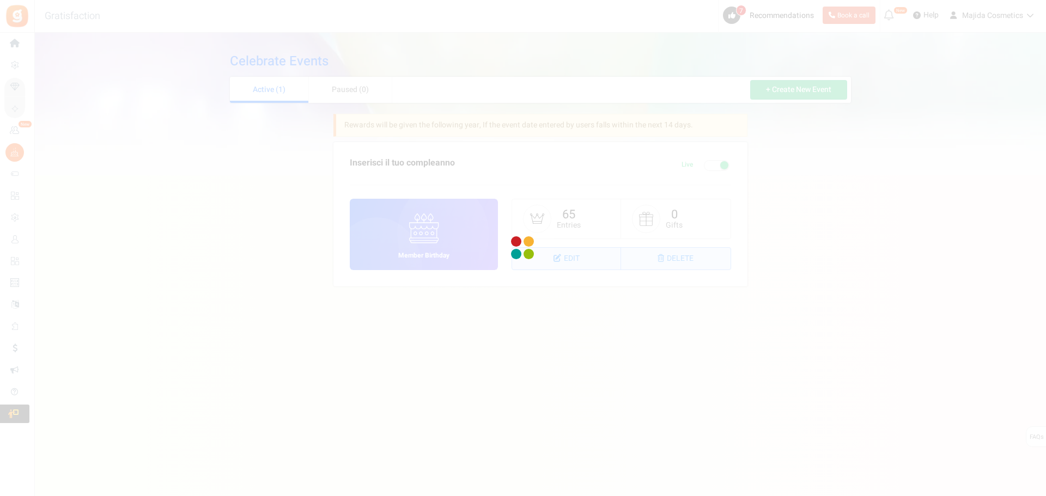
select select "1"
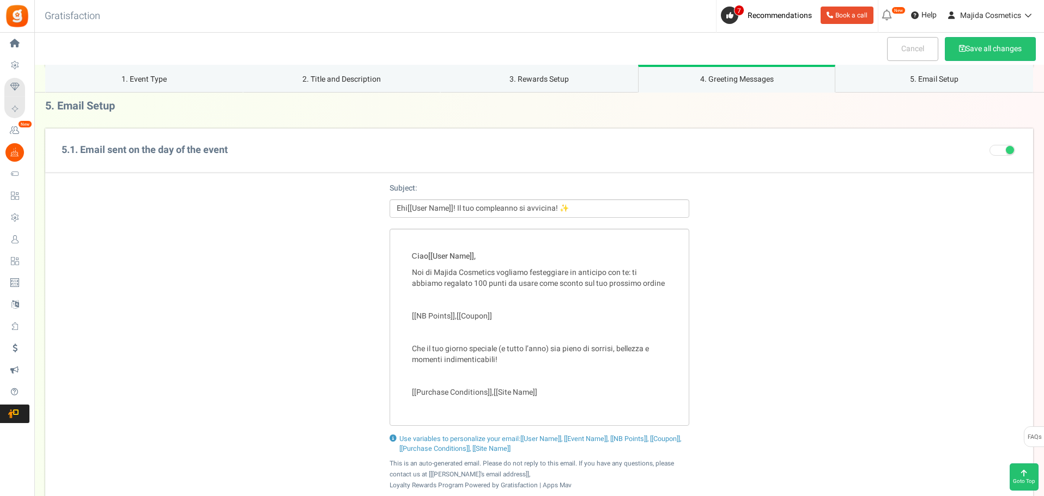
scroll to position [1407, 0]
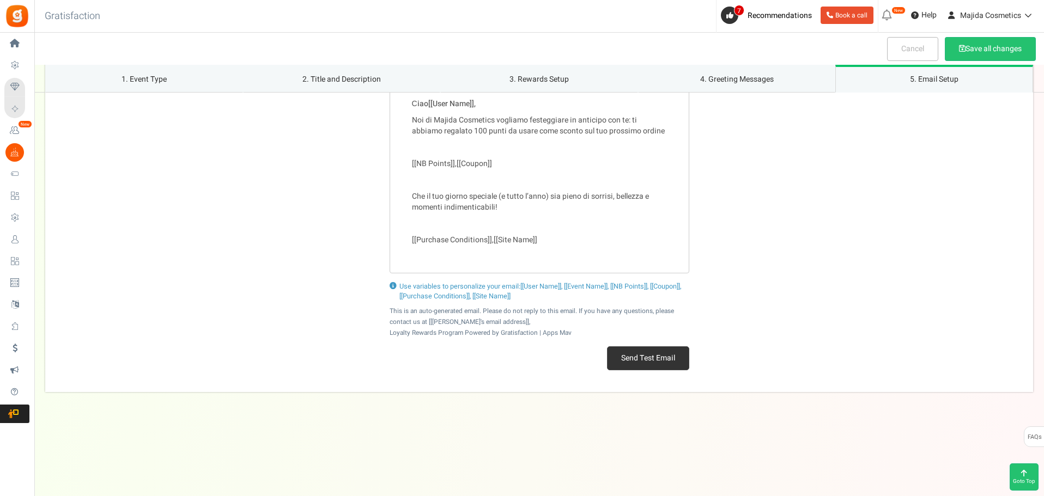
click at [673, 352] on button "Send Test Email" at bounding box center [648, 358] width 82 height 24
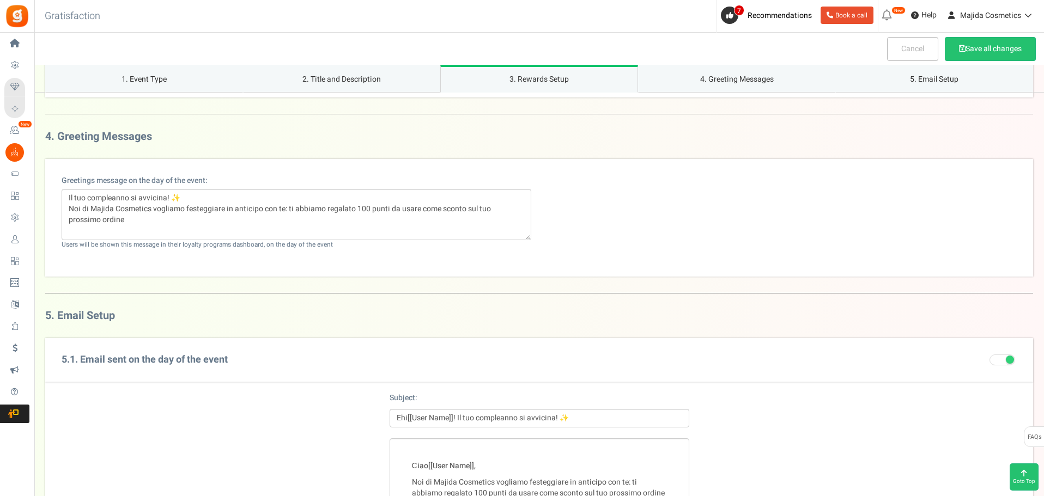
scroll to position [1026, 0]
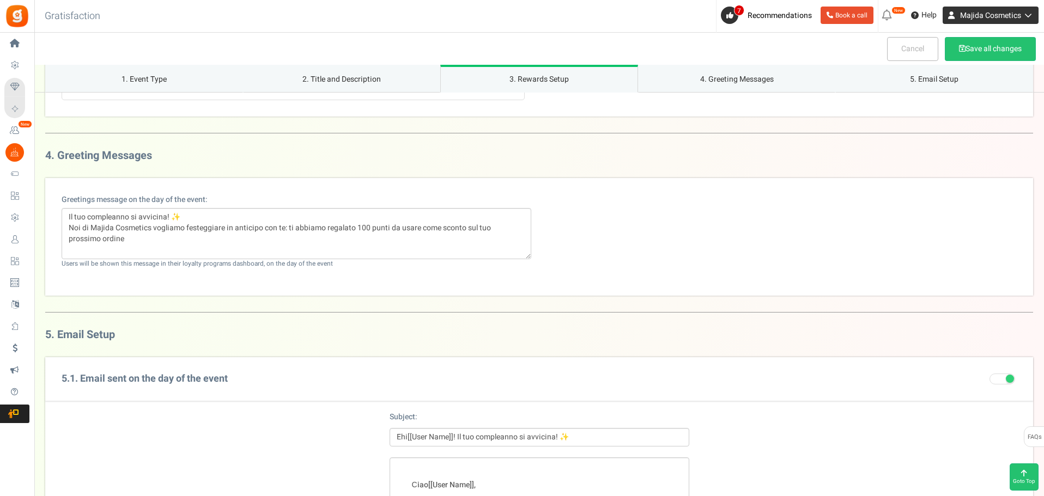
click at [1006, 15] on span "Majida Cosmetics" at bounding box center [990, 15] width 61 height 11
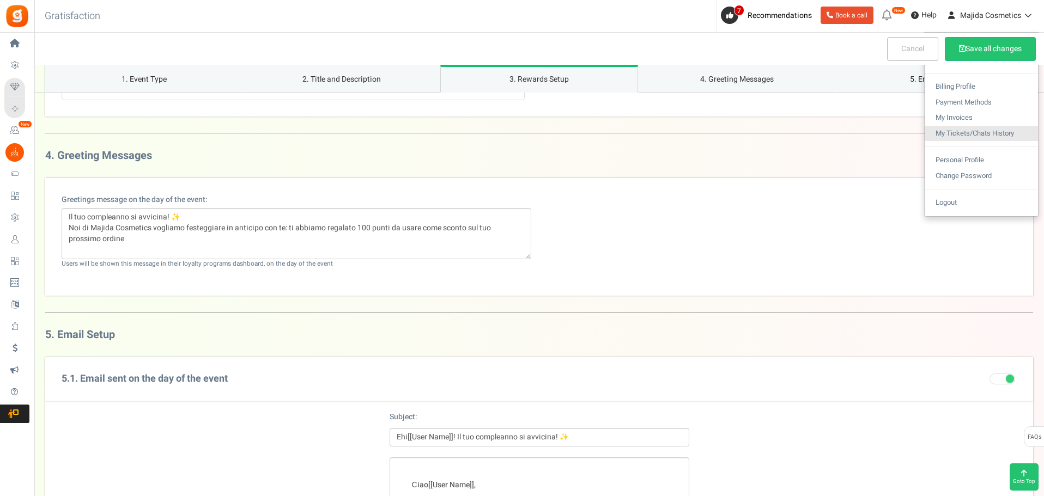
click at [987, 137] on link "My Tickets/Chats History" at bounding box center [980, 134] width 113 height 16
